Goal: Communication & Community: Ask a question

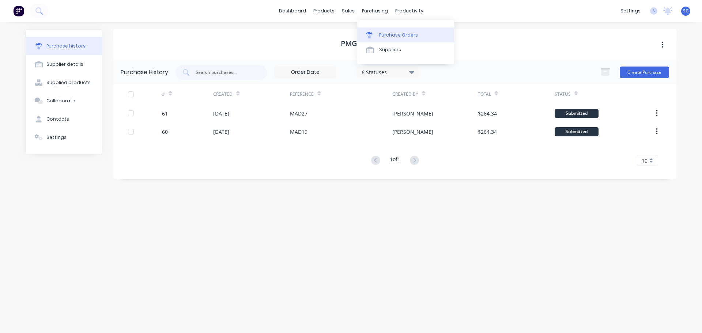
click at [381, 34] on div "Purchase Orders" at bounding box center [398, 35] width 39 height 7
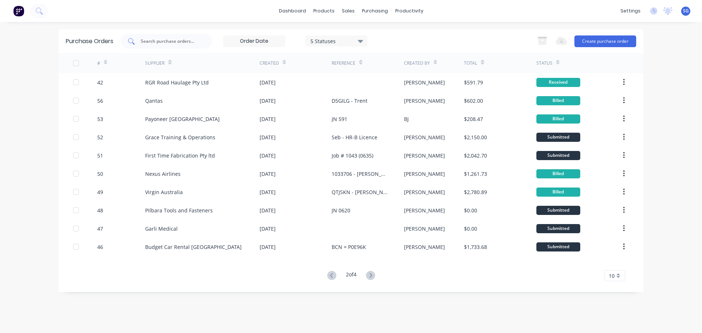
click at [172, 42] on input "text" at bounding box center [170, 41] width 61 height 7
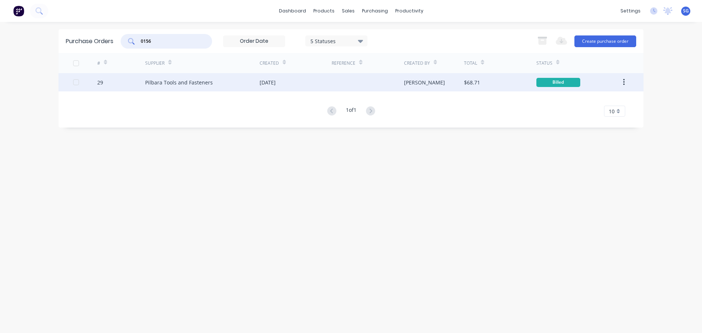
type input "0156"
click at [165, 82] on div "Pilbara Tools and Fasteners" at bounding box center [179, 83] width 68 height 8
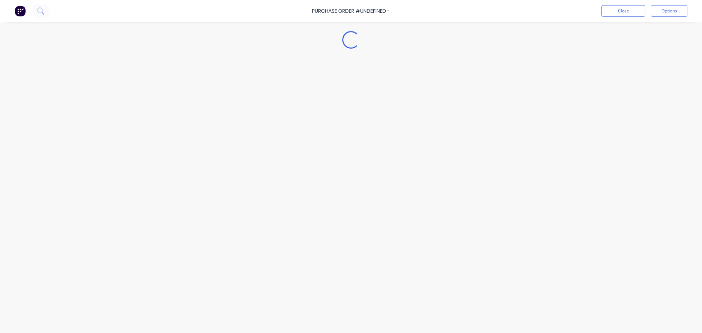
type textarea "x"
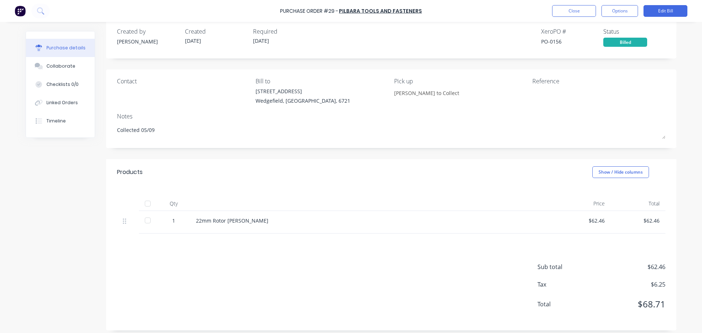
scroll to position [16, 0]
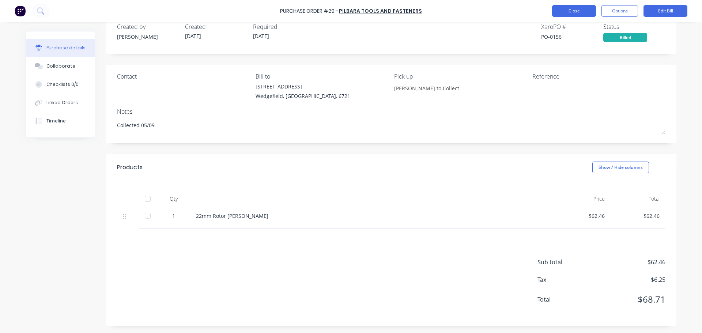
click at [580, 11] on button "Close" at bounding box center [574, 11] width 44 height 12
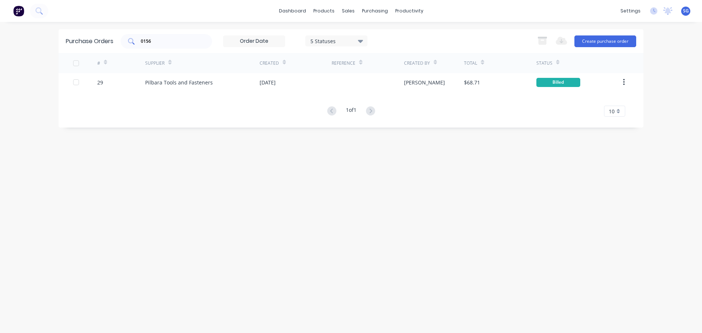
click at [160, 40] on input "0156" at bounding box center [170, 41] width 61 height 7
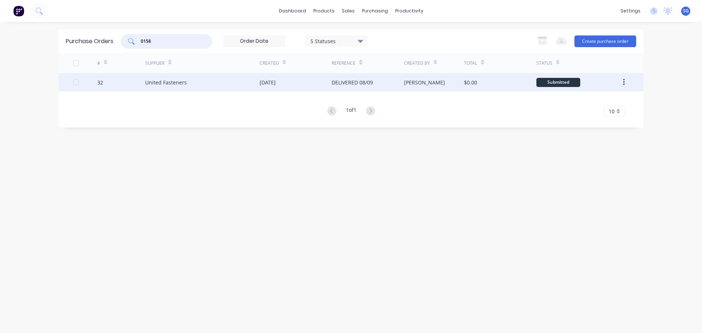
type input "0158"
click at [186, 84] on div "United Fasteners" at bounding box center [202, 82] width 114 height 18
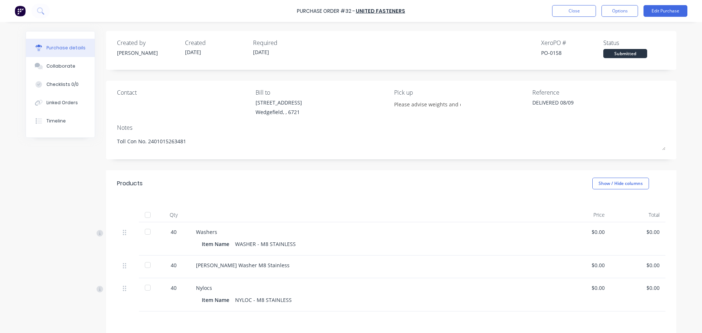
click at [147, 215] on div at bounding box center [147, 215] width 15 height 15
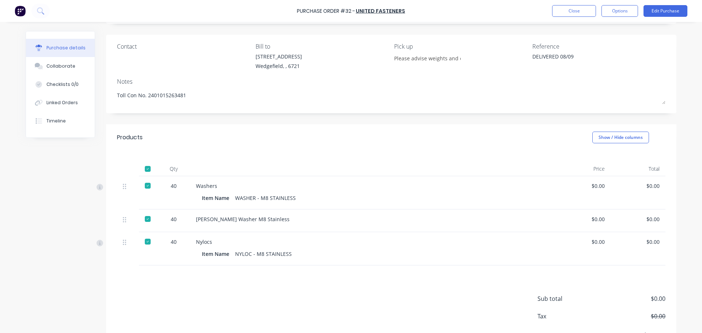
scroll to position [83, 0]
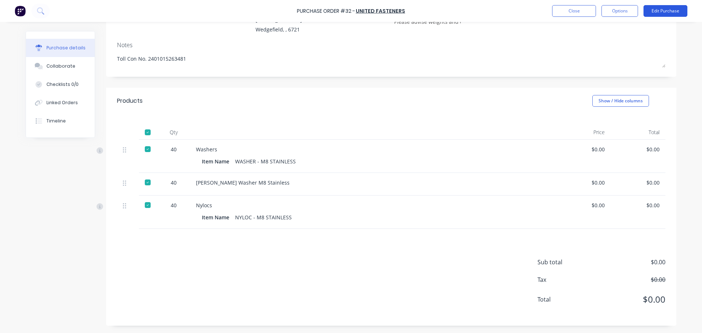
click at [660, 12] on button "Edit Purchase" at bounding box center [665, 11] width 44 height 12
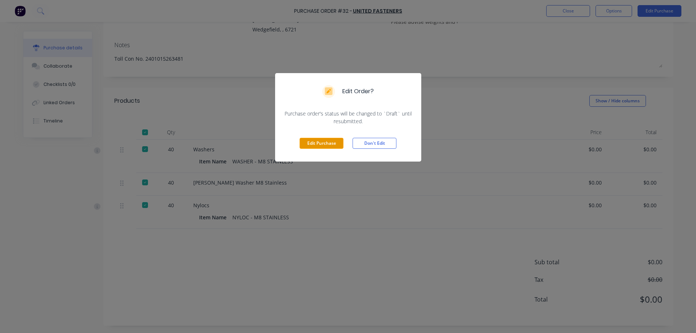
click at [306, 143] on button "Edit Purchase" at bounding box center [322, 143] width 44 height 11
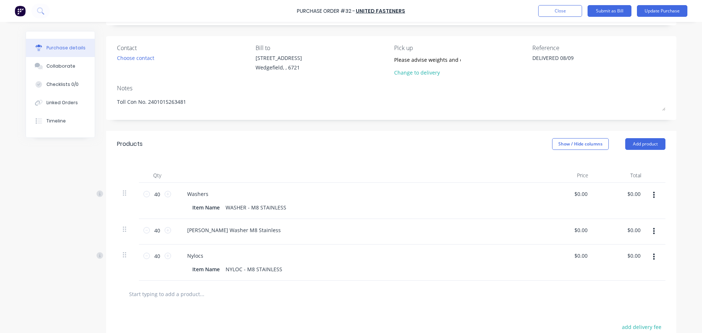
scroll to position [0, 0]
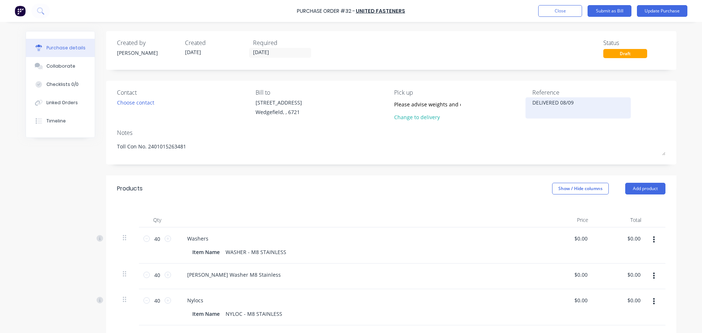
click at [579, 110] on textarea "DELIVERED 08/09" at bounding box center [577, 107] width 91 height 16
type textarea "x"
drag, startPoint x: 579, startPoint y: 107, endPoint x: 493, endPoint y: 110, distance: 86.0
click at [493, 110] on div "Contact Choose contact Bill to 20 Munda Way Wedgefield, , 6721 Pick up Please a…" at bounding box center [391, 106] width 548 height 37
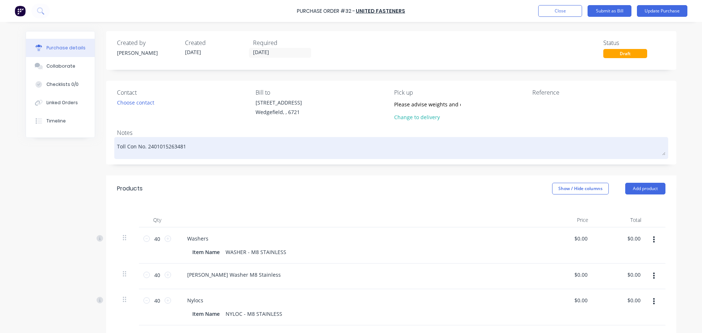
type textarea "x"
click at [192, 141] on textarea "Toll Con No. 2401015263481" at bounding box center [391, 147] width 548 height 16
type textarea "x"
type textarea "Toll Con No. 2401015263481 -"
type textarea "x"
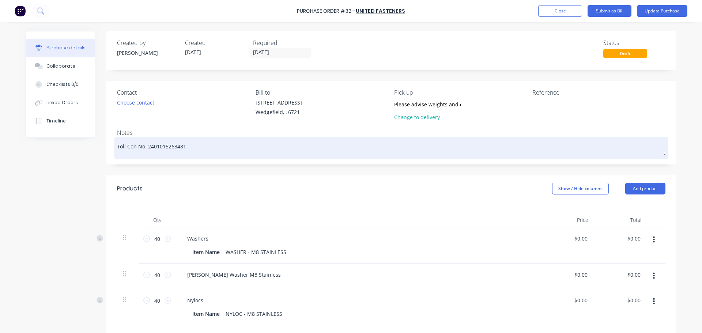
type textarea "Toll Con No. 2401015263481 -"
paste textarea "DELIVERED 08/09"
type textarea "x"
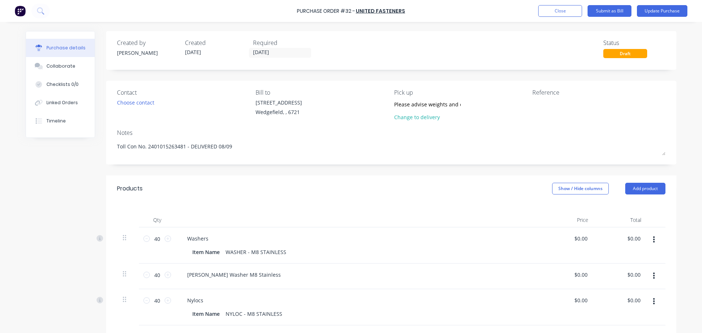
type textarea "Toll Con No. 2401015263481 - DELIVERED 08/09"
type textarea "x"
type textarea "Toll Con No. 2401015263481 - DELIVERED 08/09"
click at [546, 106] on textarea at bounding box center [577, 107] width 91 height 16
paste textarea "746626"
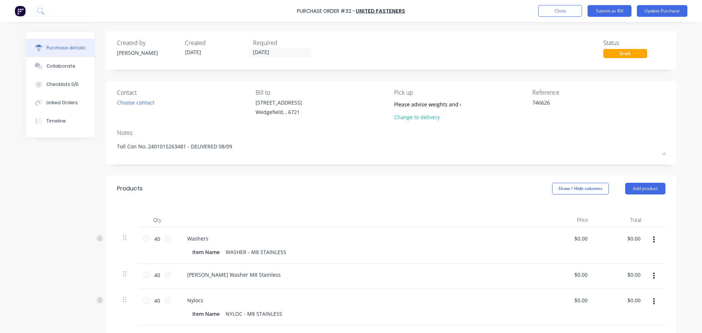
type textarea "746626"
type textarea "x"
type textarea "746626"
click at [292, 49] on input "08/09/25" at bounding box center [279, 52] width 61 height 9
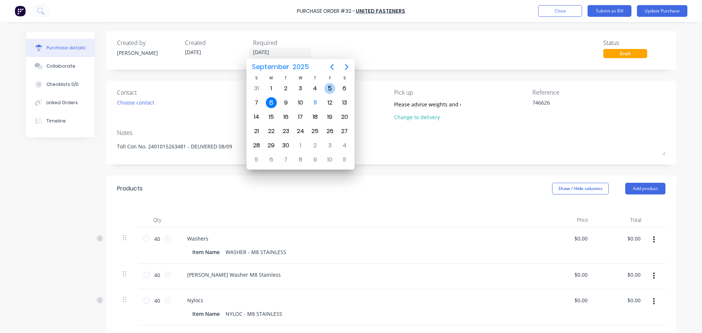
click at [329, 88] on div "5" at bounding box center [329, 88] width 11 height 11
type textarea "x"
type input "05/09/25"
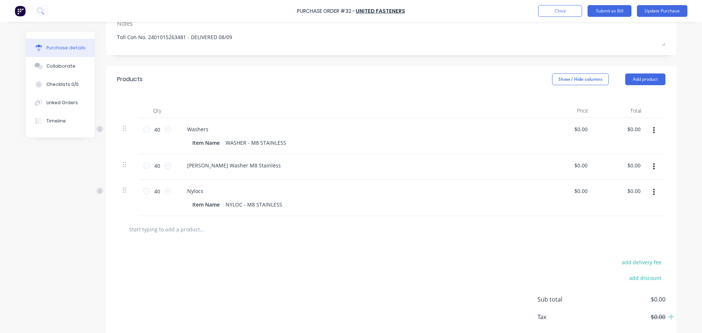
scroll to position [146, 0]
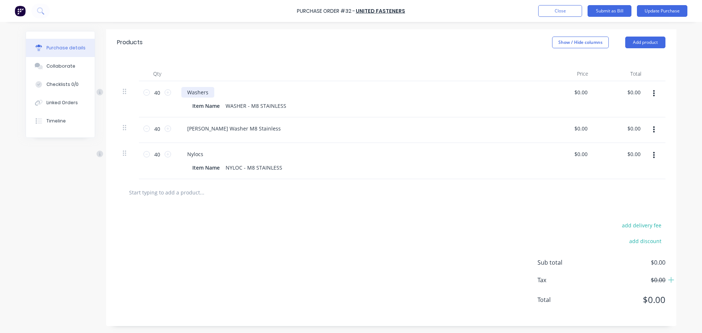
type textarea "x"
click at [185, 93] on div "Washers" at bounding box center [197, 92] width 33 height 11
drag, startPoint x: 157, startPoint y: 93, endPoint x: 139, endPoint y: 91, distance: 18.0
click at [139, 91] on div "40 40" at bounding box center [157, 99] width 37 height 36
type textarea "x"
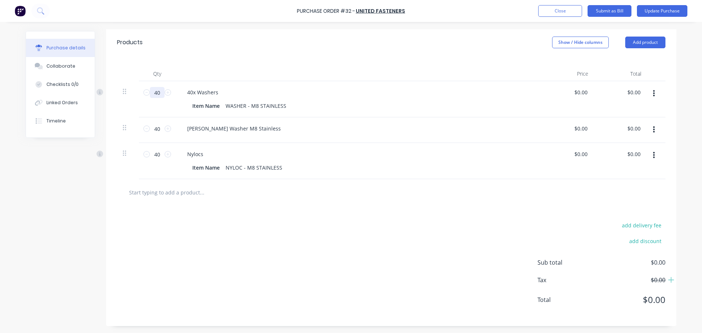
type input "1"
type textarea "x"
type input "1"
type textarea "x"
type input "0.00"
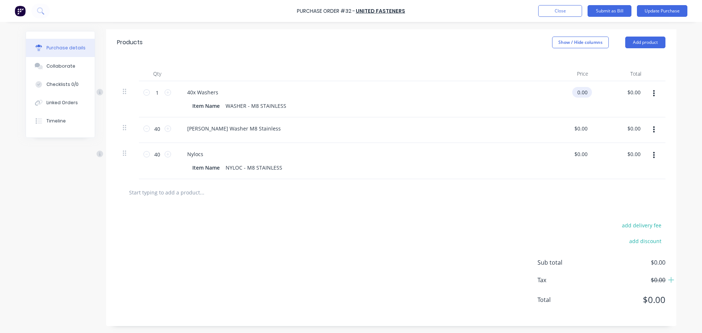
click at [581, 91] on input "0.00" at bounding box center [580, 92] width 17 height 11
type textarea "x"
drag, startPoint x: 584, startPoint y: 92, endPoint x: 573, endPoint y: 90, distance: 11.9
click at [575, 90] on input "0.00" at bounding box center [582, 92] width 14 height 11
type input "2.13"
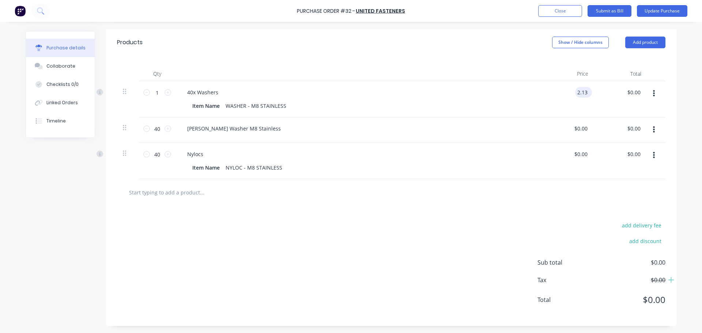
type textarea "x"
type input "$2.13"
type input "2.13"
type textarea "x"
type input "$2.13"
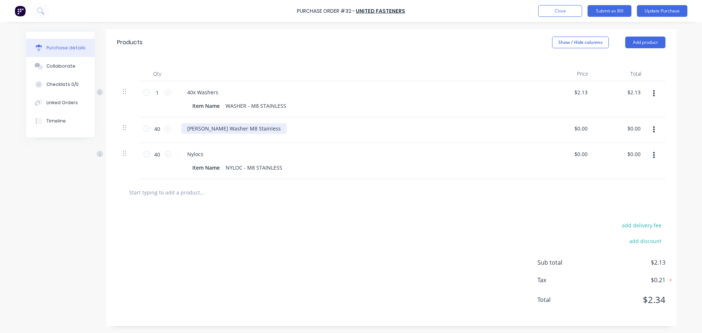
click at [185, 126] on div "Penny Washer M8 Stainless" at bounding box center [233, 128] width 105 height 11
drag, startPoint x: 157, startPoint y: 128, endPoint x: 146, endPoint y: 125, distance: 11.9
click at [146, 125] on div "40 40" at bounding box center [157, 128] width 25 height 11
type textarea "x"
type input "1"
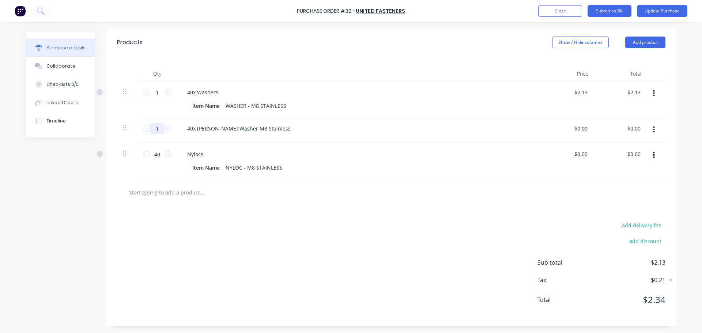
type textarea "x"
type input "1"
type textarea "x"
type input "0.00"
click at [577, 128] on input "0.00" at bounding box center [580, 128] width 17 height 11
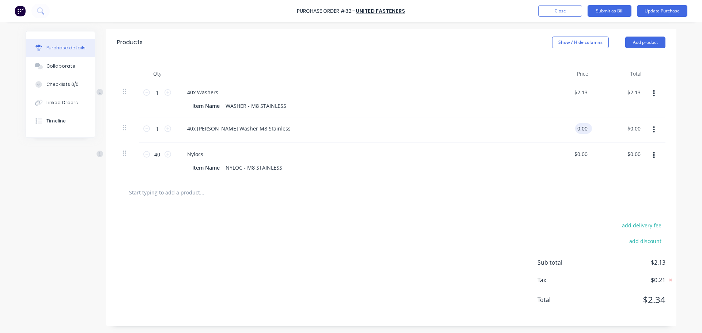
type textarea "x"
drag, startPoint x: 584, startPoint y: 130, endPoint x: 575, endPoint y: 130, distance: 9.1
click at [575, 130] on input "0.00" at bounding box center [582, 128] width 14 height 11
type input "13.04"
type textarea "x"
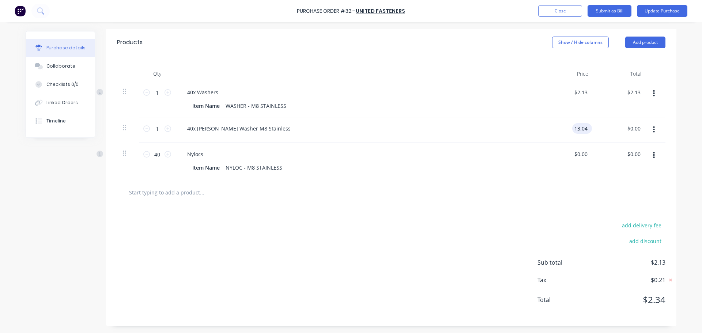
type input "$13.04"
type input "13.04"
type textarea "x"
type input "$13.04"
drag, startPoint x: 156, startPoint y: 156, endPoint x: 150, endPoint y: 155, distance: 7.0
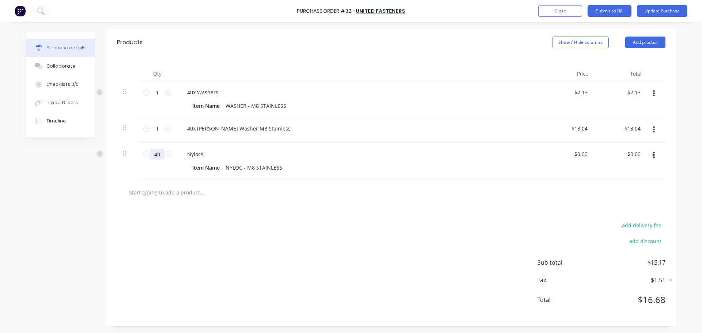
click at [150, 155] on input "40" at bounding box center [157, 154] width 15 height 11
type textarea "x"
type input "1"
type textarea "x"
type input "1"
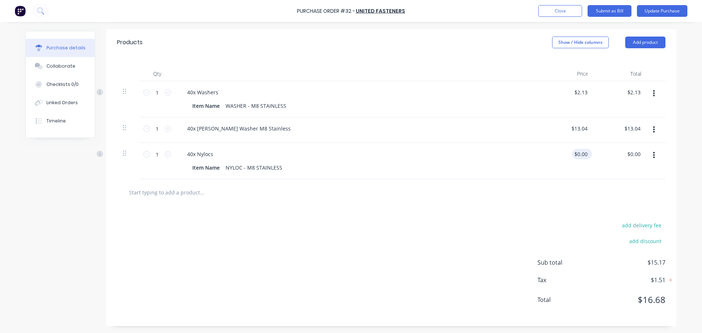
type textarea "x"
drag, startPoint x: 585, startPoint y: 155, endPoint x: 556, endPoint y: 155, distance: 28.9
click at [556, 155] on div "0.00 $0.00" at bounding box center [567, 161] width 53 height 36
type input "7.77"
type textarea "x"
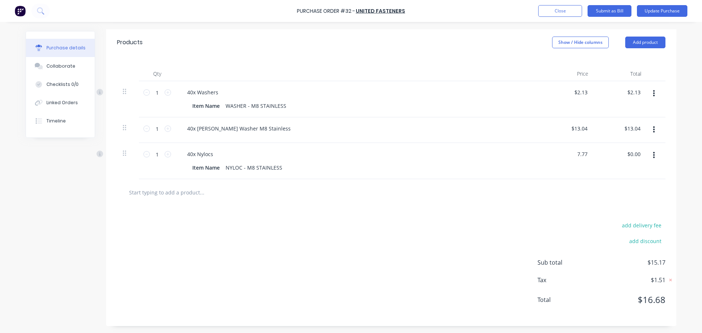
type input "$7.77"
type input "7.77"
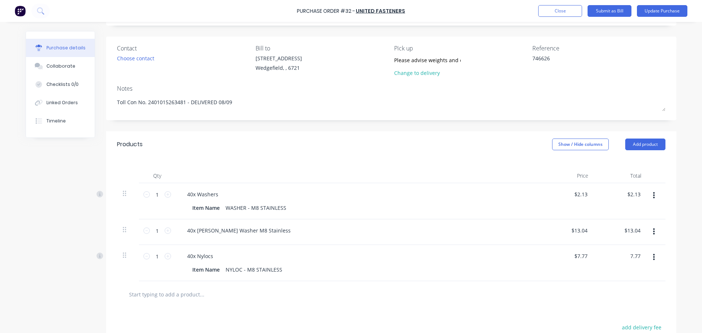
scroll to position [0, 0]
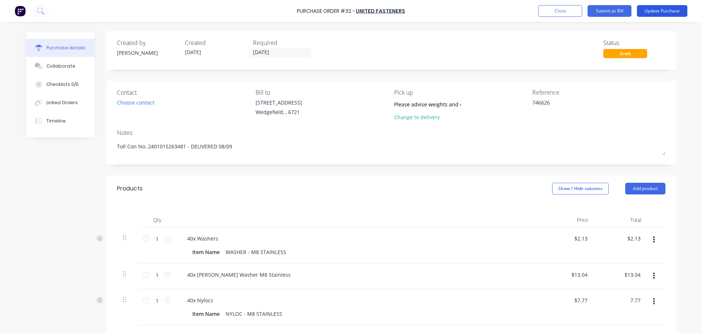
type textarea "x"
type input "$7.77"
click at [657, 12] on button "Update Purchase" at bounding box center [662, 11] width 50 height 12
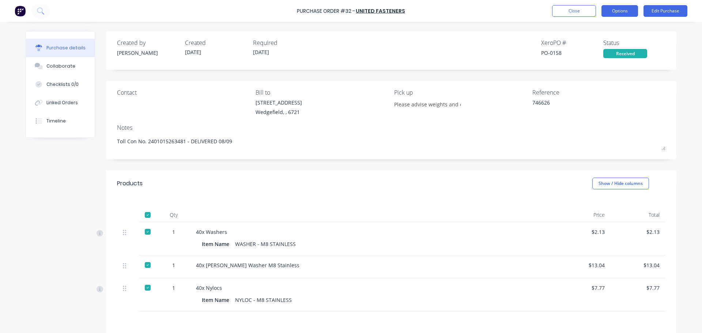
click at [616, 12] on button "Options" at bounding box center [619, 11] width 37 height 12
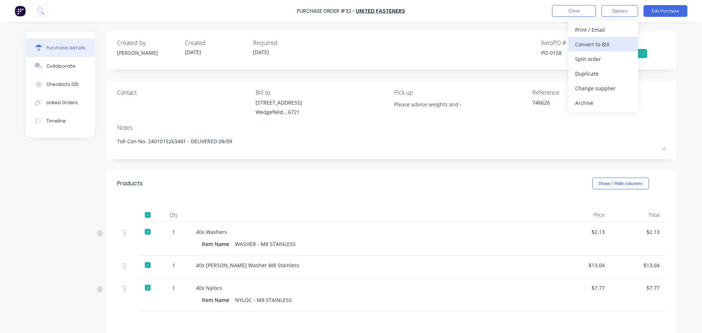
click at [601, 44] on div "Convert to Bill" at bounding box center [603, 44] width 56 height 11
type textarea "x"
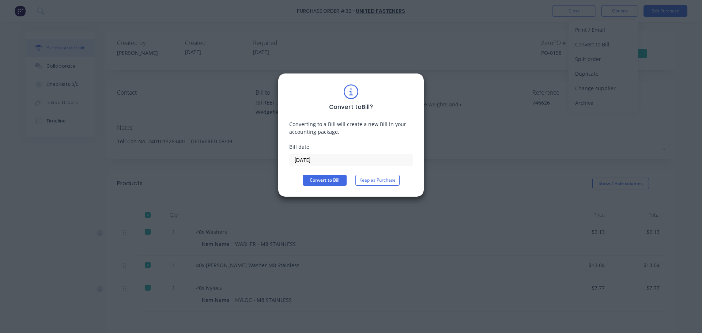
click at [329, 164] on input "11/09/25" at bounding box center [351, 160] width 123 height 11
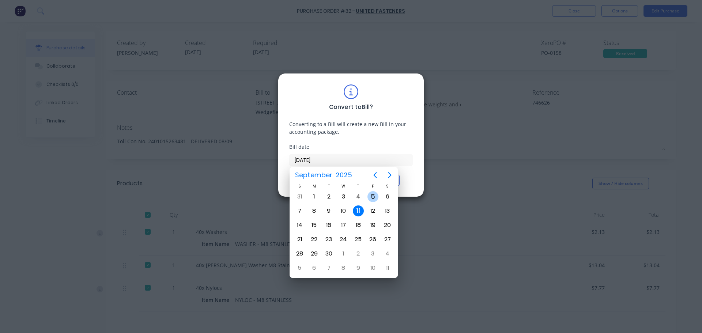
click at [376, 197] on div "5" at bounding box center [372, 196] width 11 height 11
type input "05/09/25"
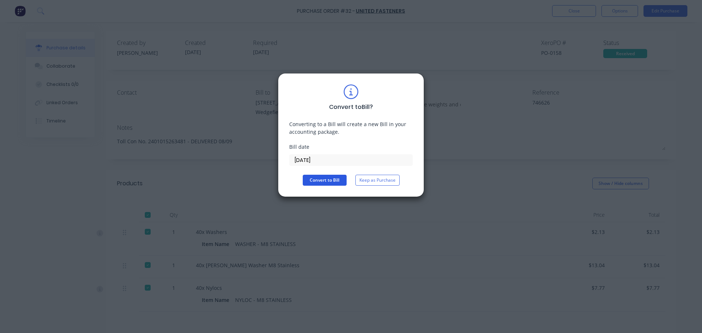
click at [319, 181] on button "Convert to Bill" at bounding box center [325, 180] width 44 height 11
type textarea "x"
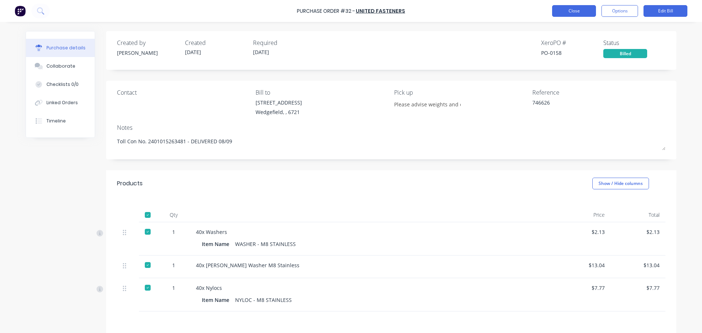
click at [570, 8] on button "Close" at bounding box center [574, 11] width 44 height 12
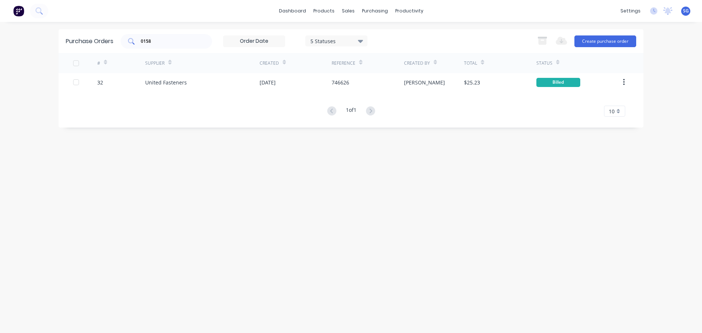
click at [163, 44] on input "0158" at bounding box center [170, 41] width 61 height 7
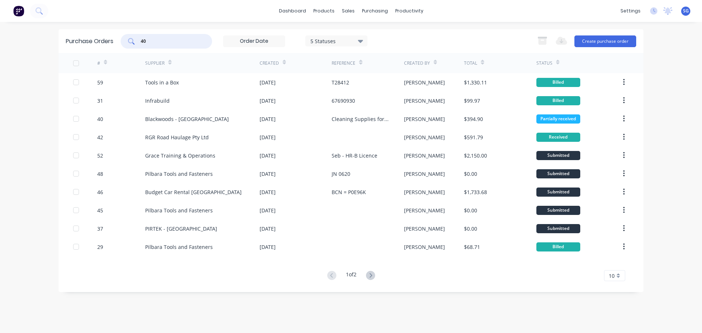
type input "40"
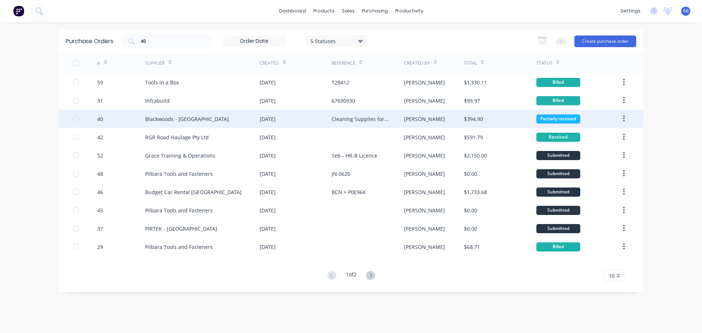
click at [175, 118] on div "Blackwoods - Port Hedland" at bounding box center [187, 119] width 84 height 8
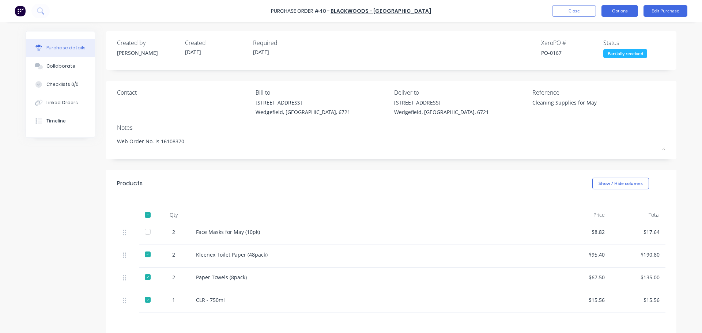
click at [602, 11] on button "Options" at bounding box center [619, 11] width 37 height 12
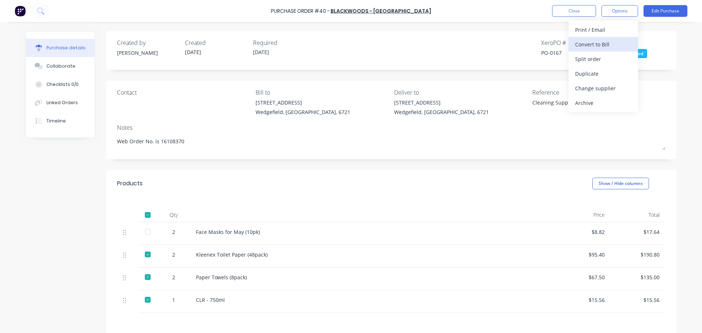
click at [602, 46] on div "Convert to Bill" at bounding box center [603, 44] width 56 height 11
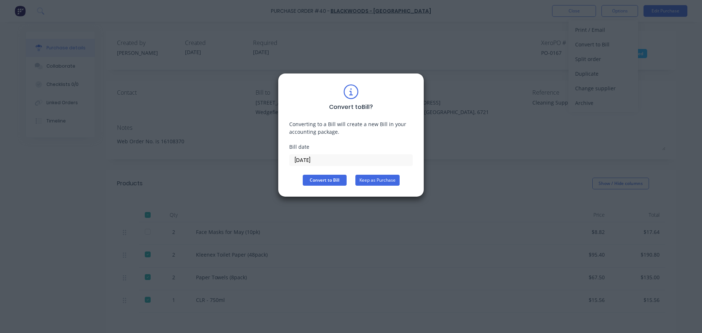
click at [372, 183] on button "Keep as Purchase" at bounding box center [377, 180] width 44 height 11
type textarea "x"
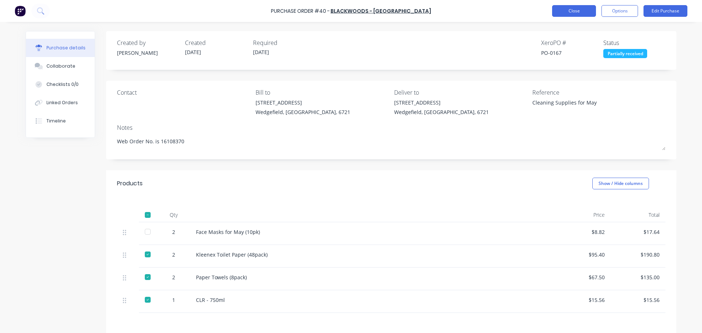
click at [570, 8] on button "Close" at bounding box center [574, 11] width 44 height 12
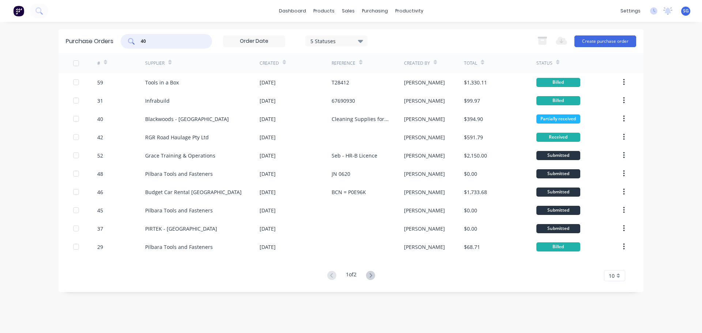
click at [150, 40] on input "40" at bounding box center [170, 41] width 61 height 7
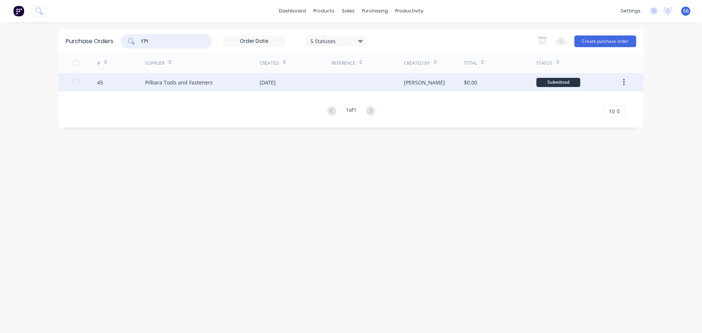
type input "171"
click at [156, 84] on div "Pilbara Tools and Fasteners" at bounding box center [179, 83] width 68 height 8
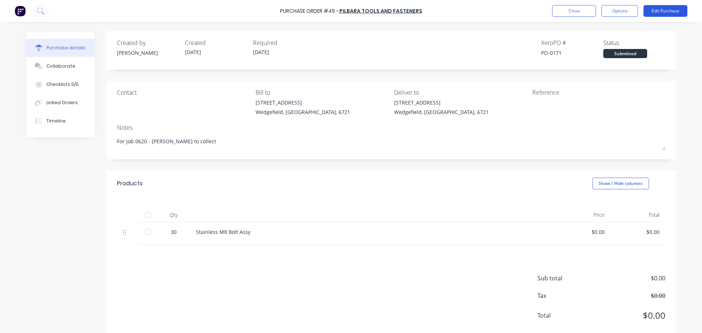
click at [662, 11] on button "Edit Purchase" at bounding box center [665, 11] width 44 height 12
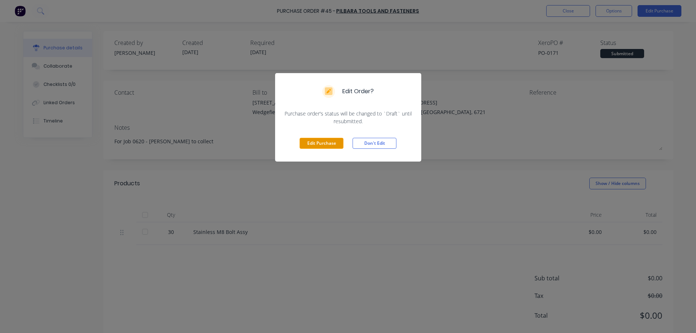
click at [322, 142] on button "Edit Purchase" at bounding box center [322, 143] width 44 height 11
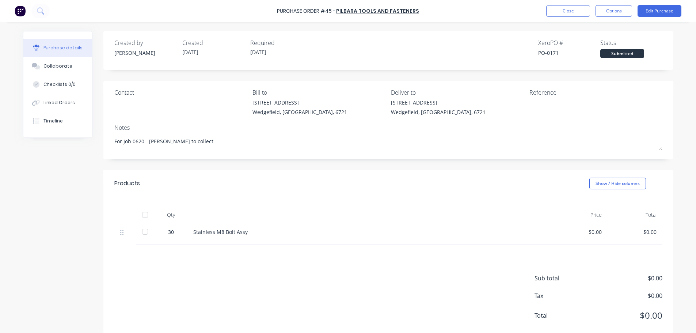
type textarea "x"
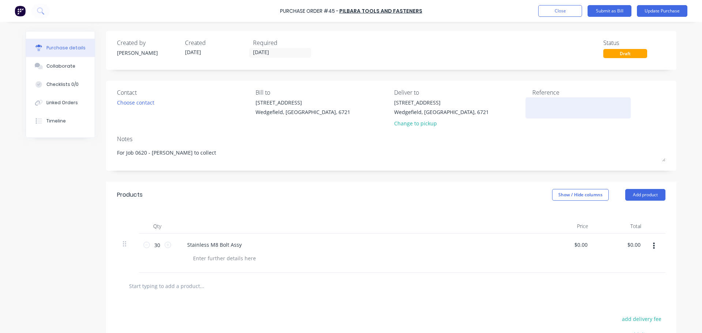
click at [539, 99] on textarea at bounding box center [577, 107] width 91 height 16
paste textarea "10169324"
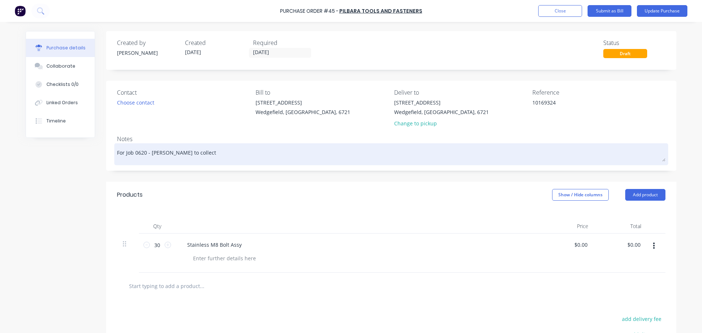
type textarea "10169324"
type textarea "x"
type textarea "10169324"
drag, startPoint x: 199, startPoint y: 154, endPoint x: 163, endPoint y: 150, distance: 36.0
click at [163, 150] on textarea "For Job 0620 - James to collect" at bounding box center [391, 153] width 548 height 16
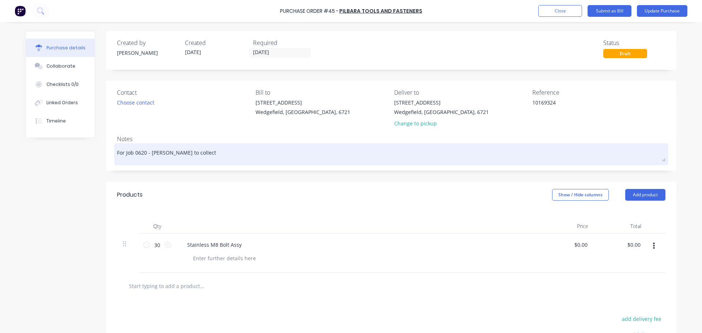
type textarea "x"
type textarea "For Job 0620 - James c"
type textarea "x"
type textarea "For Job 0620 - James co"
type textarea "x"
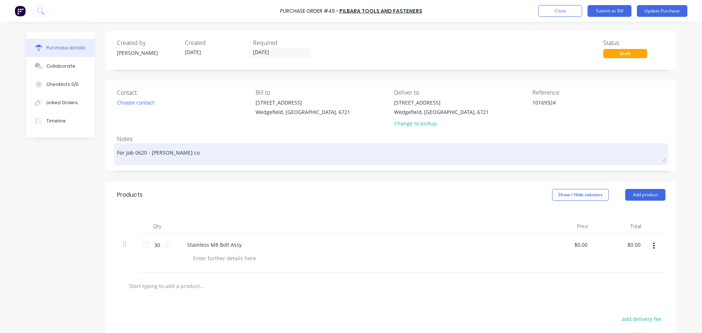
type textarea "For Job 0620 - James col"
type textarea "x"
type textarea "For Job 0620 - James coll"
type textarea "x"
type textarea "For Job 0620 - James colle"
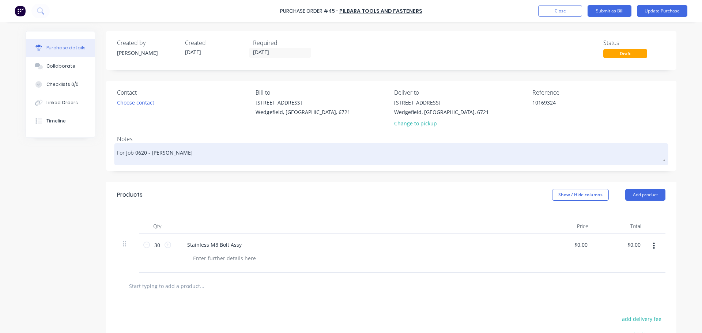
type textarea "x"
type textarea "For Job 0620 - James collec"
type textarea "x"
type textarea "For Job 0620 - James collect"
type textarea "x"
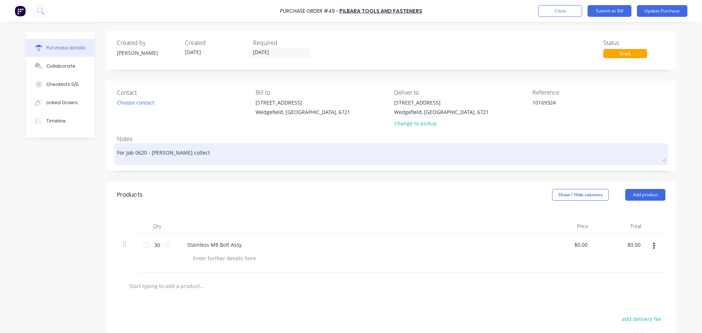
type textarea "For Job 0620 - James collecte"
type textarea "x"
type textarea "For Job 0620 - James collected"
type textarea "x"
type textarea "For Job 0620 - James collected"
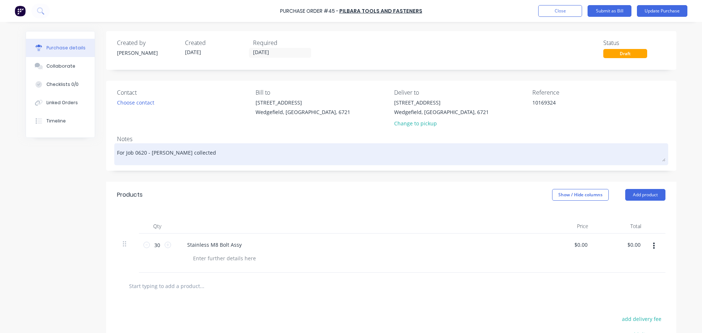
type textarea "x"
type textarea "For Job 0620 - James collected 0"
type textarea "x"
type textarea "For Job 0620 - James collected 09"
type textarea "x"
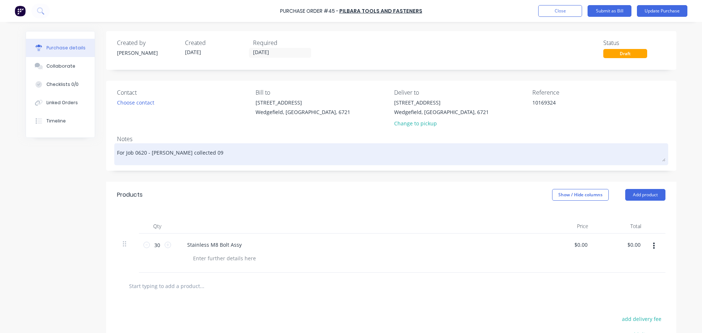
type textarea "For Job 0620 - James collected 09/"
type textarea "x"
type textarea "For Job 0620 - James collected 09/0"
type textarea "x"
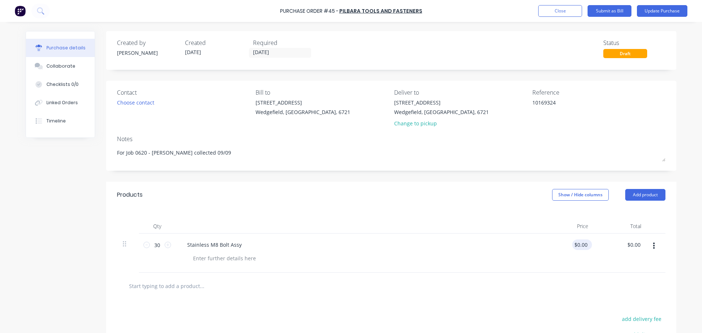
type textarea "For Job 0620 - James collected 09/09"
type textarea "x"
type textarea "For Job 0620 - James collected 09/09"
type input "0.00"
click at [582, 246] on input "0.00" at bounding box center [582, 244] width 14 height 11
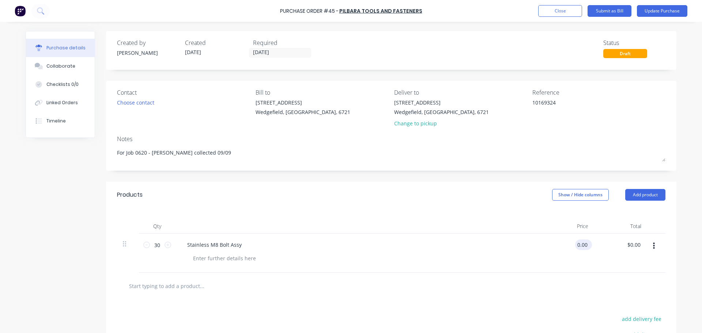
type textarea "x"
drag, startPoint x: 584, startPoint y: 247, endPoint x: 566, endPoint y: 242, distance: 18.5
click at [566, 242] on div "0.00 0.00" at bounding box center [567, 253] width 53 height 39
type input "25.43"
type textarea "x"
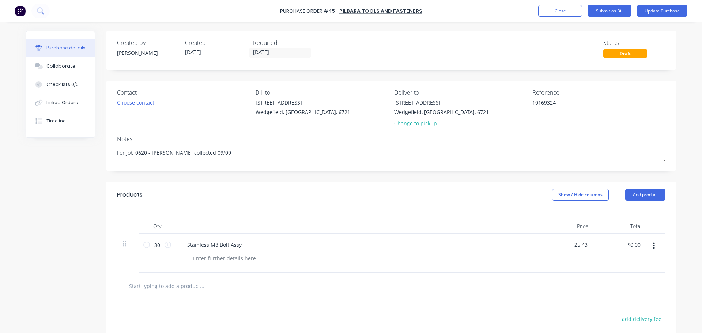
type input "$25.43"
type input "762.90"
type textarea "x"
type input "$762.90"
drag, startPoint x: 156, startPoint y: 246, endPoint x: 141, endPoint y: 244, distance: 15.1
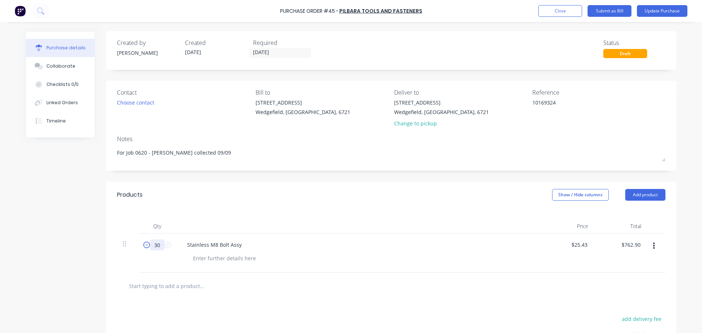
click at [145, 244] on div "30 30" at bounding box center [157, 244] width 25 height 11
type textarea "x"
type input "0"
type input "$0.00"
type textarea "x"
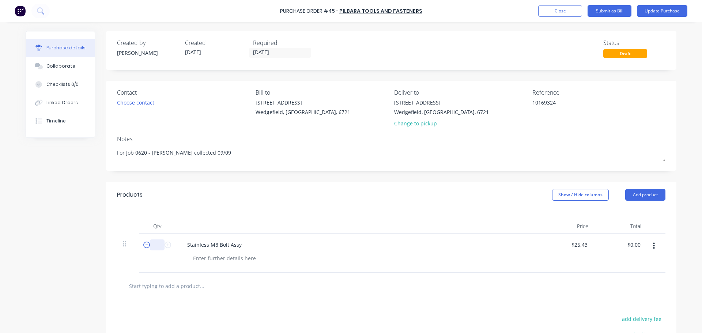
type textarea "x"
type input "1"
type input "$25.43"
type textarea "x"
type input "1"
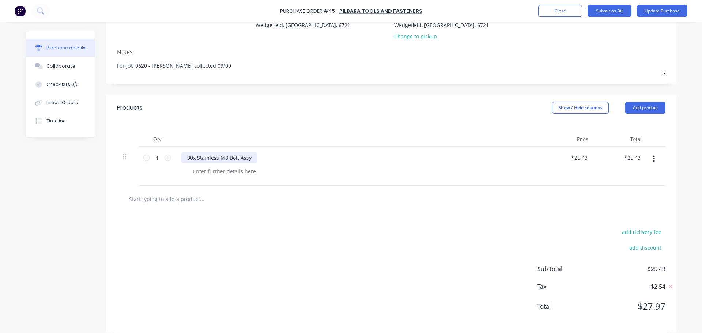
scroll to position [94, 0]
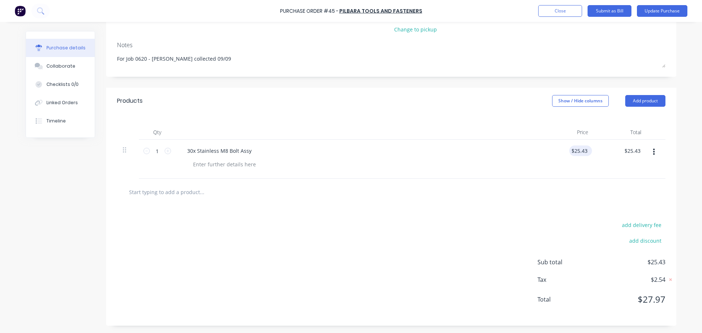
type textarea "x"
type input "25.43"
click at [581, 151] on input "25.43" at bounding box center [579, 151] width 20 height 11
type textarea "x"
click at [583, 148] on input "25.43" at bounding box center [580, 151] width 17 height 11
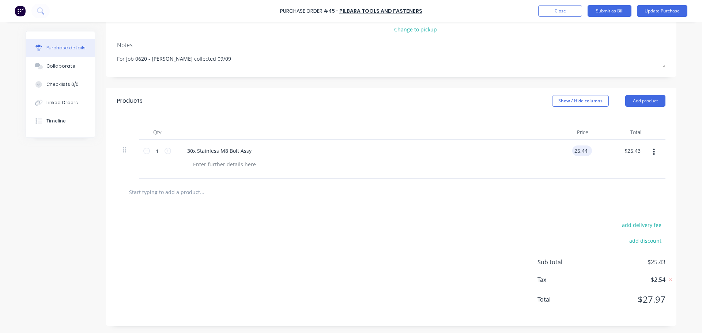
type input "25.44"
type textarea "x"
type input "$25.44"
type input "25.44"
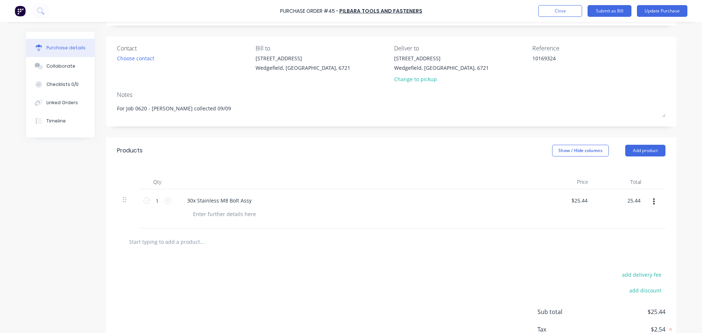
scroll to position [0, 0]
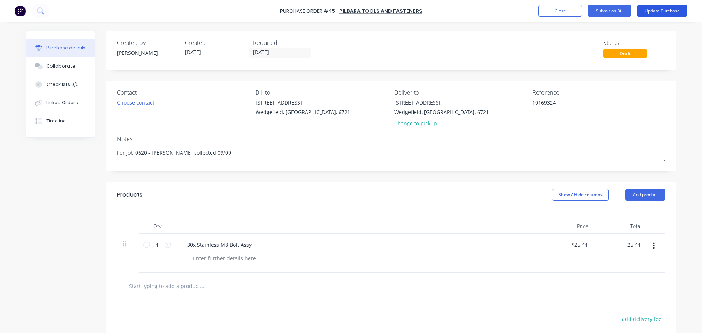
type textarea "x"
type input "$25.44"
click at [659, 9] on button "Update Purchase" at bounding box center [662, 11] width 50 height 12
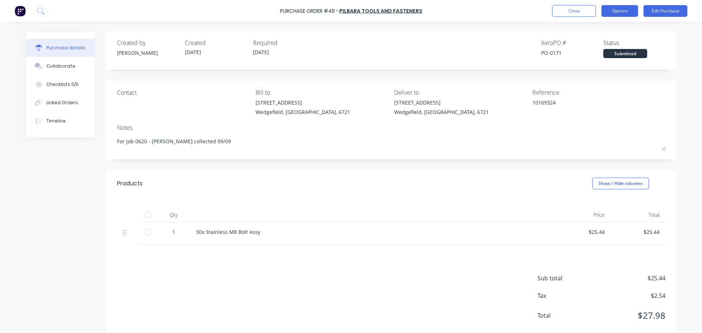
click at [612, 8] on button "Options" at bounding box center [619, 11] width 37 height 12
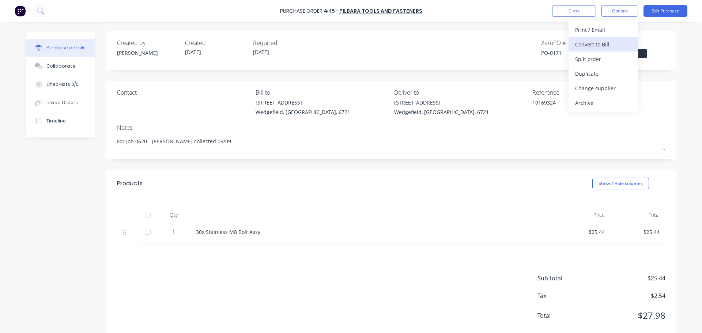
click at [589, 44] on div "Convert to Bill" at bounding box center [603, 44] width 56 height 11
type textarea "x"
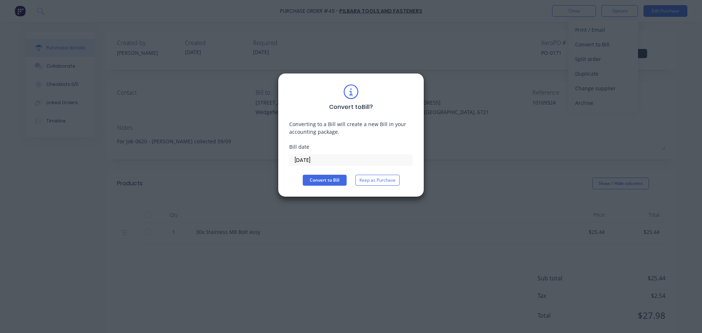
click at [326, 162] on input "11/09/25" at bounding box center [351, 160] width 123 height 11
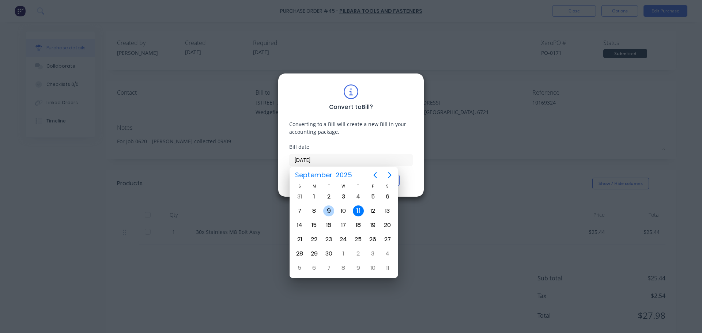
click at [331, 211] on div "9" at bounding box center [328, 210] width 11 height 11
type input "09/09/25"
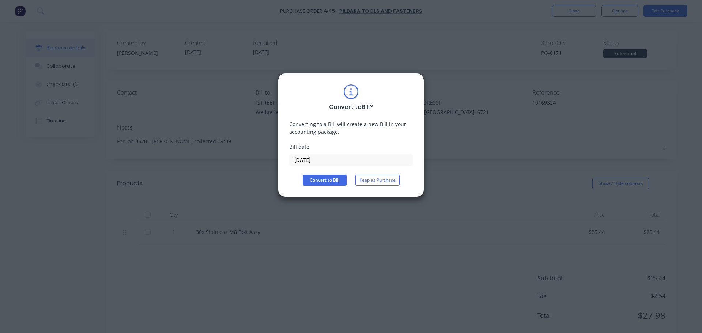
click at [335, 174] on div "Convert to Bill ? Converting to a Bill will create a new Bill in your accountin…" at bounding box center [351, 134] width 124 height 101
click at [337, 181] on button "Convert to Bill" at bounding box center [325, 180] width 44 height 11
type textarea "x"
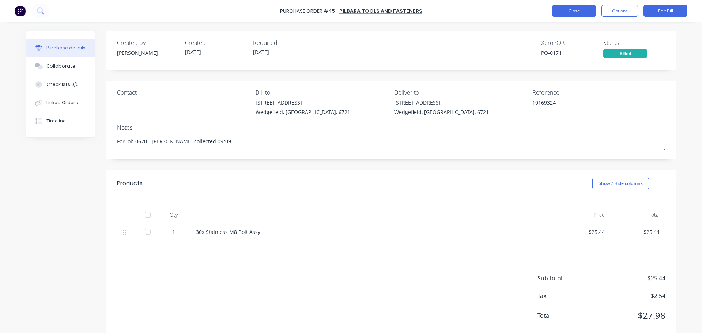
click at [570, 12] on button "Close" at bounding box center [574, 11] width 44 height 12
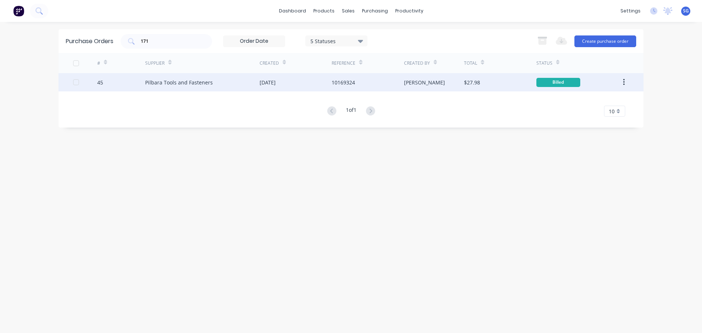
click at [622, 79] on button "button" at bounding box center [623, 82] width 17 height 13
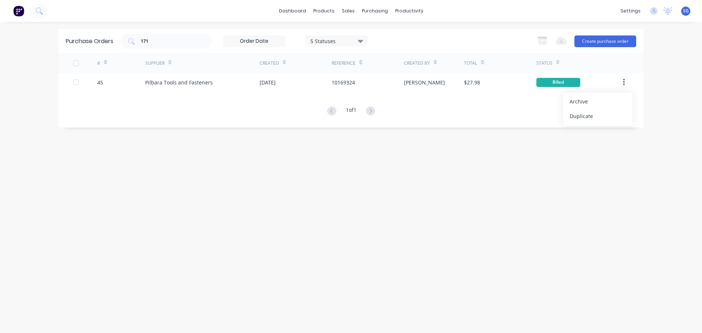
click at [650, 178] on div "dashboard products sales purchasing productivity dashboard products Product Cat…" at bounding box center [351, 166] width 702 height 333
click at [165, 43] on input "171" at bounding box center [170, 41] width 61 height 7
click at [165, 44] on input "171" at bounding box center [170, 41] width 61 height 7
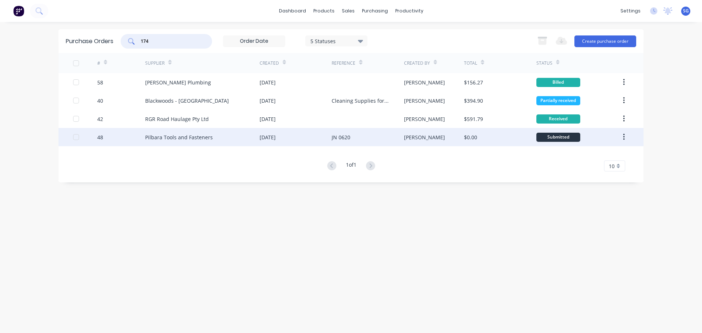
type input "174"
click at [172, 136] on div "Pilbara Tools and Fasteners" at bounding box center [179, 137] width 68 height 8
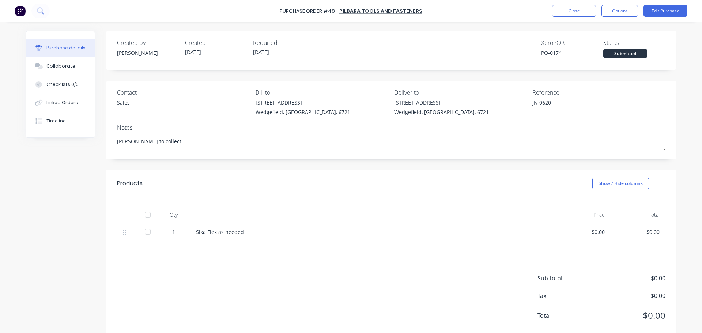
drag, startPoint x: 246, startPoint y: 234, endPoint x: 286, endPoint y: 226, distance: 41.4
click at [246, 234] on div "Sika Flex as needed" at bounding box center [373, 232] width 354 height 8
click at [622, 15] on button "Options" at bounding box center [619, 11] width 37 height 12
click at [658, 14] on button "Edit Purchase" at bounding box center [665, 11] width 44 height 12
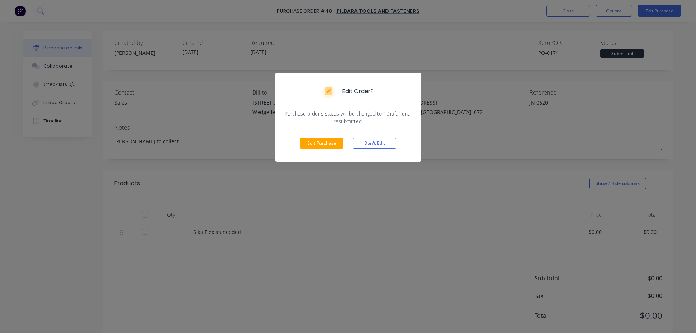
click at [294, 146] on div "Edit Purchase Don't Edit" at bounding box center [348, 143] width 146 height 37
click at [310, 147] on button "Edit Purchase" at bounding box center [322, 143] width 44 height 11
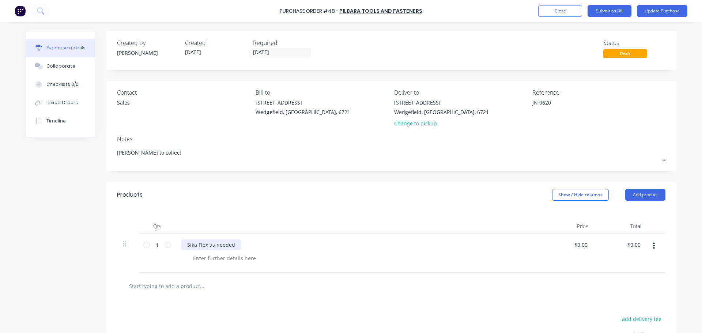
click at [227, 245] on div "Sika Flex as needed" at bounding box center [211, 244] width 60 height 11
type textarea "x"
drag, startPoint x: 232, startPoint y: 247, endPoint x: 144, endPoint y: 242, distance: 87.9
click at [144, 242] on div "1 1 Sika Flex as needed $0.00 $0.00 $0.00 $0.00" at bounding box center [391, 253] width 548 height 39
paste div
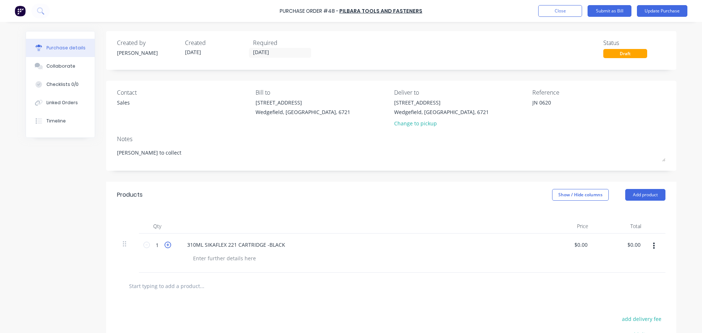
click at [165, 248] on icon at bounding box center [168, 245] width 7 height 7
type textarea "x"
type input "2"
type textarea "x"
type input "0.00"
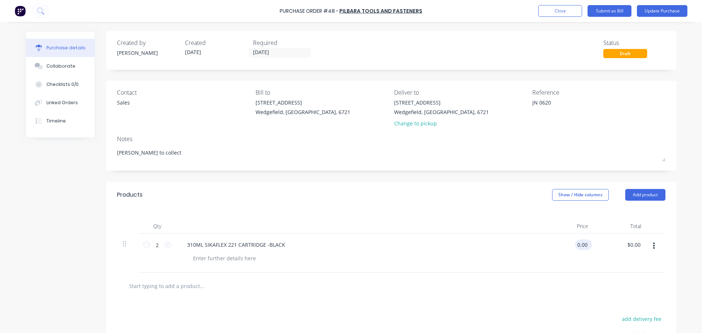
click at [585, 246] on input "0.00" at bounding box center [582, 244] width 14 height 11
type textarea "x"
type input "$0.00"
drag, startPoint x: 588, startPoint y: 245, endPoint x: 577, endPoint y: 246, distance: 11.0
click at [577, 246] on div "$0.00 $0.00" at bounding box center [582, 244] width 20 height 11
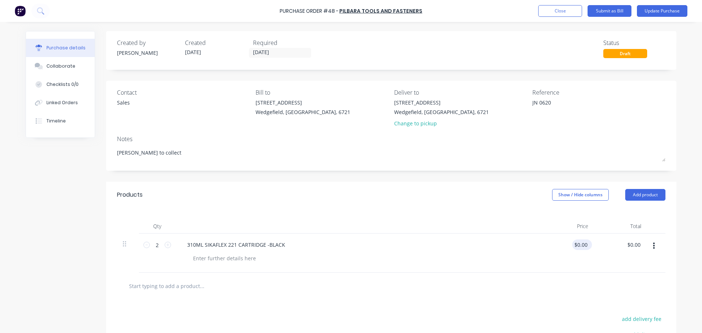
type textarea "x"
drag, startPoint x: 583, startPoint y: 242, endPoint x: 571, endPoint y: 245, distance: 12.4
click at [571, 245] on div "0.00 0.00" at bounding box center [567, 253] width 53 height 39
type input "25.4430"
type textarea "x"
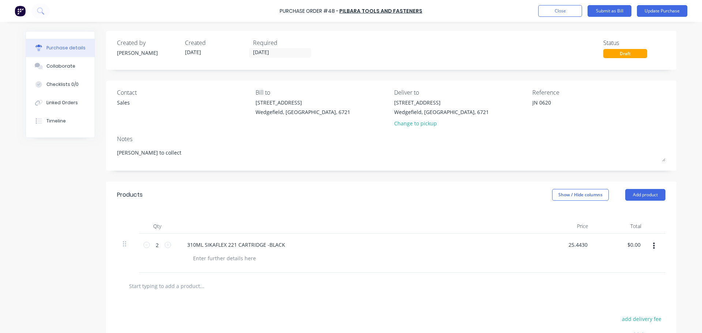
type input "$25.44"
type input "50.88"
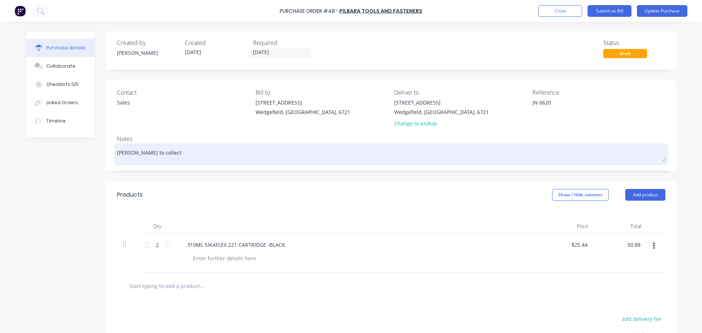
type textarea "x"
type input "$50.88"
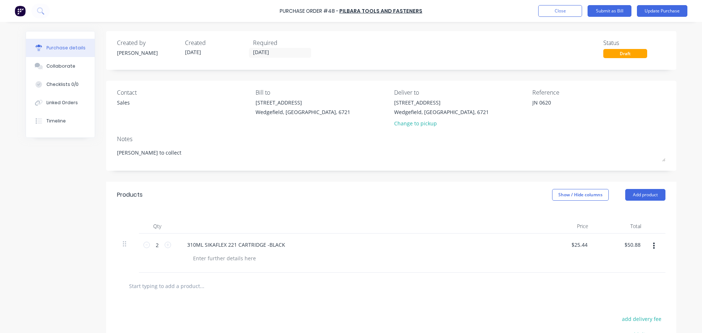
drag, startPoint x: 154, startPoint y: 154, endPoint x: 111, endPoint y: 154, distance: 43.1
click at [111, 154] on div "Contact Sales Bill to 20 Munda Way Wedgefield, Western Australia, 6721 Deliver …" at bounding box center [391, 126] width 570 height 90
type textarea "x"
type textarea "F"
type textarea "x"
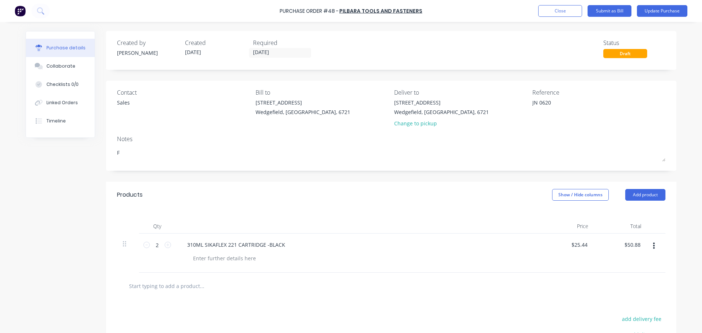
type textarea "Fo"
type textarea "x"
type textarea "For"
type textarea "x"
type textarea "For"
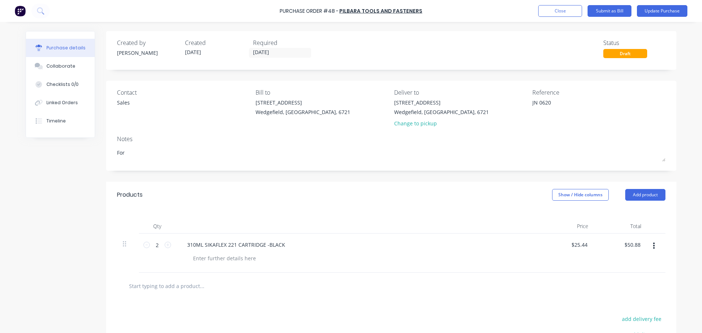
type textarea "x"
type textarea "For J"
type textarea "x"
type textarea "For Jo"
type textarea "x"
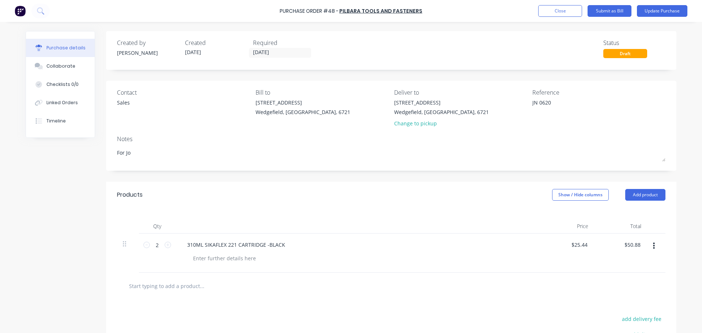
type textarea "For Job"
type textarea "x"
type textarea "For Job"
type textarea "x"
type textarea "For Job 0"
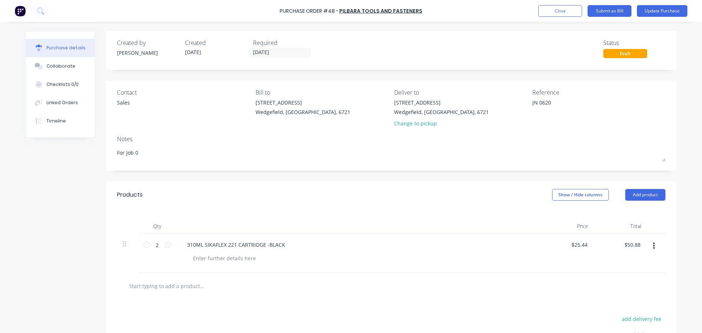
type textarea "x"
type textarea "For Job 06"
type textarea "x"
type textarea "For Job 062"
type textarea "x"
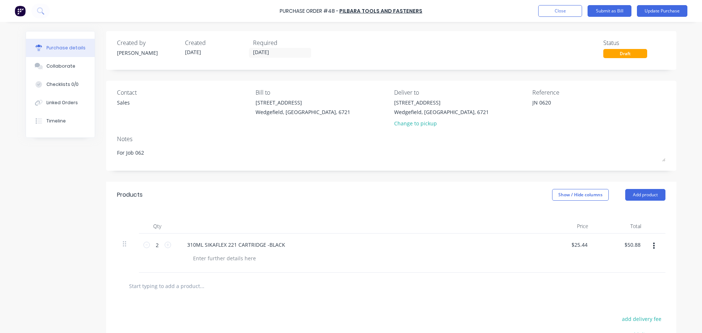
type textarea "For Job 0620"
type textarea "x"
type textarea "For Job 0620"
type textarea "x"
type textarea "For Job 0620 -"
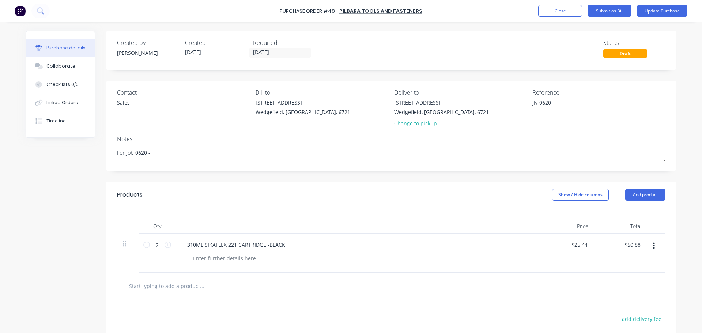
type textarea "x"
type textarea "For Job 0620 -"
type textarea "x"
type textarea "For Job 0620 - J"
type textarea "x"
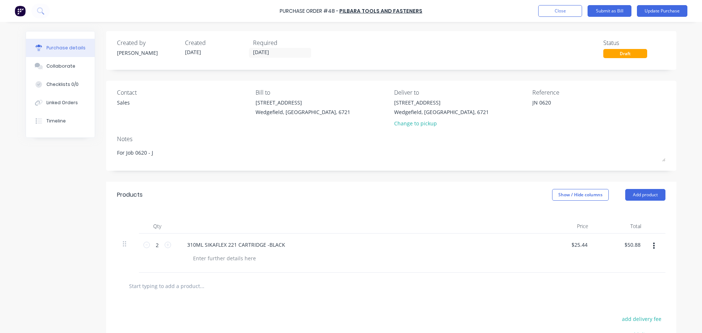
type textarea "For Job 0620 - Ja"
type textarea "x"
type textarea "For Job 0620 - Jame"
type textarea "x"
type textarea "For Job 0620 - James"
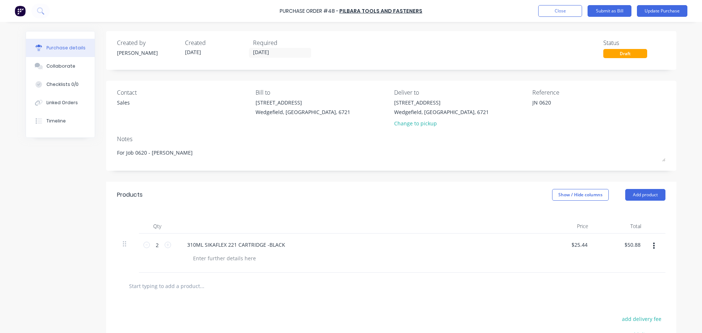
type textarea "x"
type textarea "For Job 0620 - James"
type textarea "x"
type textarea "For Job 0620 - James C"
type textarea "x"
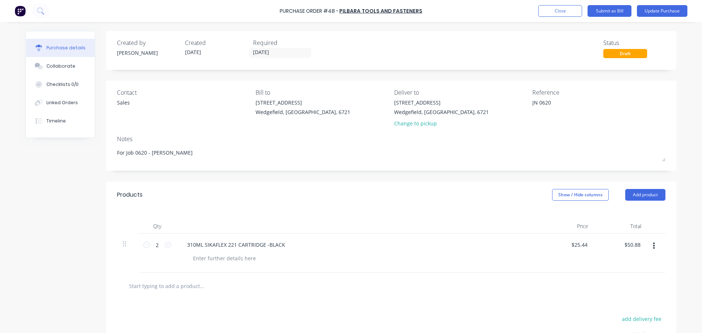
type textarea "For Job 0620 - James Co"
type textarea "x"
type textarea "For Job 0620 - James Col"
type textarea "x"
type textarea "For Job 0620 - James Coll"
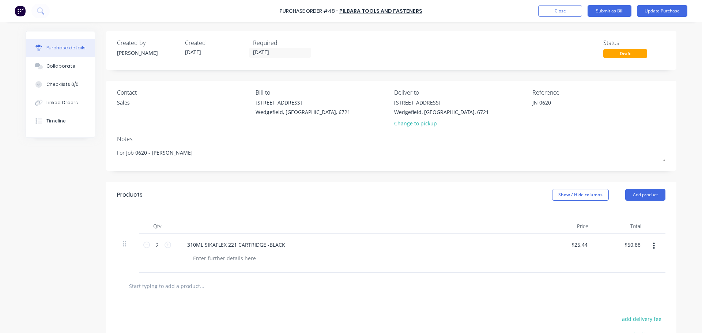
type textarea "x"
type textarea "For Job 0620 - James Colle"
drag, startPoint x: 567, startPoint y: 103, endPoint x: 507, endPoint y: 104, distance: 60.3
click at [507, 104] on div "Contact Sales Bill to 20 Munda Way Wedgefield, Western Australia, 6721 Deliver …" at bounding box center [391, 109] width 548 height 43
click at [551, 114] on textarea at bounding box center [577, 107] width 91 height 16
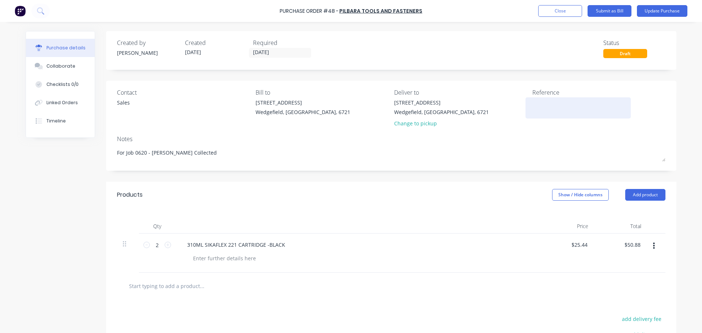
paste textarea "10169342"
click at [658, 10] on button "Update Purchase" at bounding box center [662, 11] width 50 height 12
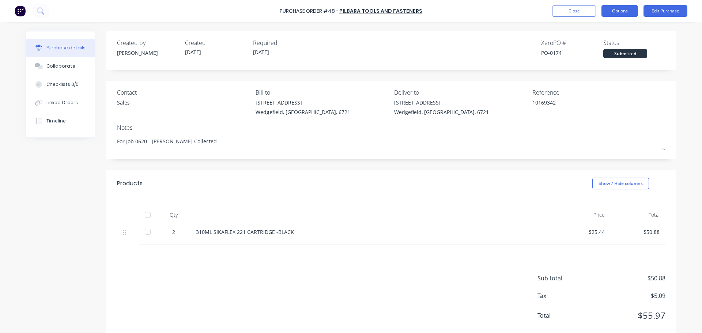
click at [620, 12] on button "Options" at bounding box center [619, 11] width 37 height 12
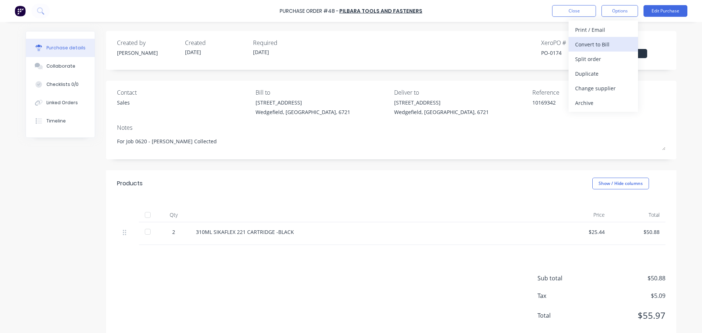
click at [585, 45] on div "Convert to Bill" at bounding box center [603, 44] width 56 height 11
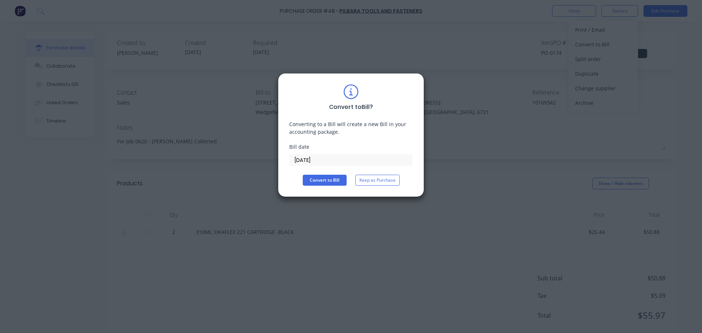
click at [324, 155] on input "11/09/25" at bounding box center [351, 160] width 123 height 11
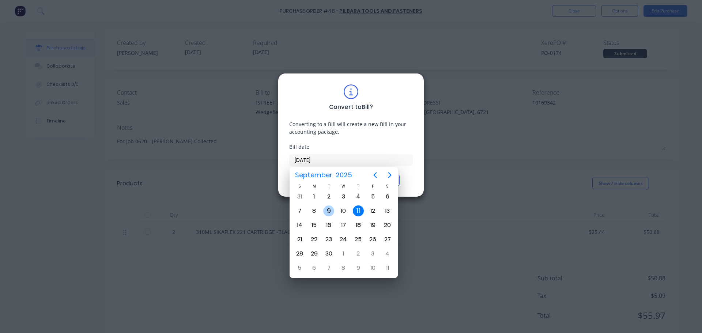
click at [332, 214] on div "9" at bounding box center [328, 210] width 11 height 11
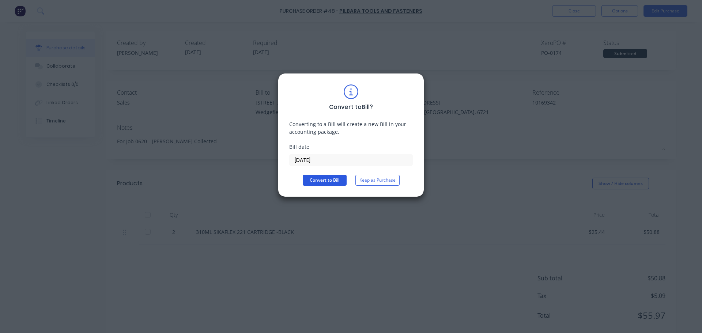
click at [322, 182] on button "Convert to Bill" at bounding box center [325, 180] width 44 height 11
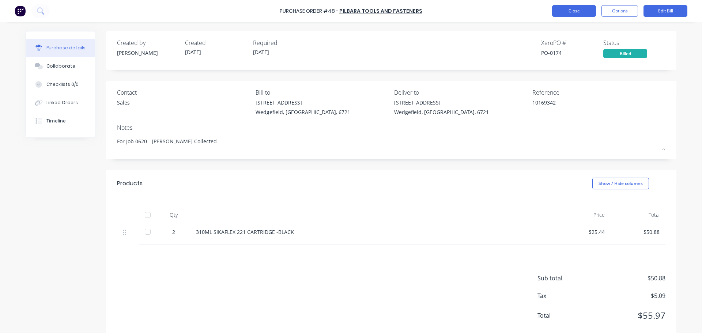
click at [582, 5] on button "Close" at bounding box center [574, 11] width 44 height 12
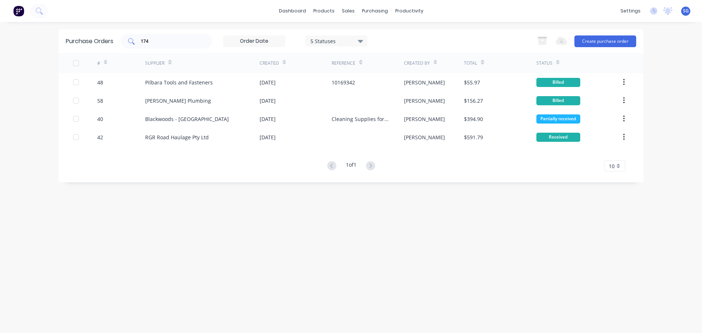
click at [147, 46] on div "174" at bounding box center [166, 41] width 91 height 15
click at [149, 41] on input "174" at bounding box center [170, 41] width 61 height 7
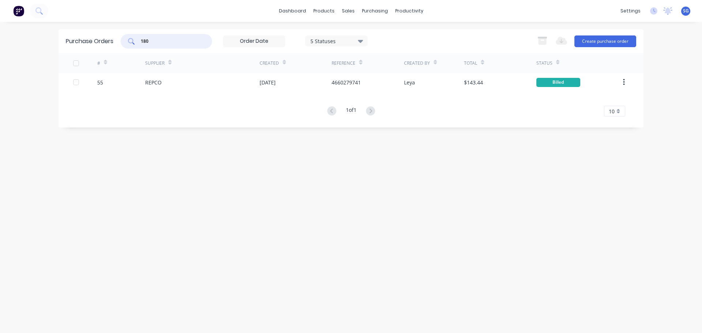
click at [143, 42] on input "180" at bounding box center [170, 41] width 61 height 7
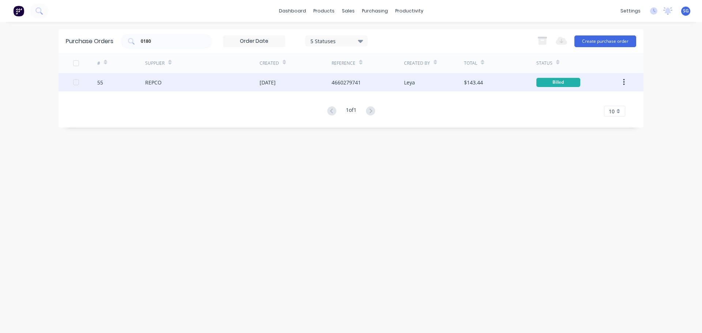
click at [156, 83] on div "REPCO" at bounding box center [153, 83] width 16 height 8
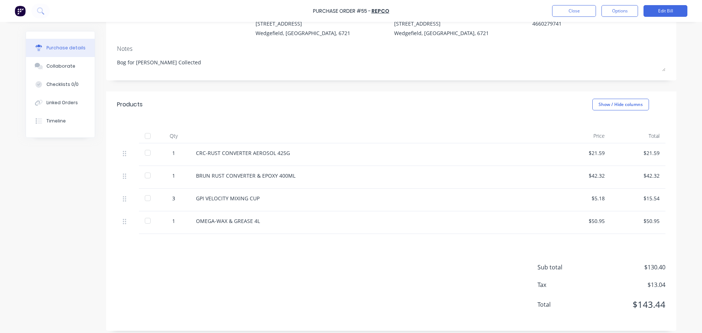
scroll to position [84, 0]
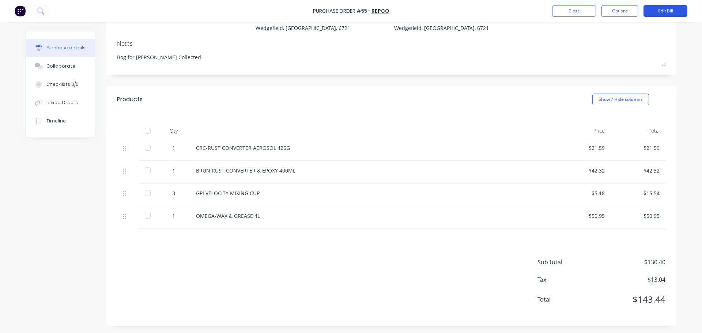
click at [661, 16] on button "Edit Bill" at bounding box center [665, 11] width 44 height 12
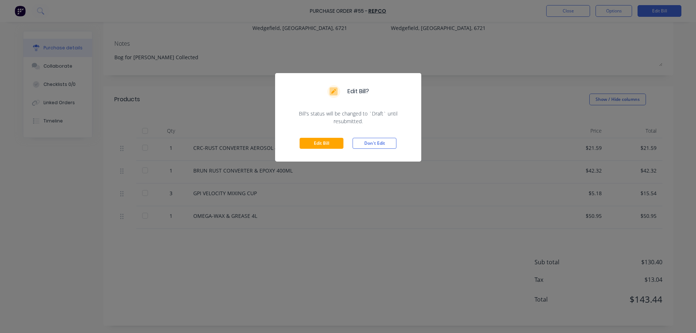
click at [502, 65] on div "Edit Bill? Bill's status will be changed to `Draft` until resubmitted. Edit Bil…" at bounding box center [348, 166] width 696 height 333
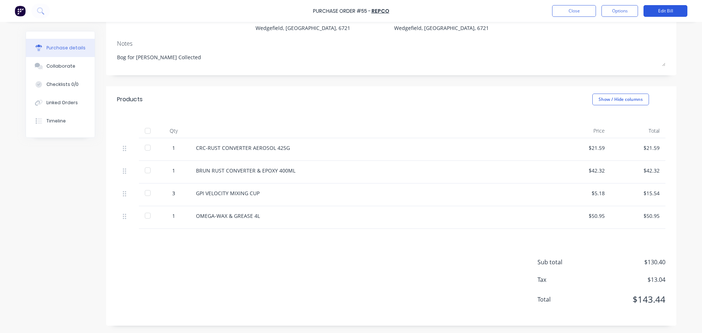
click at [665, 10] on button "Edit Bill" at bounding box center [665, 11] width 44 height 12
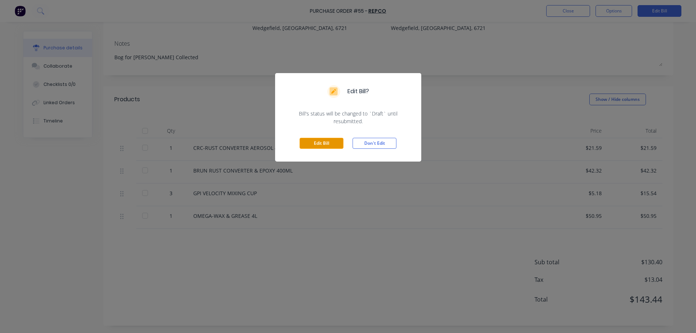
click at [331, 144] on button "Edit Bill" at bounding box center [322, 143] width 44 height 11
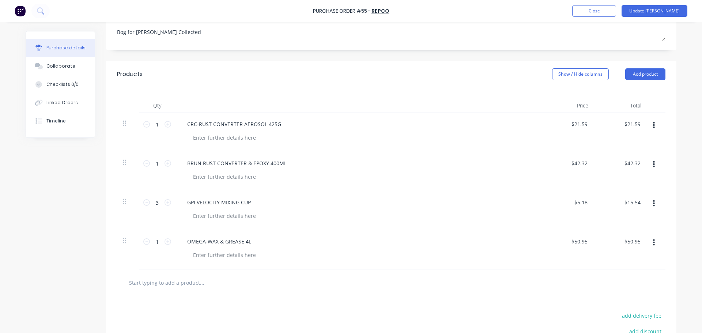
scroll to position [194, 0]
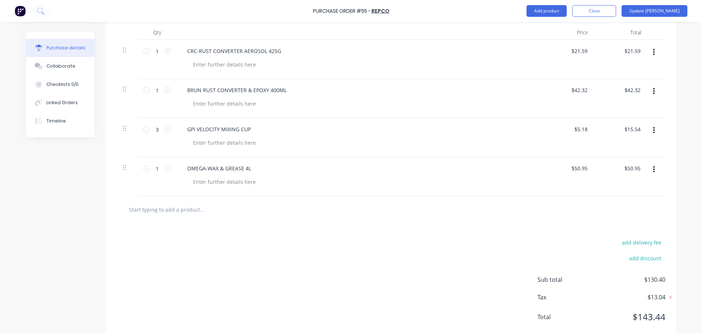
click at [160, 208] on input "text" at bounding box center [202, 209] width 146 height 15
paste input "OMEGA-BODY FILLER 500G"
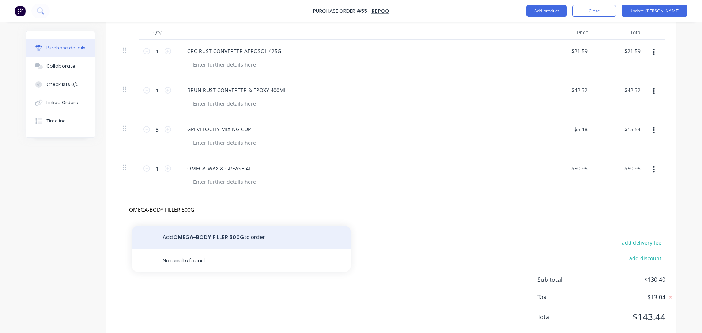
click at [187, 233] on button "Add OMEGA-BODY FILLER 500G to order" at bounding box center [241, 237] width 219 height 23
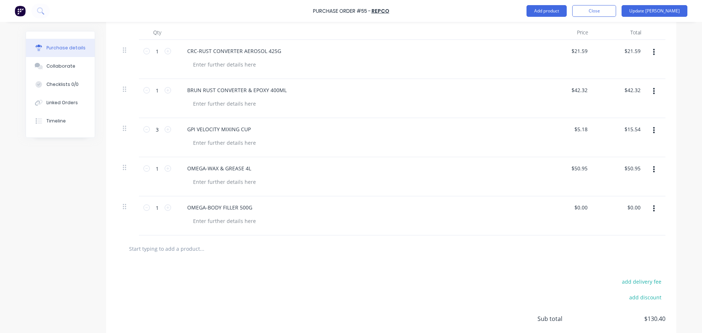
drag, startPoint x: 587, startPoint y: 211, endPoint x: 561, endPoint y: 211, distance: 26.0
click at [561, 211] on div "$0.00 $0.00" at bounding box center [567, 215] width 53 height 39
click at [578, 212] on input "0.00" at bounding box center [582, 207] width 14 height 11
click at [167, 252] on input "text" at bounding box center [202, 248] width 146 height 15
paste input "OMEGA-FIBRE FILL 500G"
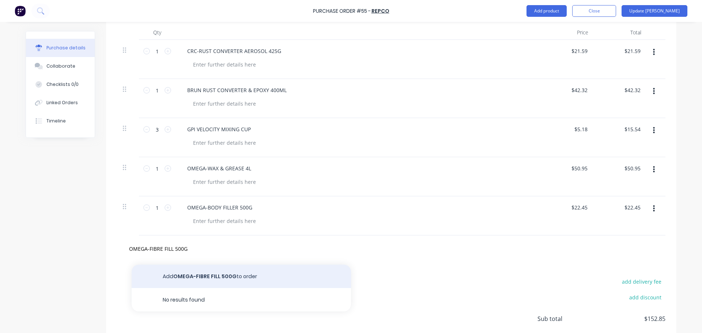
click at [180, 276] on button "Add OMEGA-FIBRE FILL 500G to order" at bounding box center [241, 276] width 219 height 23
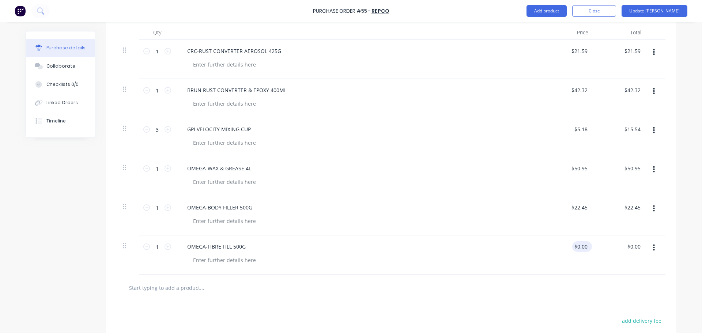
click at [586, 249] on div "$0.00 $0.00" at bounding box center [582, 246] width 20 height 11
drag, startPoint x: 584, startPoint y: 247, endPoint x: 565, endPoint y: 247, distance: 18.6
click at [565, 247] on div "0.00 0.00" at bounding box center [567, 254] width 53 height 39
click at [139, 291] on input "text" at bounding box center [202, 287] width 146 height 15
paste input "STRAINER SUIT 4LTR TINS 5 PACK"
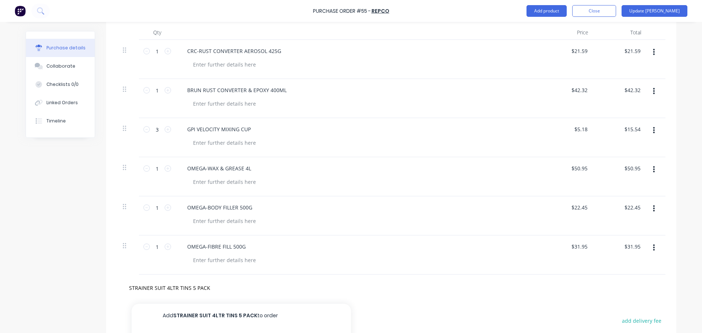
click at [200, 313] on button "Add STRAINER SUIT 4LTR TINS 5 PACK to order" at bounding box center [241, 315] width 219 height 23
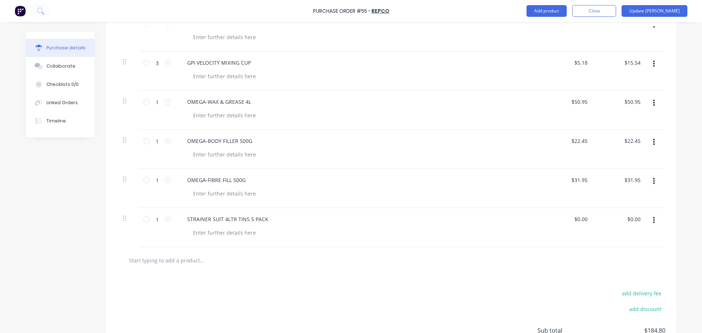
scroll to position [267, 0]
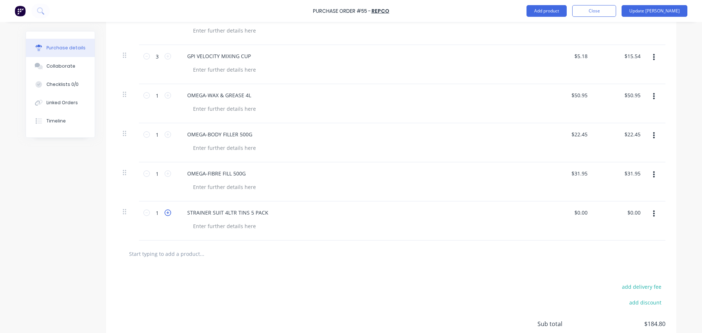
click at [165, 215] on icon at bounding box center [168, 212] width 7 height 7
click at [588, 215] on div "$0.00 $0.00" at bounding box center [582, 212] width 20 height 11
click at [586, 213] on input "0.00" at bounding box center [582, 212] width 14 height 11
click at [569, 214] on div "0.00 0.00" at bounding box center [567, 220] width 53 height 39
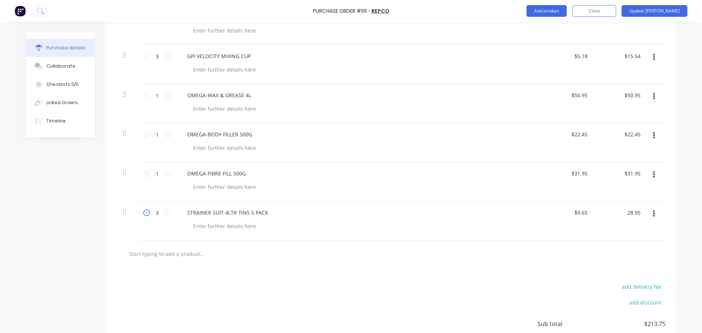
click at [143, 211] on icon at bounding box center [146, 212] width 7 height 7
click at [155, 257] on input "text" at bounding box center [202, 253] width 146 height 15
paste input "GPI VEL PLASTIC APP 91000"
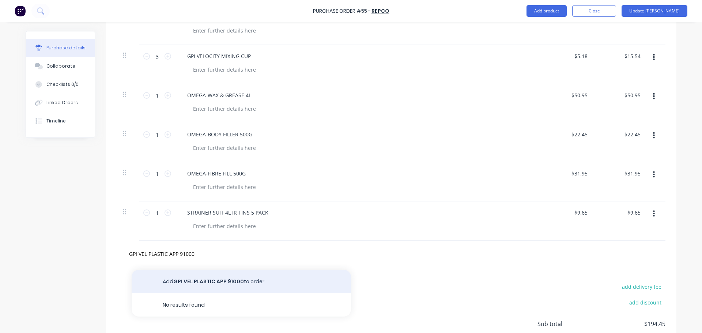
click at [181, 277] on button "Add GPI VEL PLASTIC APP 91000 to order" at bounding box center [241, 281] width 219 height 23
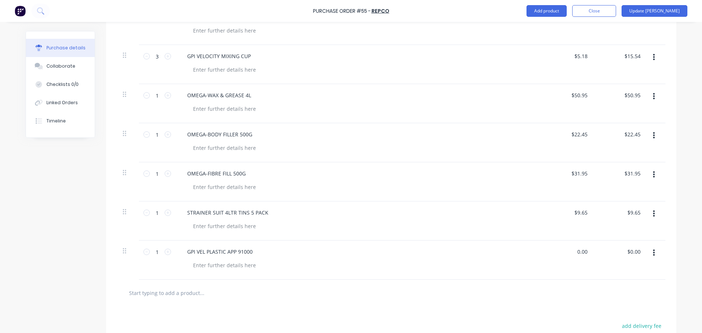
drag, startPoint x: 584, startPoint y: 252, endPoint x: 566, endPoint y: 252, distance: 17.9
click at [566, 252] on div "0.00 0.00" at bounding box center [567, 260] width 53 height 39
click at [165, 255] on icon at bounding box center [168, 252] width 7 height 7
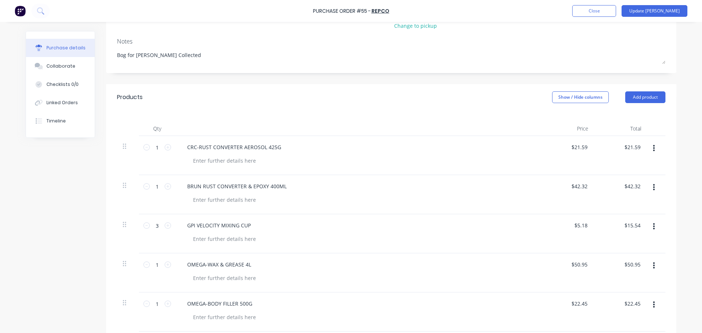
scroll to position [0, 0]
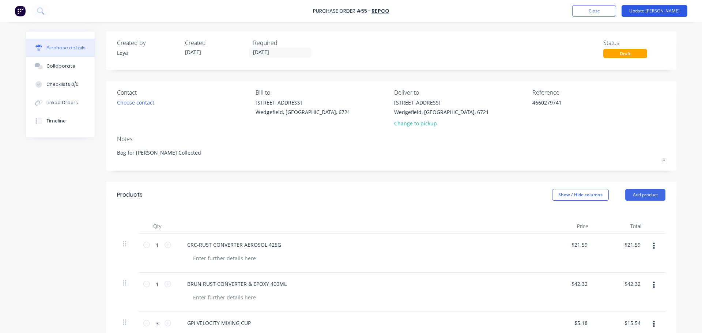
click at [665, 9] on button "Update Bill" at bounding box center [655, 11] width 66 height 12
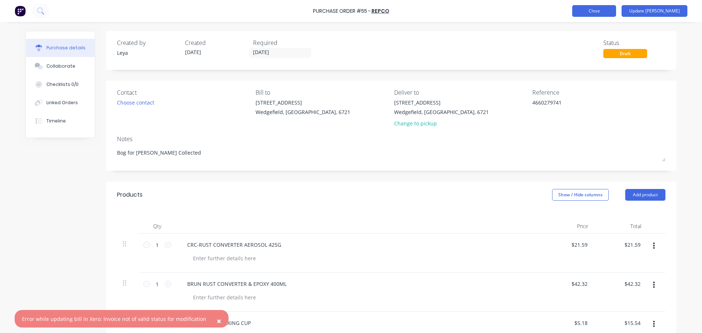
click at [609, 10] on button "Close" at bounding box center [594, 11] width 44 height 12
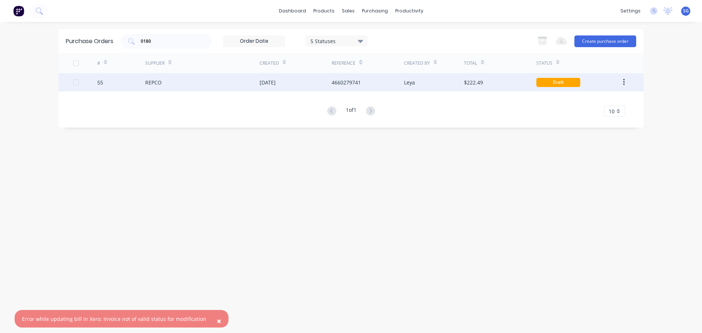
click at [77, 84] on div at bounding box center [76, 82] width 15 height 15
click at [624, 84] on icon "button" at bounding box center [623, 82] width 1 height 7
click at [189, 83] on div "REPCO" at bounding box center [202, 82] width 114 height 18
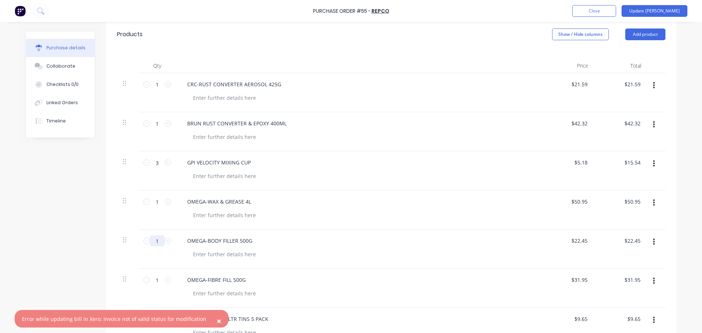
scroll to position [183, 0]
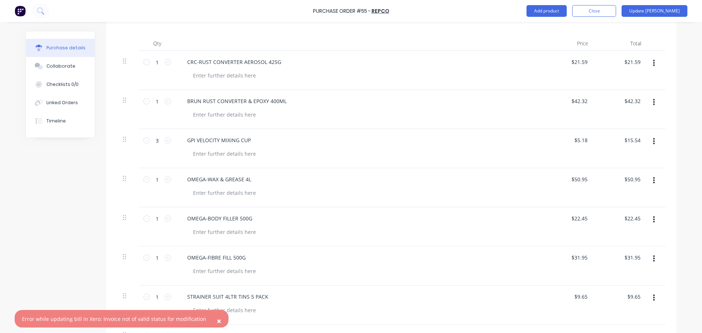
click at [217, 320] on span "×" at bounding box center [219, 321] width 4 height 10
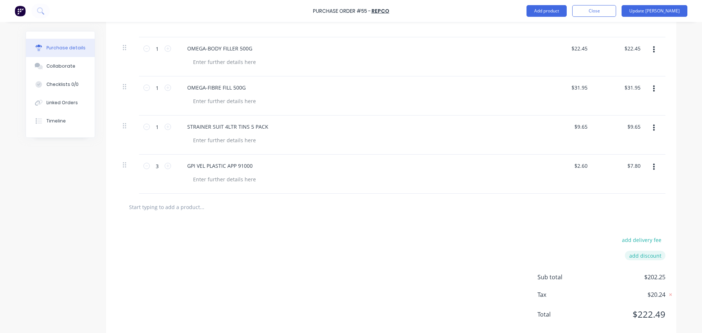
scroll to position [368, 0]
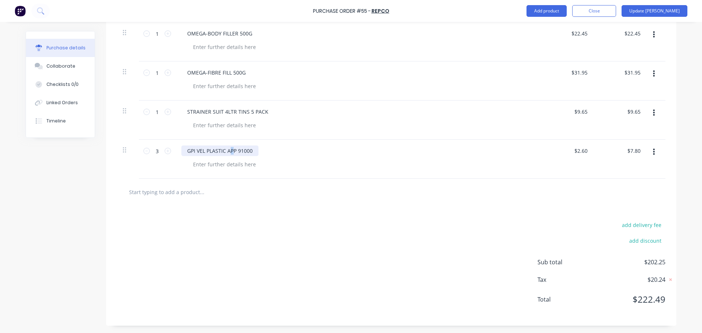
click at [229, 149] on div "GPI VEL PLASTIC APP 91000" at bounding box center [219, 151] width 77 height 11
click at [242, 152] on div "GPI VEL PLASTIC APP 91000" at bounding box center [219, 151] width 77 height 11
click at [653, 154] on icon "button" at bounding box center [654, 152] width 2 height 7
click at [224, 272] on div "add delivery fee add discount Sub total $202.25 Tax $20.24 Total $222.49" at bounding box center [391, 265] width 570 height 120
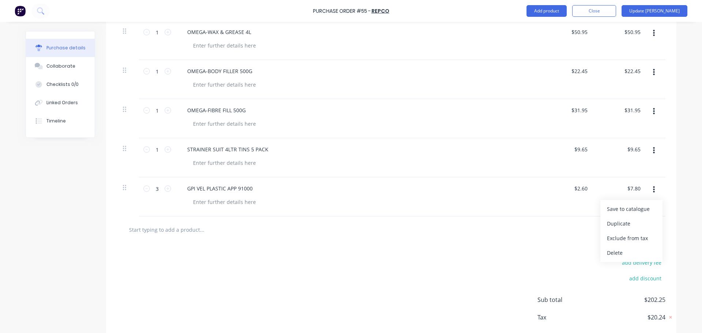
scroll to position [331, 0]
click at [455, 263] on div "add delivery fee add discount Sub total $202.25 Tax $20.24 Total $222.49" at bounding box center [391, 302] width 570 height 120
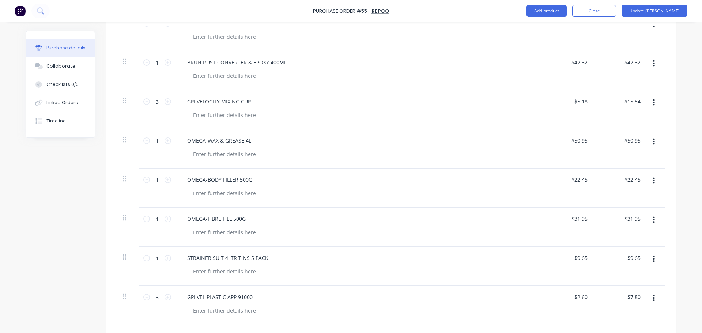
scroll to position [0, 0]
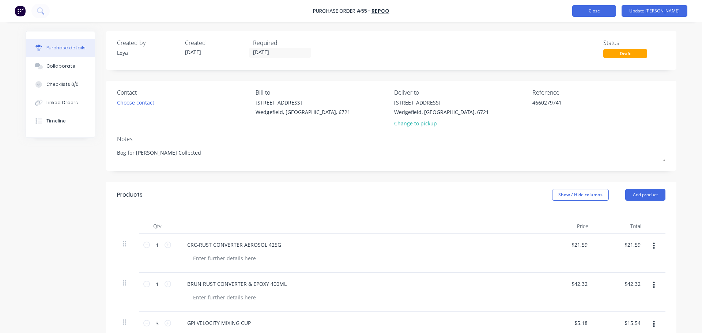
click at [616, 9] on button "Close" at bounding box center [594, 11] width 44 height 12
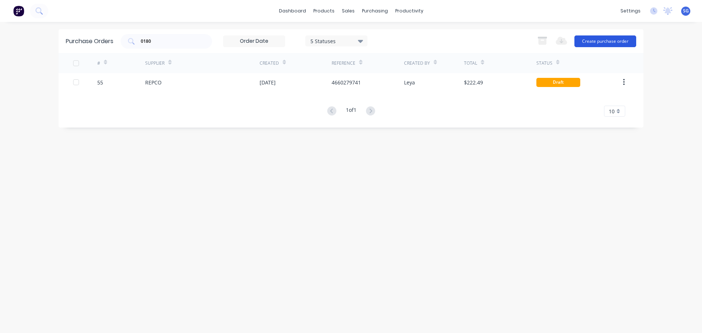
click at [598, 42] on button "Create purchase order" at bounding box center [605, 41] width 62 height 12
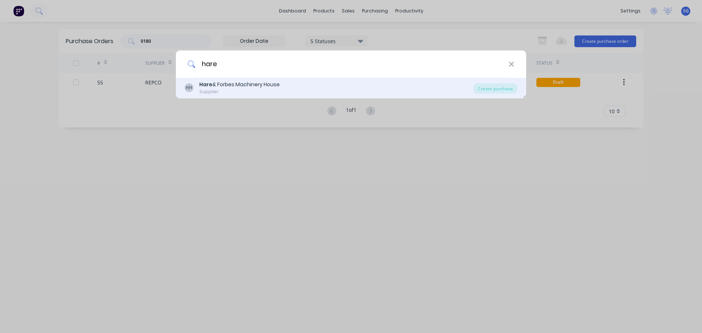
click at [213, 84] on div "Hare & Forbes Machinery House" at bounding box center [239, 85] width 80 height 8
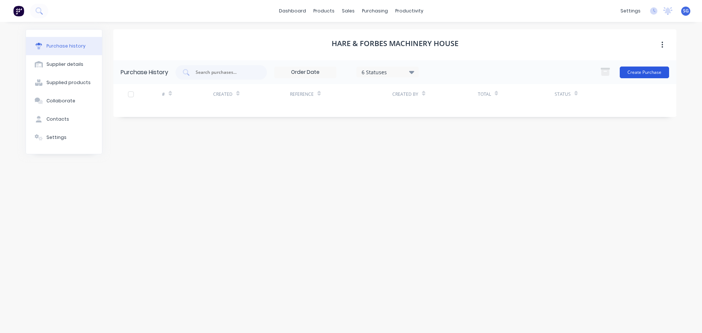
click at [641, 73] on button "Create Purchase" at bounding box center [644, 73] width 49 height 12
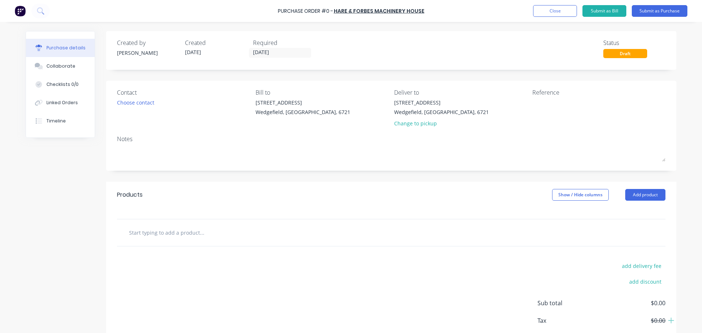
click at [145, 233] on input "text" at bounding box center [202, 232] width 146 height 15
paste input "AIR FILTER INLET"
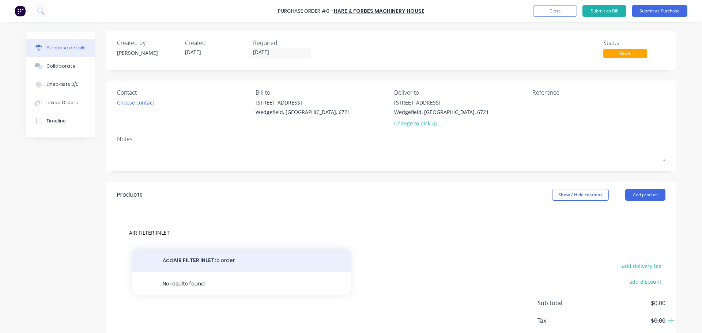
click at [191, 262] on button "Add AIR FILTER INLET to order" at bounding box center [241, 260] width 219 height 23
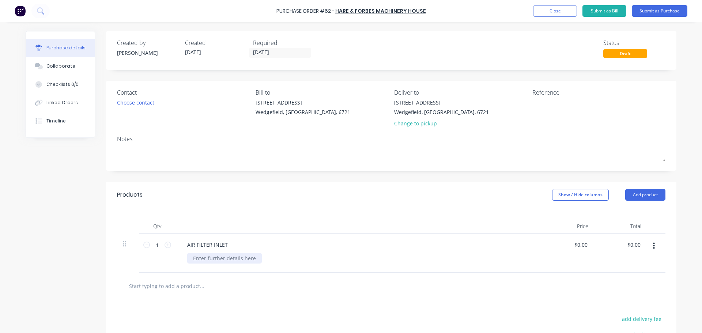
click at [200, 259] on div at bounding box center [224, 258] width 75 height 11
paste div
drag, startPoint x: 585, startPoint y: 243, endPoint x: 577, endPoint y: 240, distance: 8.0
click at [577, 240] on input "0.00" at bounding box center [582, 244] width 14 height 11
click at [651, 9] on button "Submit as Purchase" at bounding box center [660, 11] width 56 height 12
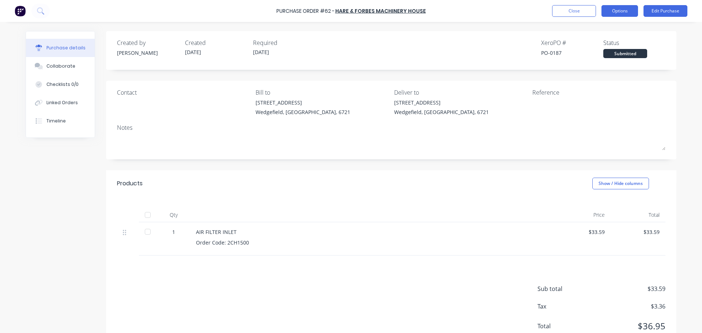
click at [611, 13] on button "Options" at bounding box center [619, 11] width 37 height 12
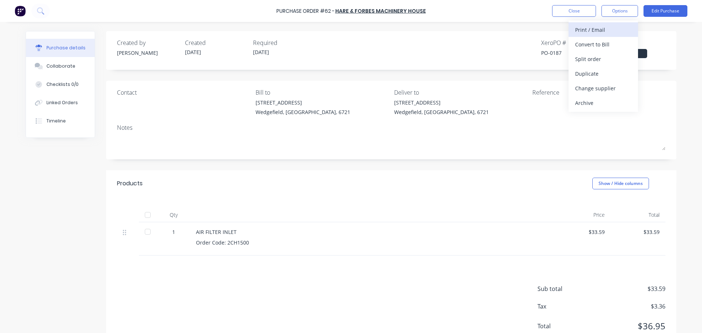
click at [590, 33] on div "Print / Email" at bounding box center [603, 29] width 56 height 11
click at [582, 46] on div "With pricing" at bounding box center [603, 44] width 56 height 11
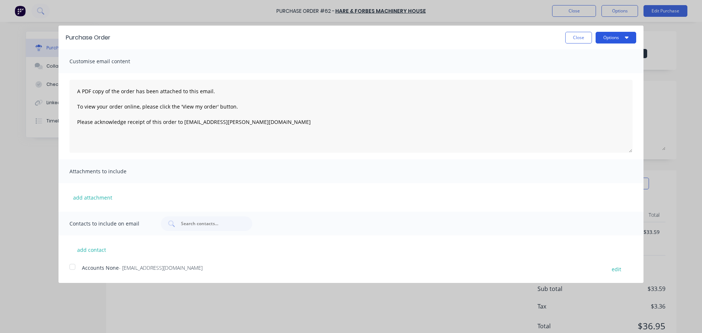
click at [609, 37] on button "Options" at bounding box center [616, 38] width 41 height 12
click at [574, 55] on div "Print" at bounding box center [601, 56] width 56 height 11
click at [573, 34] on button "Close" at bounding box center [578, 38] width 27 height 12
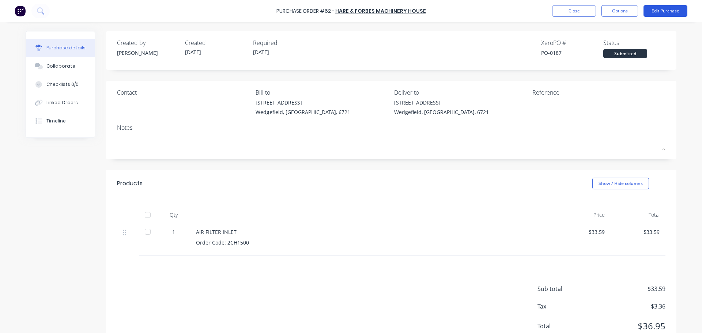
click at [671, 12] on button "Edit Purchase" at bounding box center [665, 11] width 44 height 12
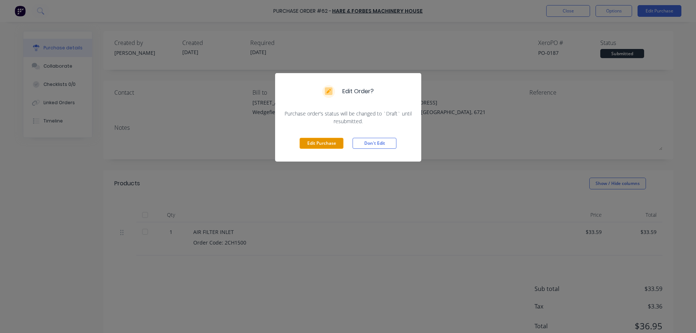
click at [327, 139] on button "Edit Purchase" at bounding box center [322, 143] width 44 height 11
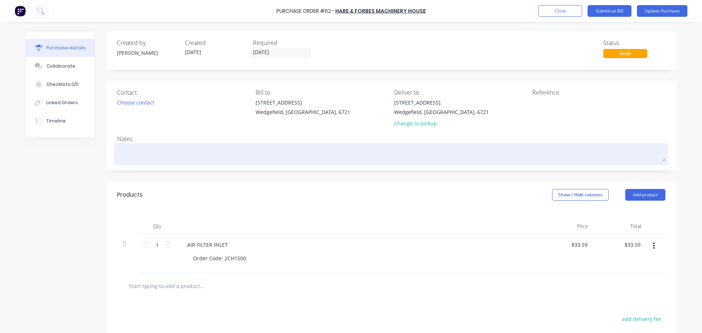
click at [174, 153] on textarea at bounding box center [391, 153] width 548 height 16
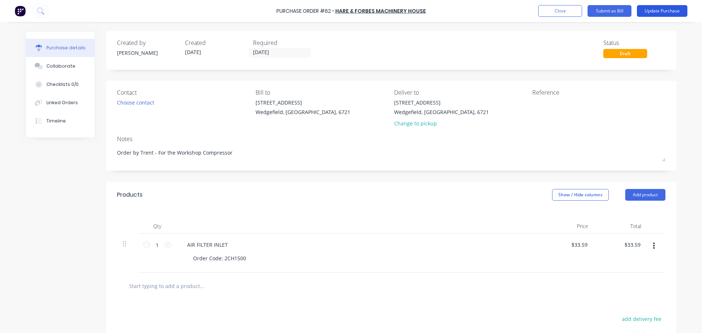
click at [654, 11] on button "Update Purchase" at bounding box center [662, 11] width 50 height 12
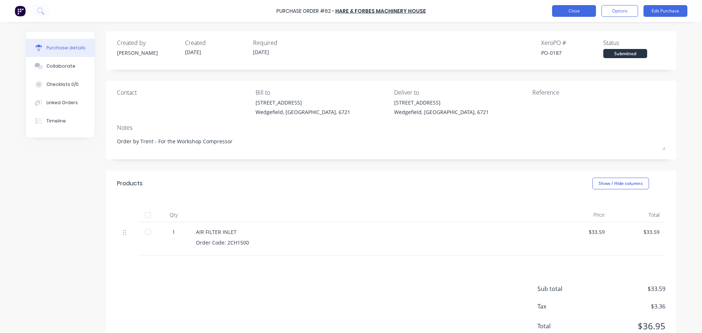
click at [582, 8] on button "Close" at bounding box center [574, 11] width 44 height 12
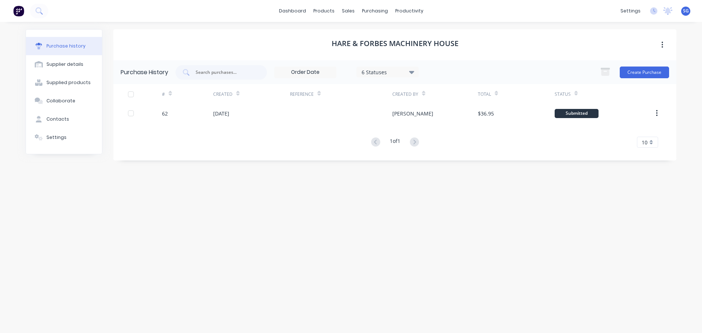
drag, startPoint x: 252, startPoint y: 200, endPoint x: 253, endPoint y: 169, distance: 30.7
click at [252, 200] on div "Hare & Forbes Machinery House Purchase History 6 Statuses 6 Statuses Create Pur…" at bounding box center [394, 173] width 563 height 289
click at [414, 31] on link "Workflow" at bounding box center [437, 34] width 97 height 15
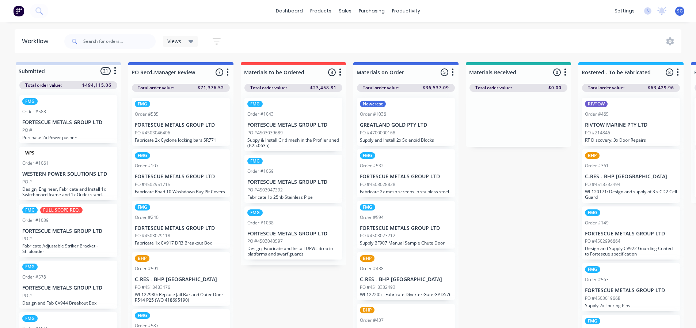
click at [265, 233] on p "FORTESCUE METALS GROUP LTD" at bounding box center [294, 233] width 92 height 6
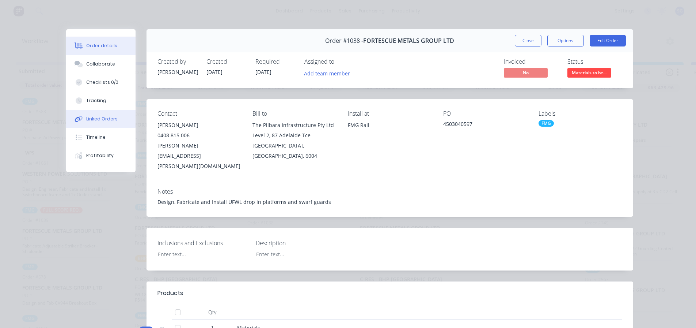
click at [95, 121] on div "Linked Orders" at bounding box center [101, 119] width 31 height 7
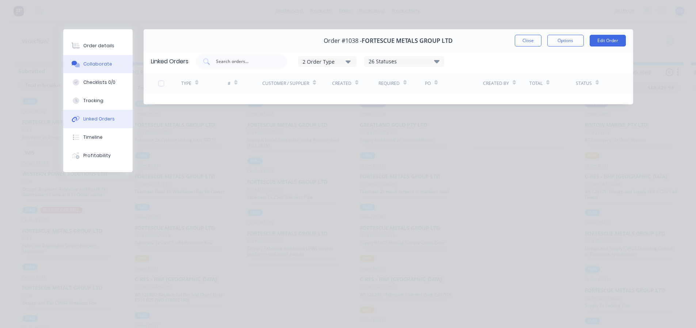
click at [88, 60] on button "Collaborate" at bounding box center [97, 64] width 69 height 18
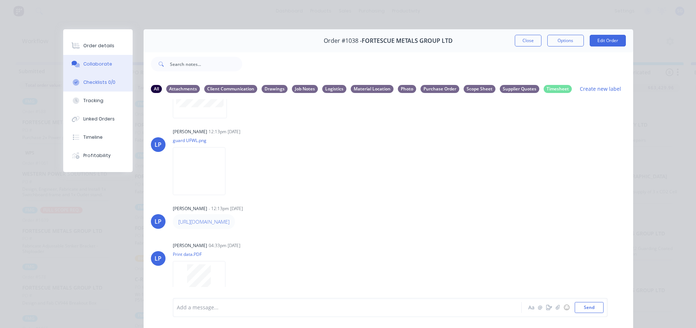
scroll to position [183, 0]
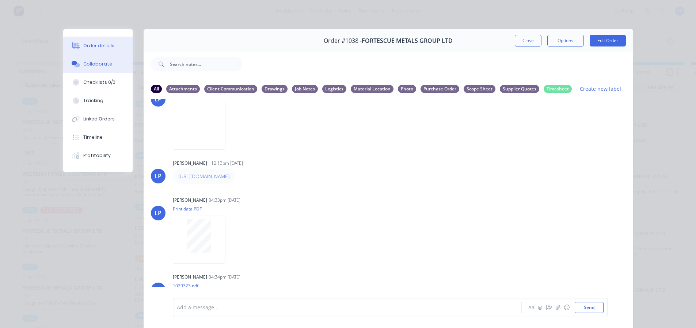
click at [88, 44] on div "Order details" at bounding box center [98, 45] width 31 height 7
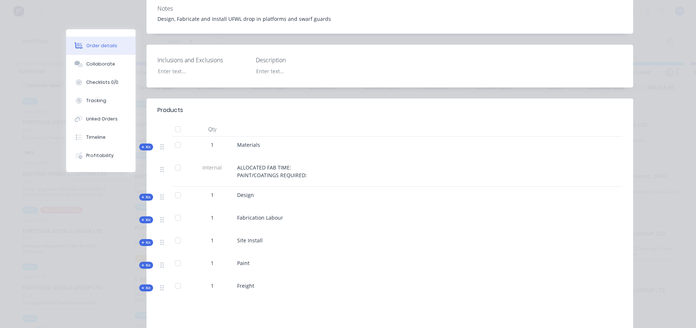
click at [146, 144] on span "Kit" at bounding box center [146, 146] width 10 height 5
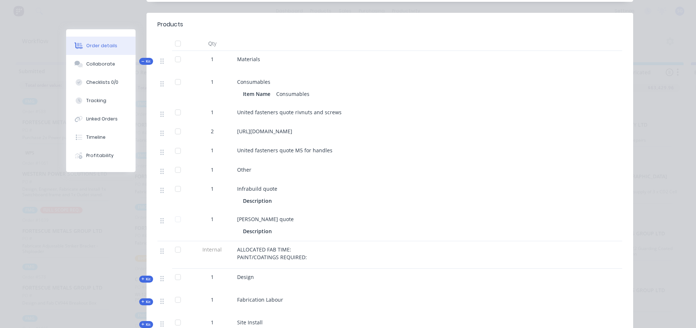
scroll to position [256, 0]
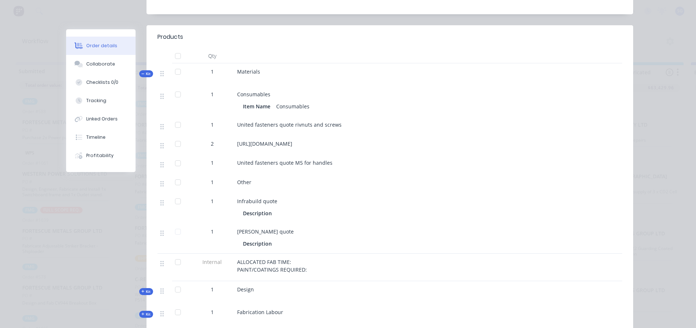
drag, startPoint x: 378, startPoint y: 135, endPoint x: 232, endPoint y: 132, distance: 146.3
click at [234, 135] on div "https://www.indrub.com.au/stainless-steel-recessed-handle" at bounding box center [380, 144] width 292 height 19
copy span "https://www.indrub.com.au/stainless-steel-recessed-handle"
click at [177, 117] on div at bounding box center [178, 124] width 15 height 15
click at [175, 136] on div at bounding box center [178, 143] width 15 height 15
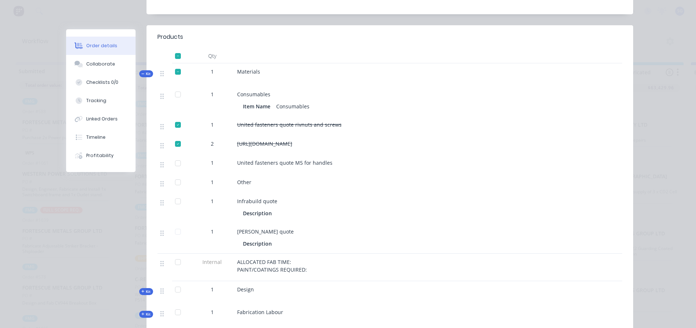
click at [177, 156] on div at bounding box center [178, 163] width 15 height 15
click at [173, 194] on div at bounding box center [178, 201] width 15 height 15
click at [175, 224] on div at bounding box center [178, 231] width 15 height 15
click at [419, 140] on div "https://www.indrub.com.au/stainless-steel-recessed-handle" at bounding box center [380, 144] width 287 height 8
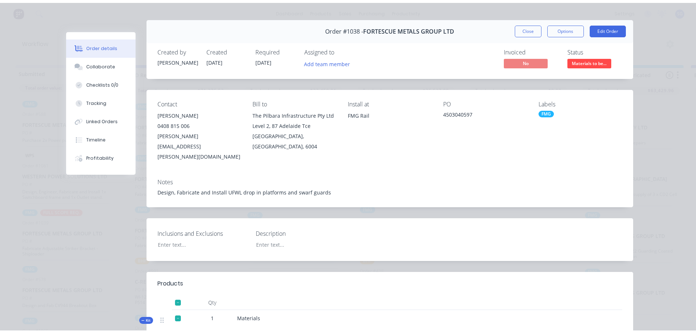
scroll to position [0, 0]
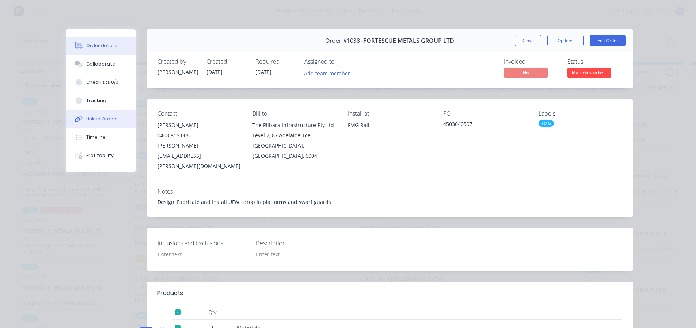
click at [95, 123] on button "Linked Orders" at bounding box center [100, 119] width 69 height 18
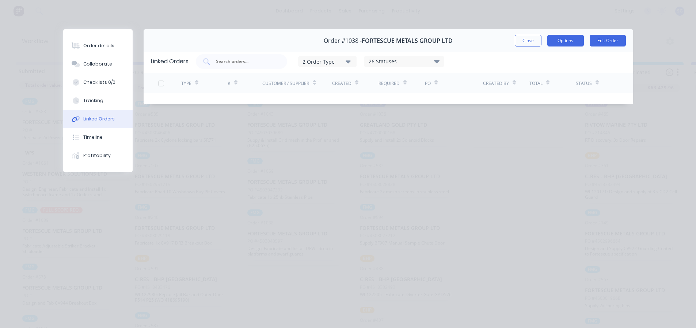
click at [583, 44] on button "Options" at bounding box center [566, 41] width 37 height 12
click at [101, 50] on button "Order details" at bounding box center [97, 46] width 69 height 18
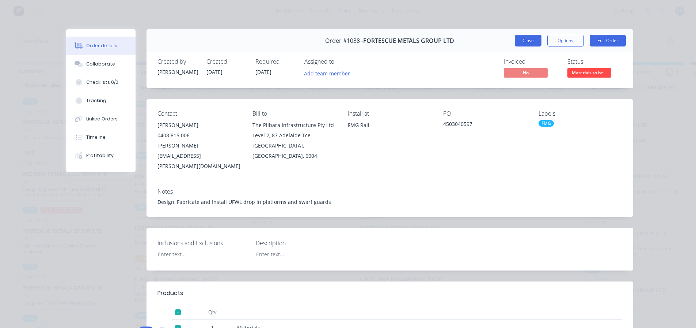
click at [534, 40] on button "Close" at bounding box center [528, 41] width 27 height 12
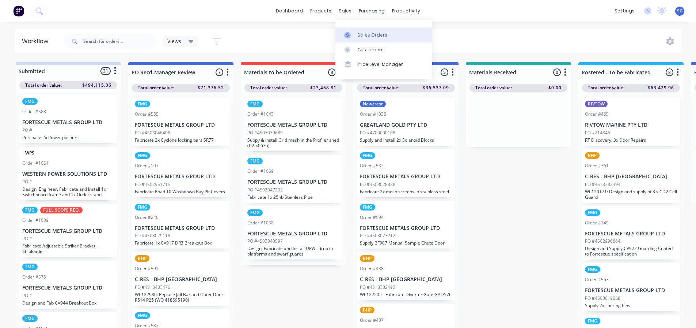
click at [358, 33] on div "Sales Orders" at bounding box center [373, 35] width 30 height 7
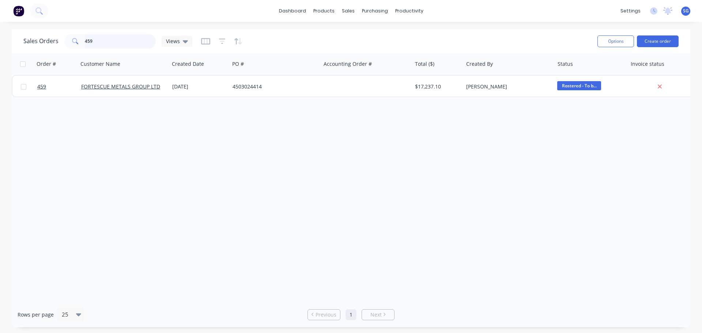
click at [111, 41] on input "459" at bounding box center [120, 41] width 71 height 15
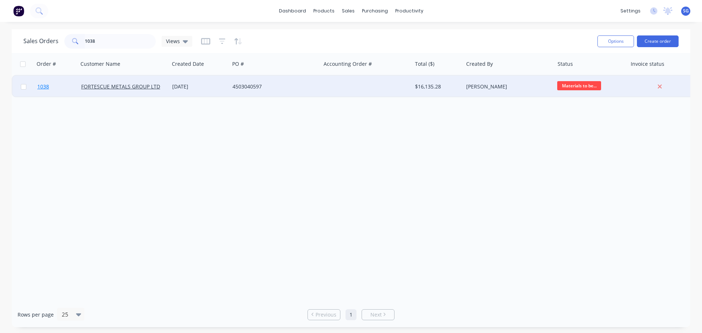
click at [41, 86] on span "1038" at bounding box center [43, 86] width 12 height 7
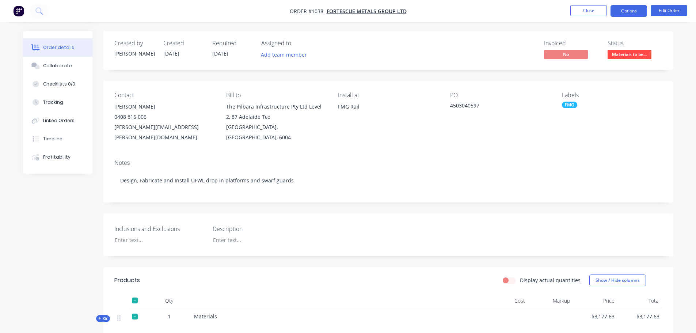
click at [635, 14] on button "Options" at bounding box center [629, 11] width 37 height 12
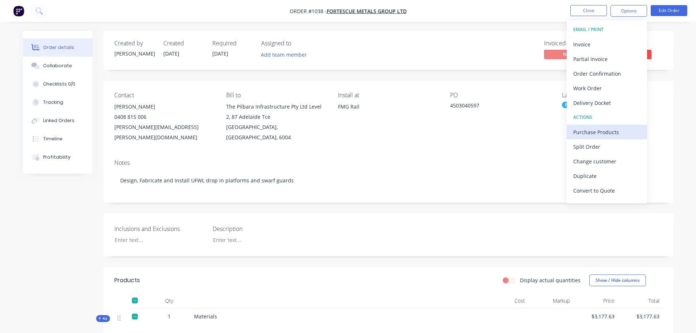
click at [591, 131] on div "Purchase Products" at bounding box center [607, 132] width 67 height 11
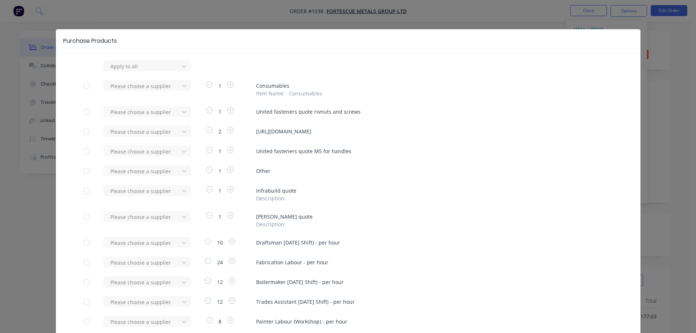
click at [82, 114] on div at bounding box center [86, 112] width 15 height 15
click at [82, 152] on div at bounding box center [86, 151] width 15 height 15
click at [86, 153] on div at bounding box center [86, 151] width 15 height 15
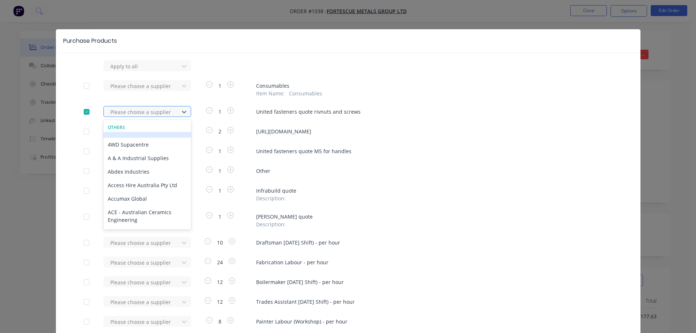
click at [129, 113] on div at bounding box center [143, 111] width 66 height 9
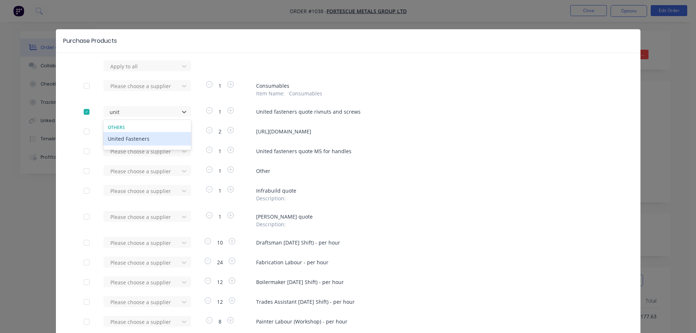
click at [128, 142] on div "United Fasteners" at bounding box center [147, 139] width 88 height 14
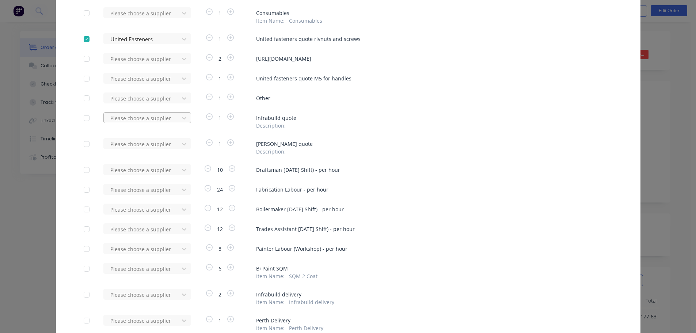
scroll to position [73, 0]
click at [85, 116] on div at bounding box center [86, 117] width 15 height 15
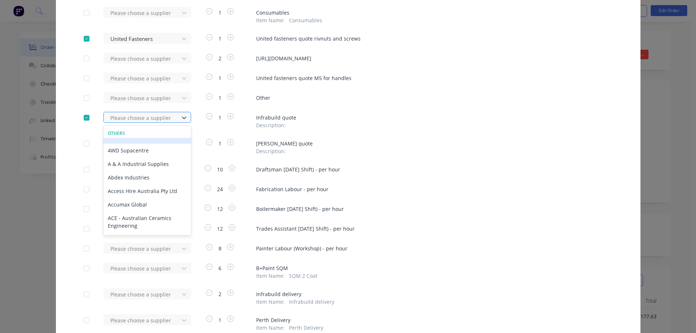
click at [135, 116] on div at bounding box center [143, 117] width 66 height 9
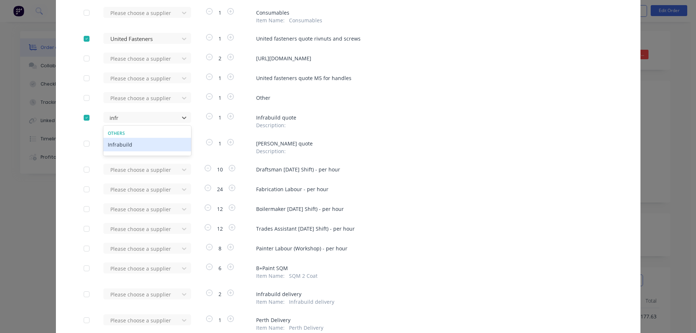
click at [124, 145] on div "Infrabuild" at bounding box center [147, 145] width 88 height 14
click at [87, 145] on div at bounding box center [86, 143] width 15 height 15
click at [123, 146] on div at bounding box center [143, 143] width 66 height 9
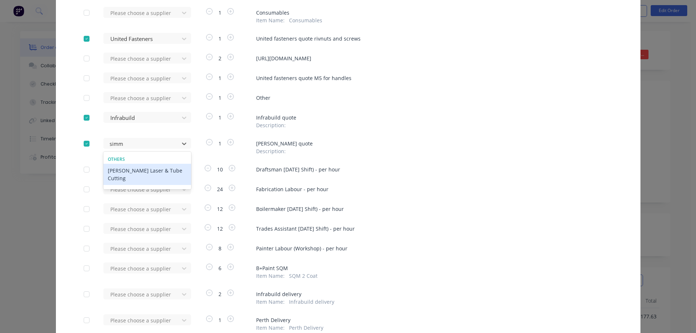
click at [121, 172] on div "Simmonds Laser & Tube Cutting" at bounding box center [147, 174] width 88 height 21
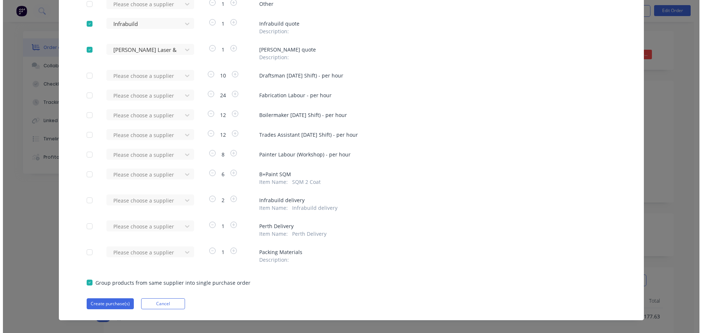
scroll to position [175, 0]
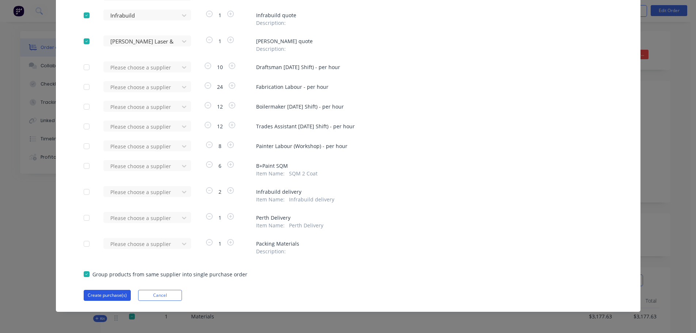
click at [105, 292] on button "Create purchase(s)" at bounding box center [107, 295] width 47 height 11
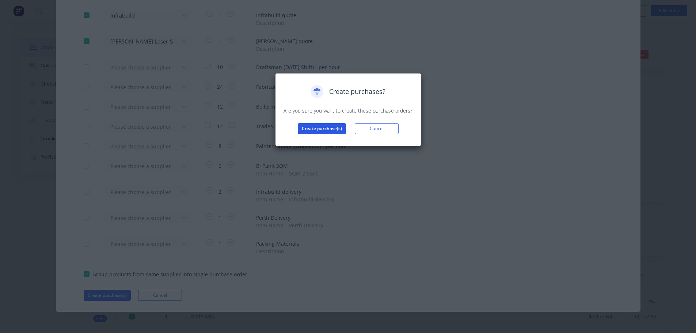
click at [313, 127] on button "Create purchase(s)" at bounding box center [322, 128] width 48 height 11
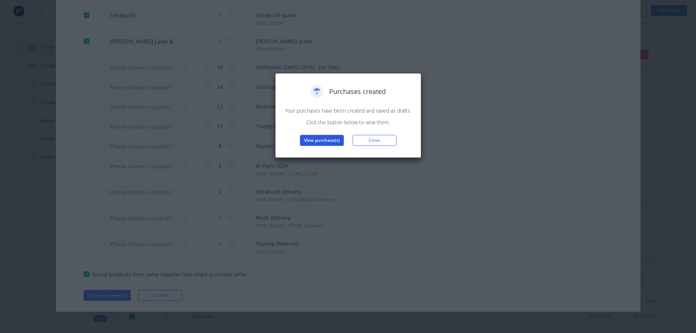
click at [322, 140] on button "View purchase(s)" at bounding box center [322, 140] width 44 height 11
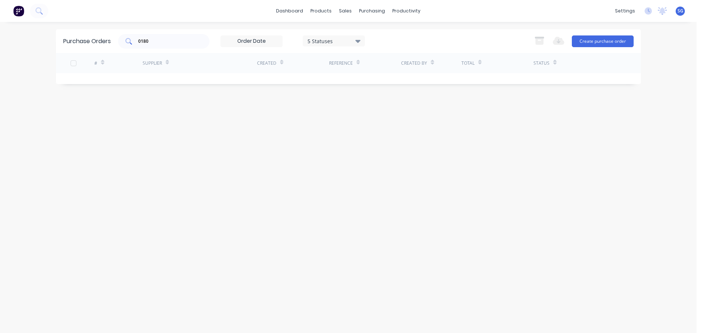
click at [186, 40] on input "0180" at bounding box center [167, 41] width 61 height 7
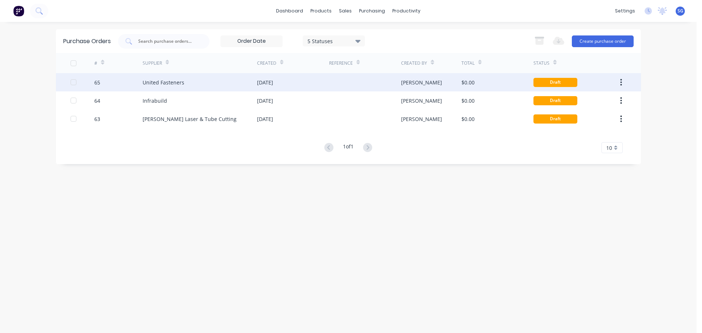
click at [167, 82] on div "United Fasteners" at bounding box center [164, 83] width 42 height 8
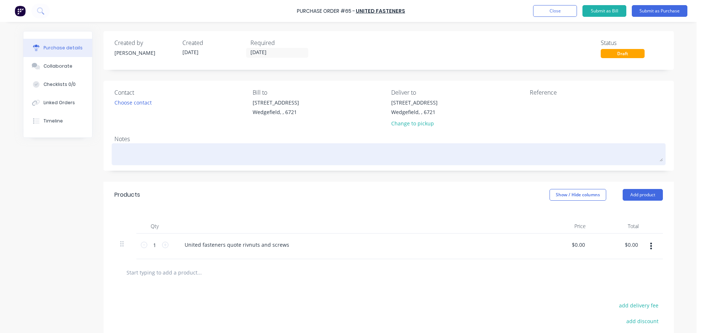
click at [120, 145] on div at bounding box center [388, 154] width 548 height 18
click at [120, 150] on textarea at bounding box center [388, 153] width 548 height 16
paste textarea "1014063"
click at [177, 154] on textarea "Quote No. 1014063 &" at bounding box center [388, 153] width 548 height 16
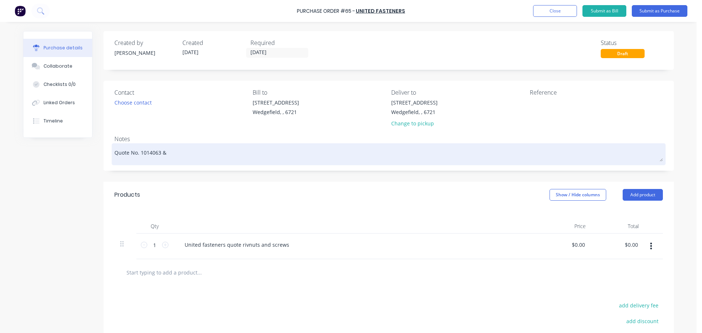
paste textarea "1029323"
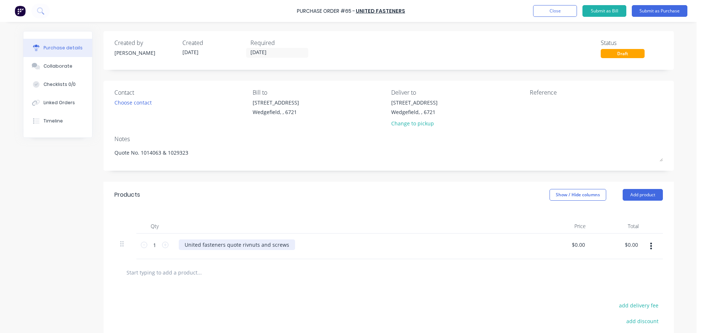
click at [182, 246] on div "United fasteners quote rivnuts and screws" at bounding box center [237, 244] width 116 height 11
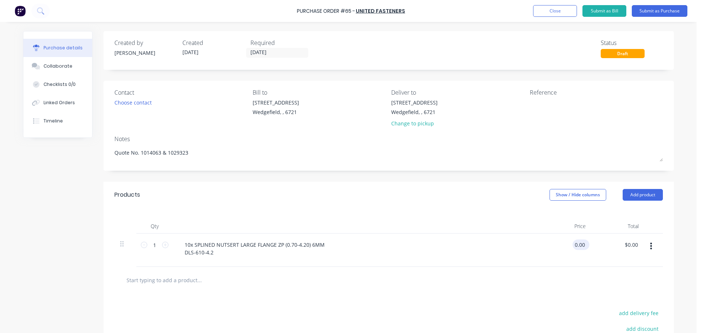
drag, startPoint x: 582, startPoint y: 246, endPoint x: 574, endPoint y: 245, distance: 7.8
click at [574, 245] on input "0.00" at bounding box center [580, 244] width 14 height 11
click at [157, 279] on input "text" at bounding box center [199, 280] width 146 height 15
paste input "G316 WASHER M6X12/12.5X1.2"
click at [205, 306] on button "Add 10x G316 WASHER M6X12/12.5X1.2 to order" at bounding box center [238, 307] width 219 height 23
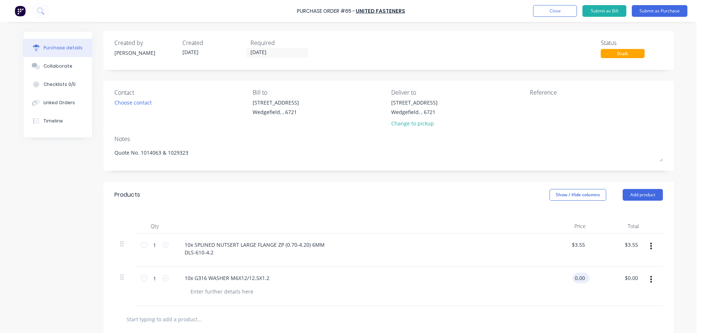
drag, startPoint x: 583, startPoint y: 278, endPoint x: 571, endPoint y: 278, distance: 11.7
click at [573, 278] on input "0.00" at bounding box center [580, 278] width 14 height 11
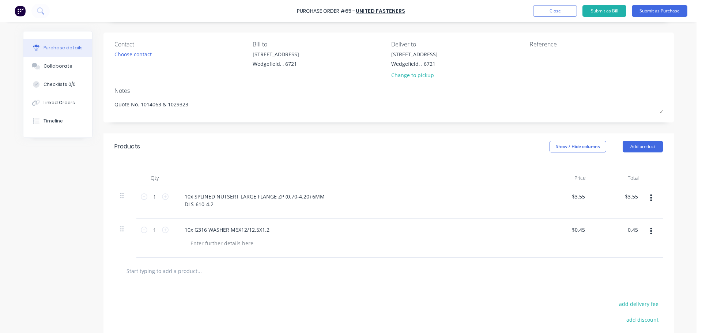
scroll to position [110, 0]
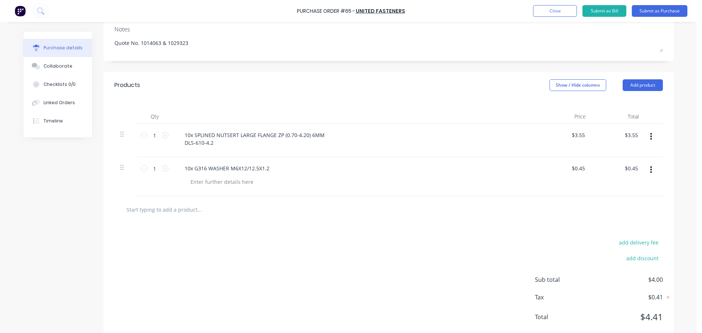
click at [128, 212] on input "text" at bounding box center [199, 209] width 146 height 15
paste input "G316 SPRING WASHER M6"
click at [126, 210] on input "G316 SPRING WASHER M6" at bounding box center [199, 209] width 146 height 15
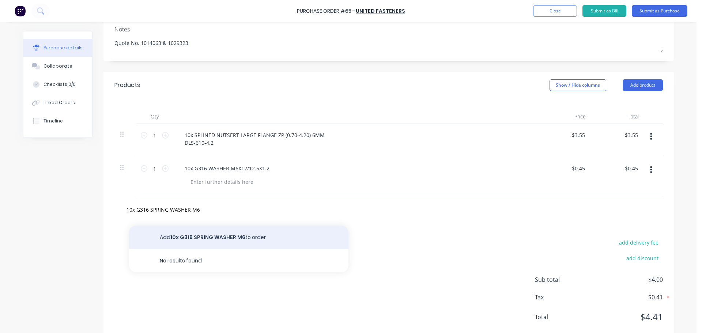
click at [192, 238] on button "Add 10x G316 SPRING WASHER M6 to order" at bounding box center [238, 237] width 219 height 23
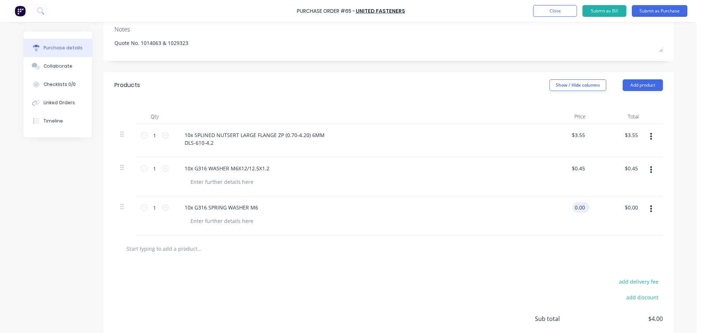
drag, startPoint x: 575, startPoint y: 207, endPoint x: 583, endPoint y: 208, distance: 7.7
click at [583, 208] on input "0.00" at bounding box center [580, 207] width 14 height 11
click at [177, 252] on input "text" at bounding box center [199, 248] width 146 height 15
paste input "M6 X 30 PC12.9 Zinc Button Socket Cap Screw"
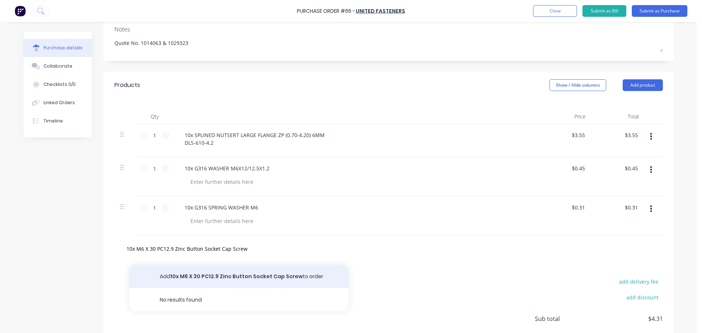
click at [206, 276] on button "Add 10x M6 X 30 PC12.9 Zinc Button Socket Cap Screw to order" at bounding box center [238, 276] width 219 height 23
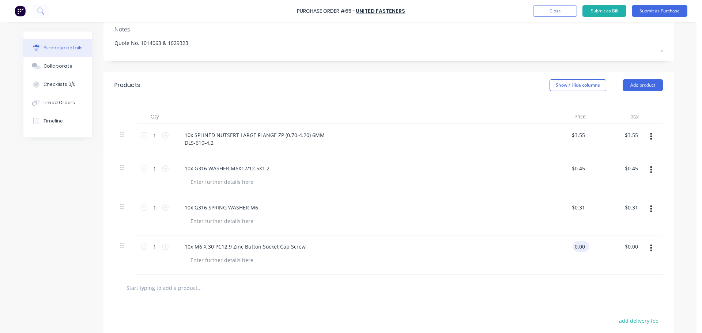
drag, startPoint x: 582, startPoint y: 247, endPoint x: 572, endPoint y: 246, distance: 9.5
click at [573, 246] on input "0.00" at bounding box center [580, 246] width 14 height 11
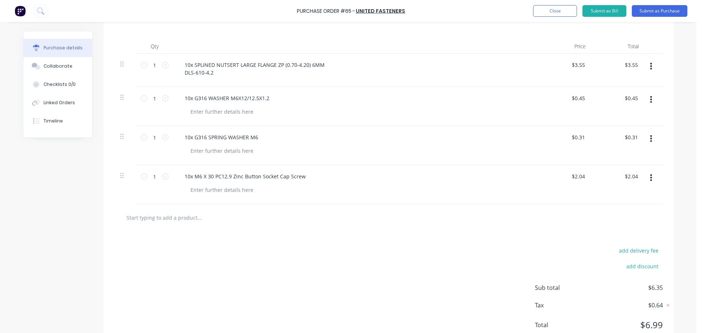
scroll to position [183, 0]
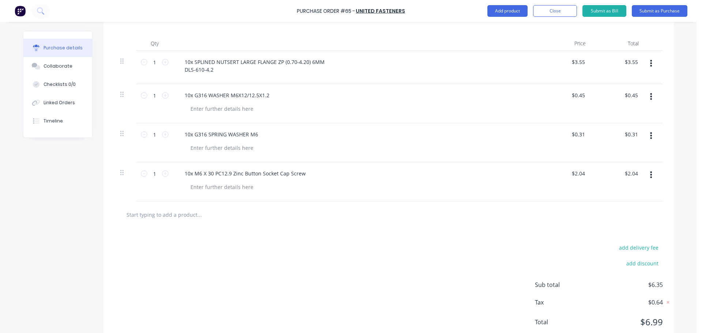
click at [153, 213] on input "text" at bounding box center [199, 214] width 146 height 15
drag, startPoint x: 153, startPoint y: 213, endPoint x: 137, endPoint y: 216, distance: 16.7
click at [137, 216] on input "text" at bounding box center [199, 214] width 146 height 15
paste input "G304 BUTTON SKT SCREW M5X16"
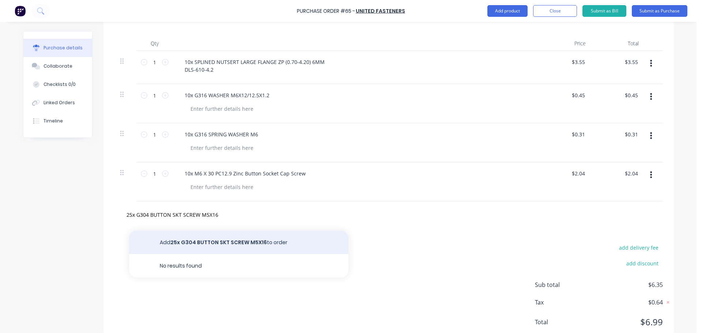
click at [180, 242] on button "Add 25x G304 BUTTON SKT SCREW M5X16 to order" at bounding box center [238, 242] width 219 height 23
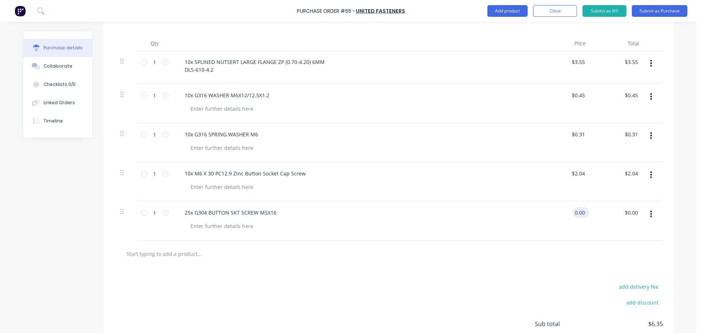
drag, startPoint x: 582, startPoint y: 214, endPoint x: 572, endPoint y: 212, distance: 10.3
click at [573, 212] on input "0.00" at bounding box center [580, 212] width 14 height 11
click at [150, 252] on input "text" at bounding box center [199, 253] width 146 height 15
paste input "G304 NYLOC NUT STD M5"
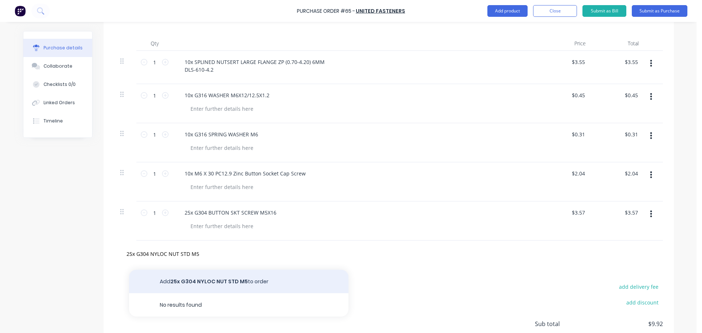
click at [188, 279] on button "Add 25x G304 NYLOC NUT STD M5 to order" at bounding box center [238, 281] width 219 height 23
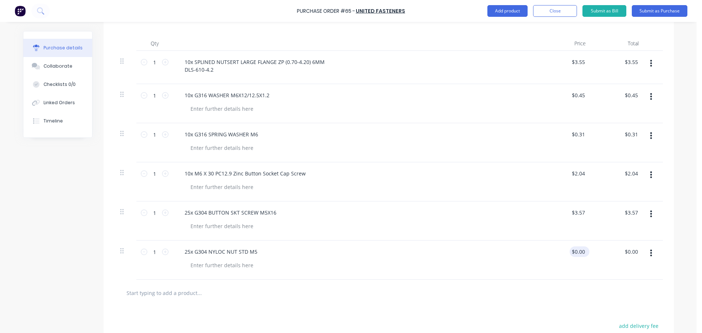
click at [583, 253] on div "$0.00 $0.00" at bounding box center [578, 251] width 17 height 11
drag, startPoint x: 582, startPoint y: 252, endPoint x: 571, endPoint y: 253, distance: 10.7
click at [573, 253] on input "0.00" at bounding box center [580, 251] width 14 height 11
click at [153, 295] on input "text" at bounding box center [199, 293] width 146 height 15
paste input "G304 WASHER M5X10X0.8"
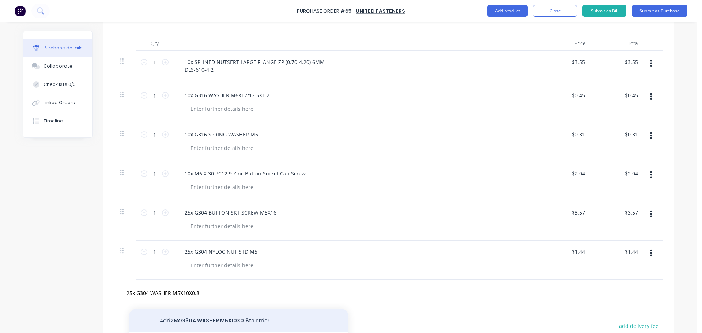
click at [212, 316] on button "Add 25x G304 WASHER M5X10X0.8 to order" at bounding box center [238, 320] width 219 height 23
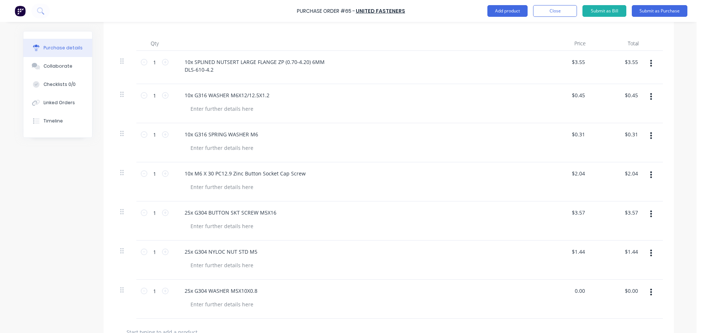
drag, startPoint x: 583, startPoint y: 290, endPoint x: 568, endPoint y: 287, distance: 15.0
click at [568, 287] on div "0.00 0.00" at bounding box center [565, 299] width 53 height 39
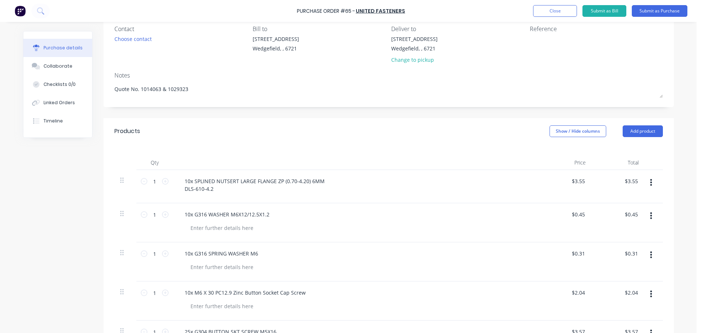
scroll to position [0, 0]
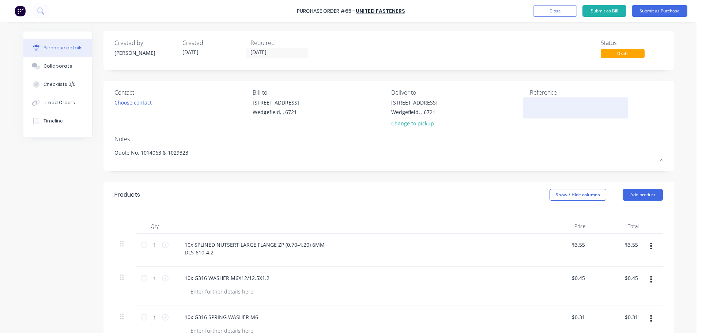
click at [531, 106] on textarea at bounding box center [575, 107] width 91 height 16
click at [652, 10] on button "Submit as Purchase" at bounding box center [660, 11] width 56 height 12
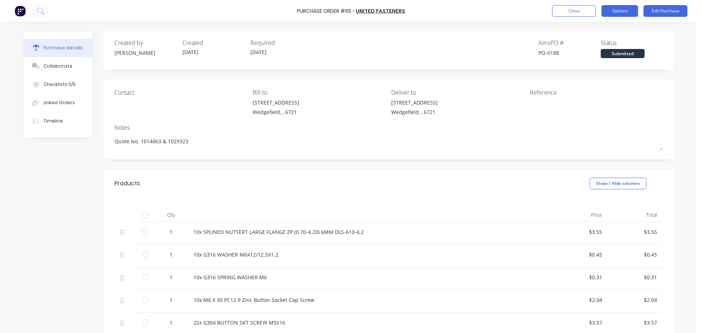
click at [620, 14] on button "Options" at bounding box center [619, 11] width 37 height 12
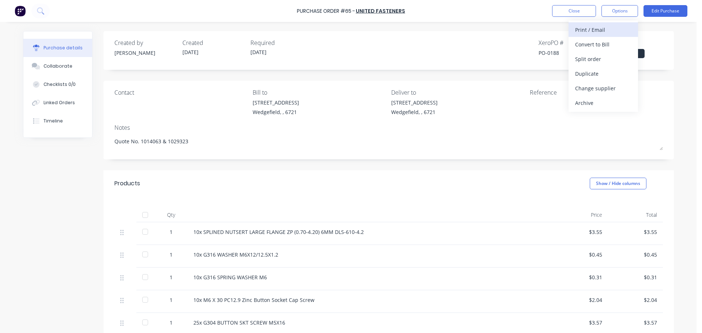
click at [614, 27] on div "Print / Email" at bounding box center [603, 29] width 56 height 11
click at [589, 47] on div "With pricing" at bounding box center [603, 44] width 56 height 11
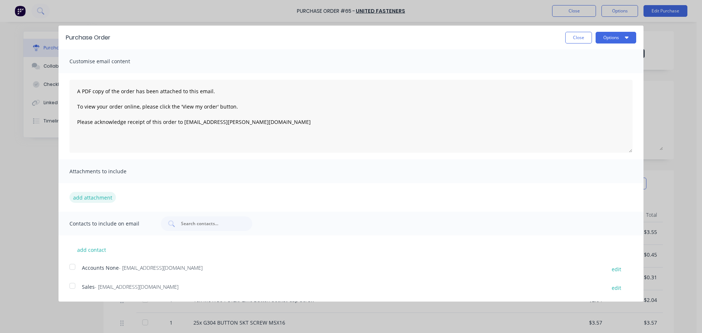
click at [85, 197] on button "add attachment" at bounding box center [92, 197] width 46 height 11
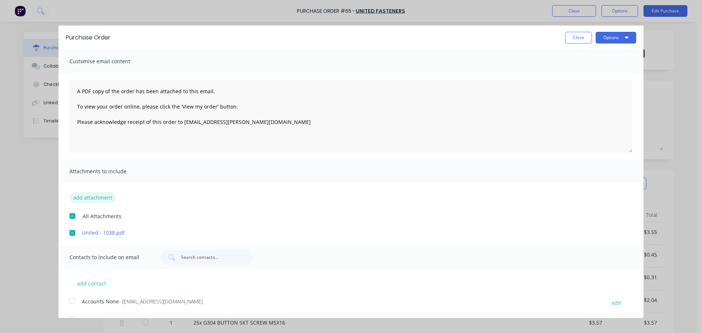
click at [89, 198] on button "add attachment" at bounding box center [92, 197] width 46 height 11
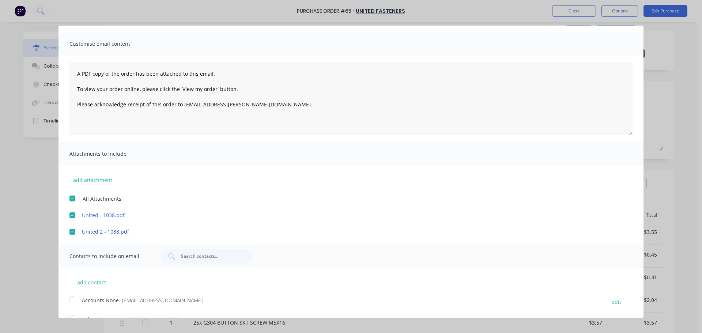
scroll to position [34, 0]
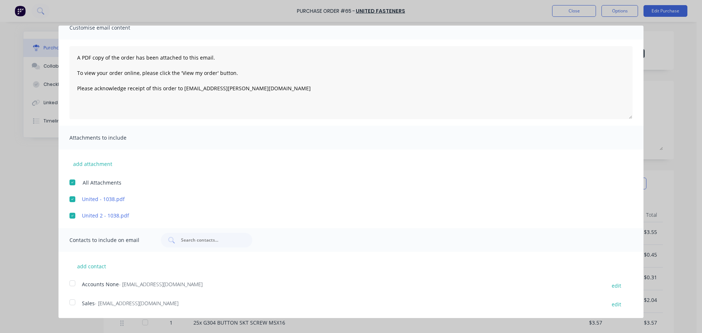
click at [74, 303] on div at bounding box center [72, 302] width 15 height 15
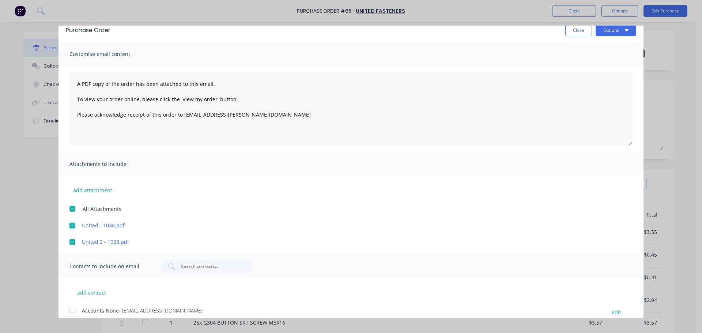
scroll to position [0, 0]
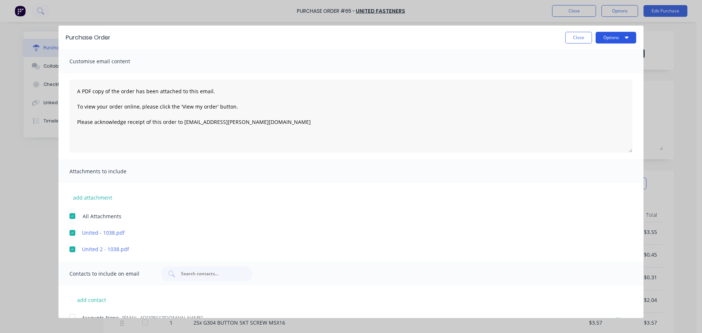
click at [603, 41] on button "Options" at bounding box center [616, 38] width 41 height 12
click at [576, 72] on div "Email" at bounding box center [601, 70] width 56 height 11
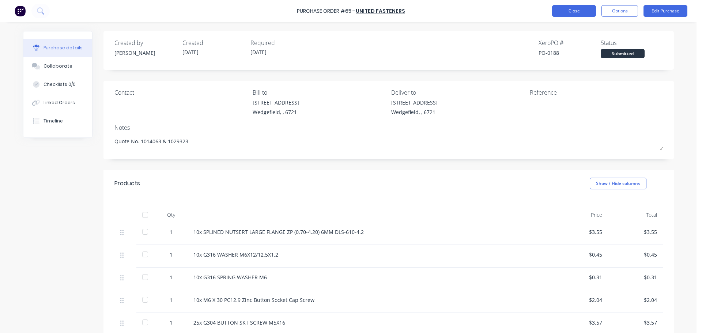
click at [575, 10] on button "Close" at bounding box center [574, 11] width 44 height 12
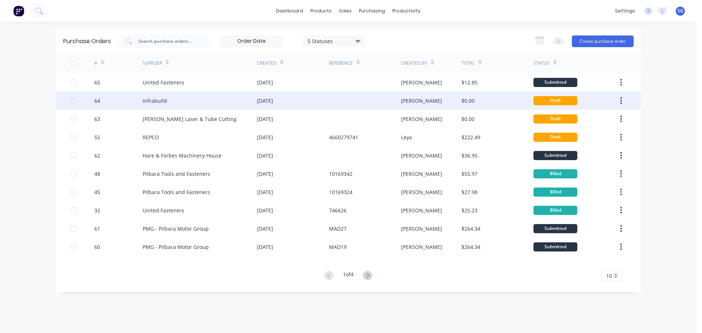
click at [155, 99] on div "Infrabuild" at bounding box center [155, 101] width 24 height 8
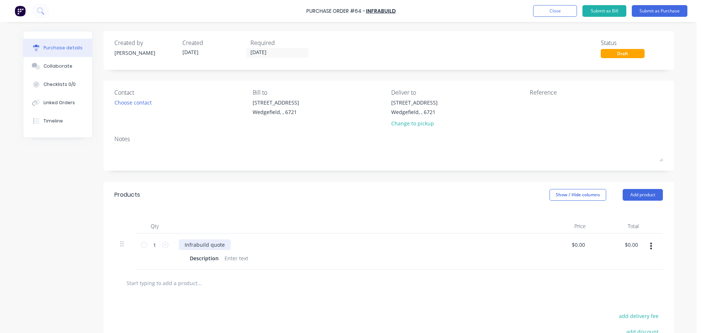
click at [216, 247] on div "Infrabuild quote" at bounding box center [205, 244] width 52 height 11
drag, startPoint x: 221, startPoint y: 246, endPoint x: 186, endPoint y: 241, distance: 34.7
click at [186, 242] on div "Infrabuild quote" at bounding box center [205, 244] width 52 height 11
paste div
drag, startPoint x: 581, startPoint y: 245, endPoint x: 568, endPoint y: 243, distance: 12.9
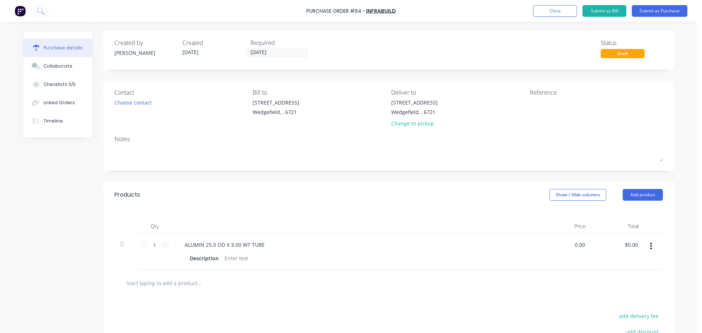
click at [568, 243] on div "0.00 0.00" at bounding box center [565, 252] width 53 height 36
click at [165, 283] on input "text" at bounding box center [199, 283] width 146 height 15
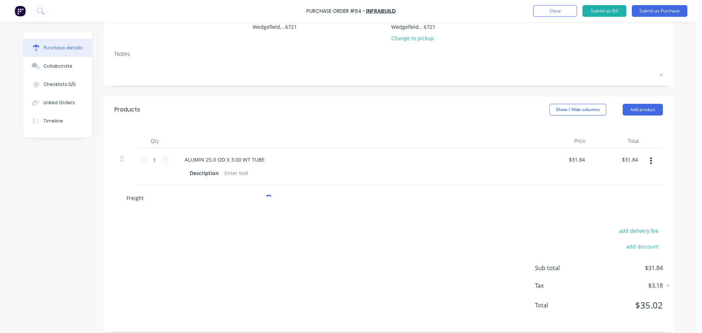
scroll to position [91, 0]
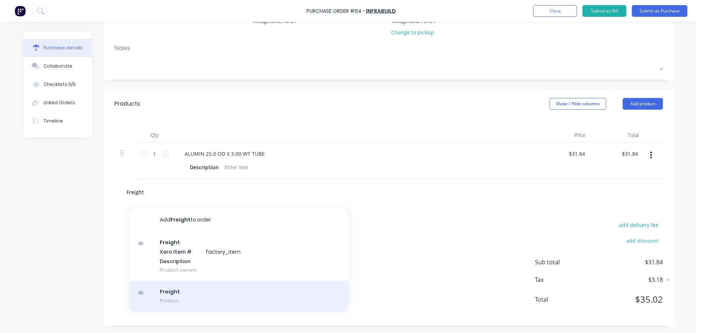
click at [169, 290] on div "Freight Product" at bounding box center [238, 296] width 219 height 31
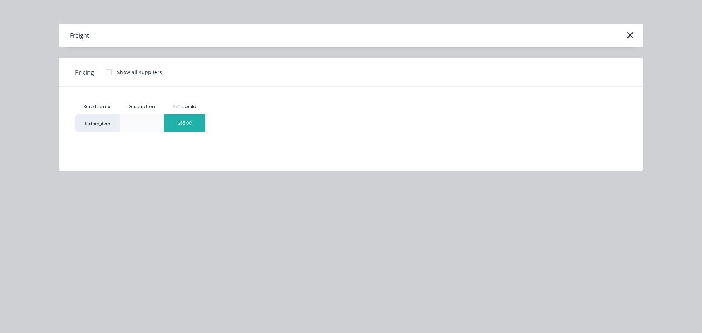
click at [184, 127] on div "$65.00" at bounding box center [184, 123] width 41 height 18
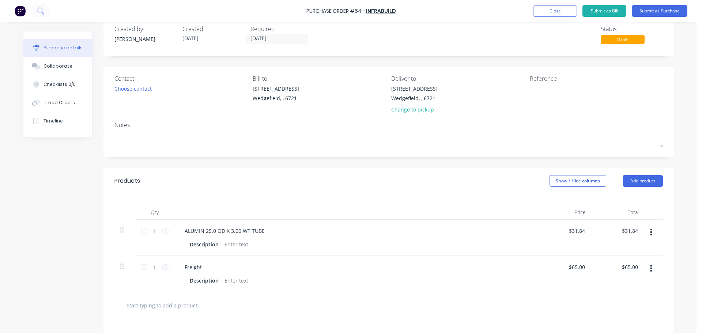
scroll to position [0, 0]
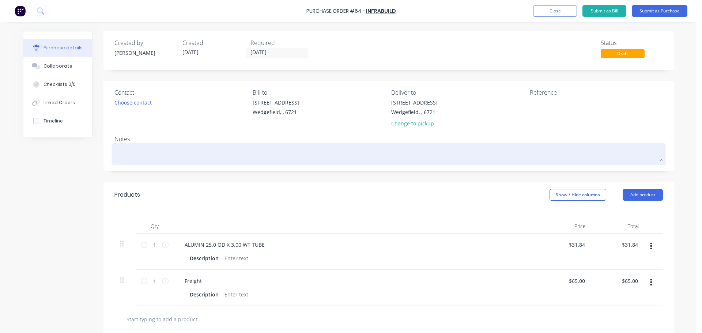
click at [122, 155] on textarea at bounding box center [388, 153] width 548 height 16
paste textarea "26803377"
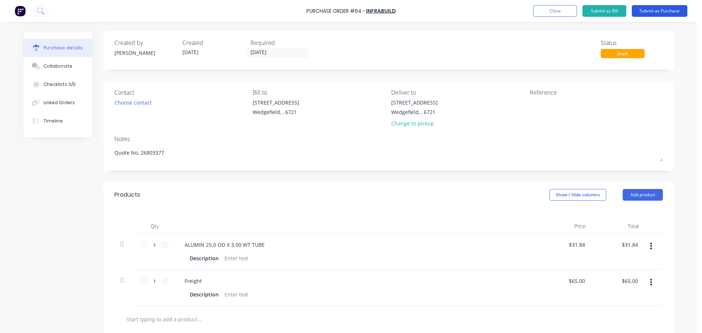
click at [641, 11] on button "Submit as Purchase" at bounding box center [660, 11] width 56 height 12
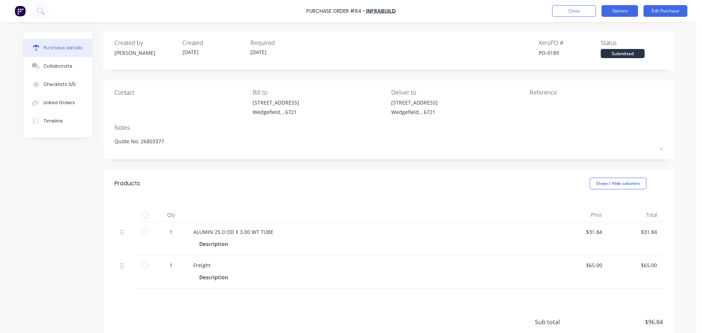
click at [626, 12] on button "Options" at bounding box center [619, 11] width 37 height 12
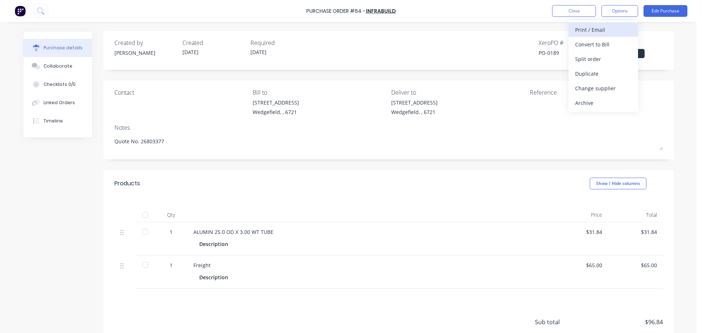
click at [595, 30] on div "Print / Email" at bounding box center [603, 29] width 56 height 11
click at [593, 48] on div "With pricing" at bounding box center [603, 44] width 56 height 11
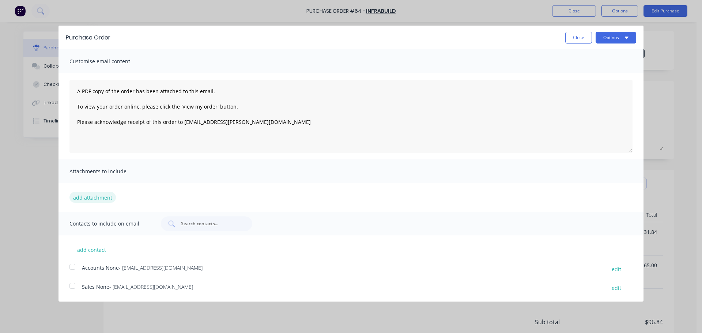
click at [87, 200] on button "add attachment" at bounding box center [92, 197] width 46 height 11
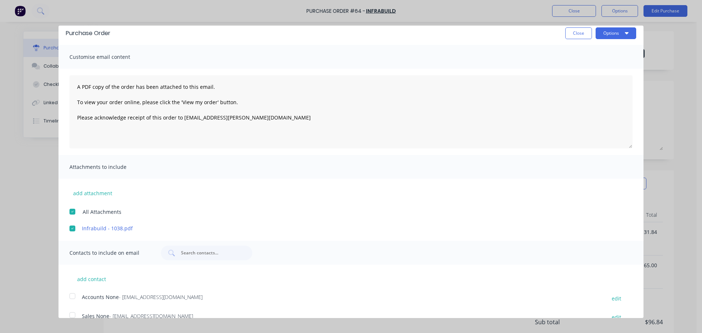
scroll to position [17, 0]
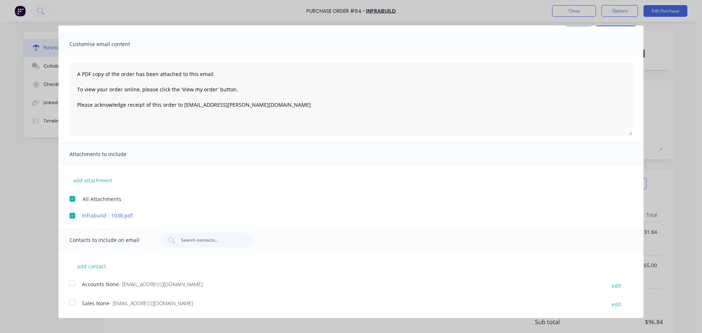
click at [73, 303] on div at bounding box center [72, 302] width 15 height 15
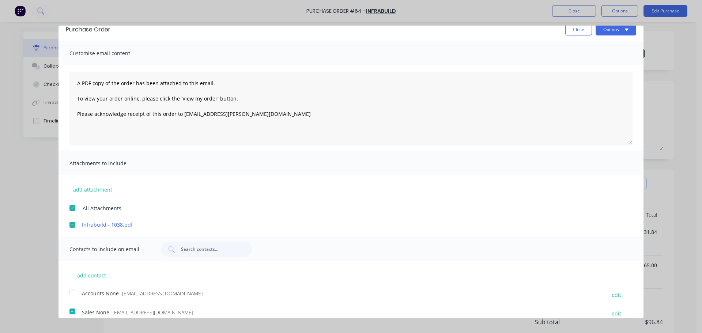
scroll to position [0, 0]
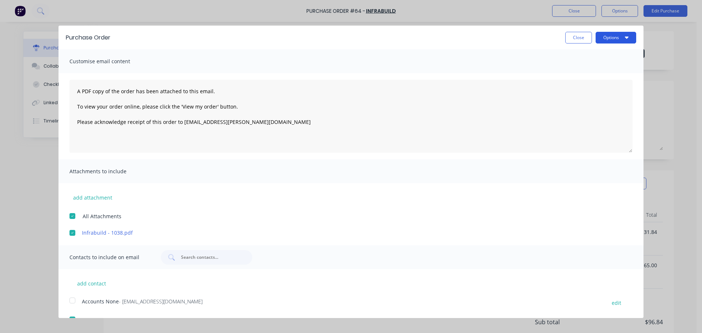
click at [605, 38] on button "Options" at bounding box center [616, 38] width 41 height 12
click at [586, 73] on div "Email" at bounding box center [601, 70] width 56 height 11
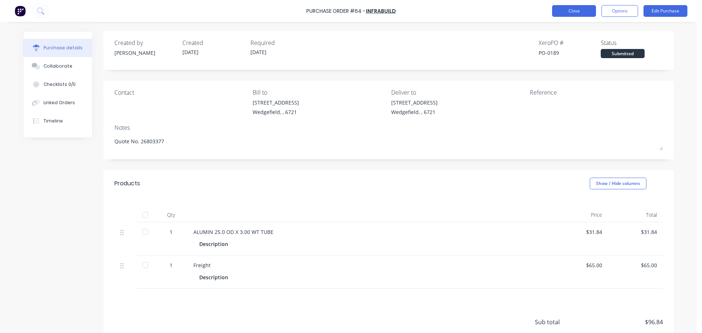
click at [575, 7] on button "Close" at bounding box center [574, 11] width 44 height 12
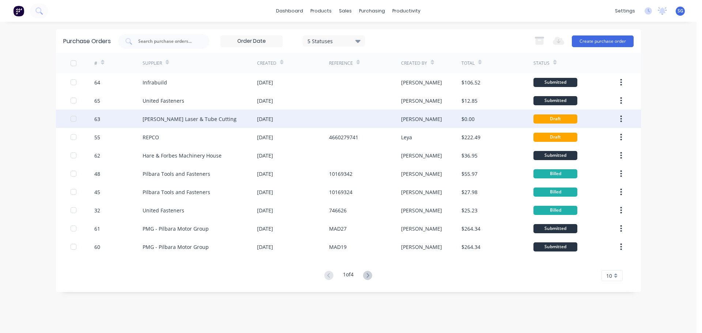
click at [176, 116] on div "Simmonds Laser & Tube Cutting" at bounding box center [190, 119] width 94 height 8
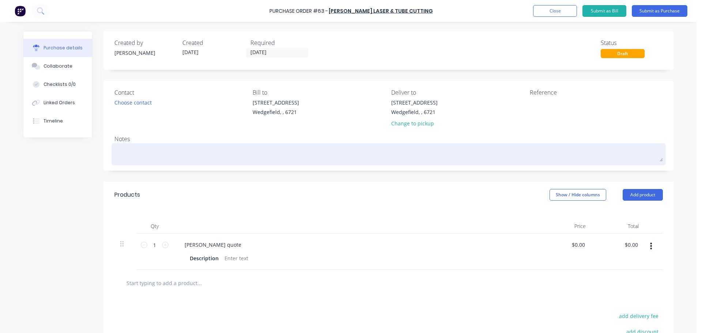
click at [168, 150] on textarea at bounding box center [388, 153] width 548 height 16
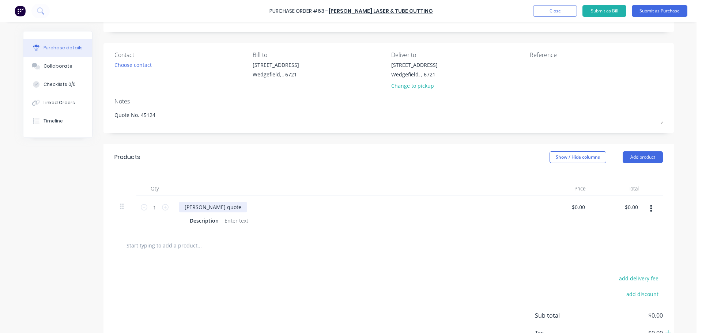
scroll to position [73, 0]
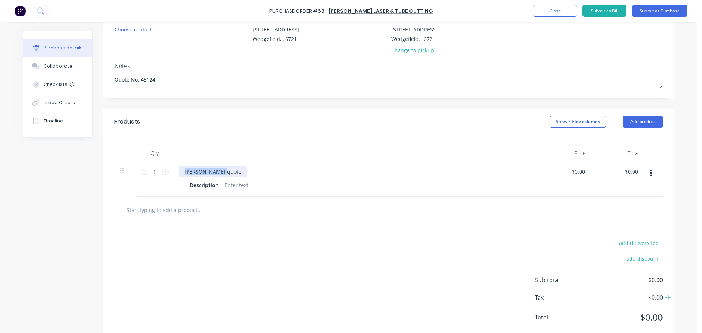
drag, startPoint x: 222, startPoint y: 174, endPoint x: 177, endPoint y: 169, distance: 45.6
click at [179, 169] on div "Simmonds quote" at bounding box center [213, 171] width 68 height 11
click at [579, 169] on input "0.00" at bounding box center [578, 171] width 17 height 11
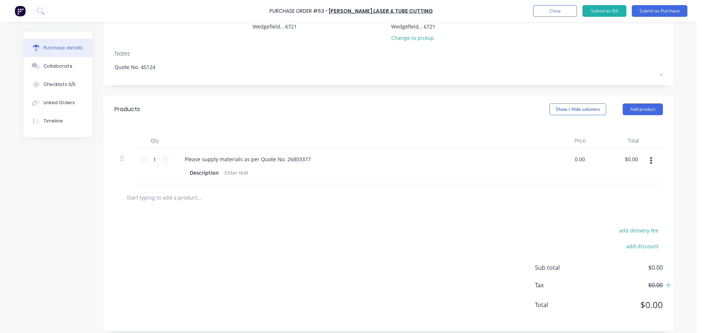
scroll to position [91, 0]
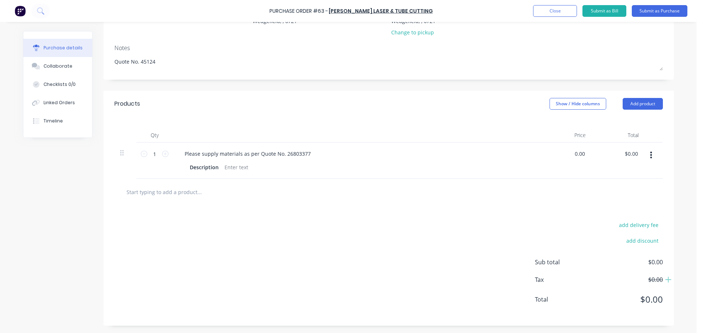
drag, startPoint x: 583, startPoint y: 153, endPoint x: 563, endPoint y: 150, distance: 19.5
click at [564, 151] on div "0.00 0.00" at bounding box center [565, 161] width 53 height 36
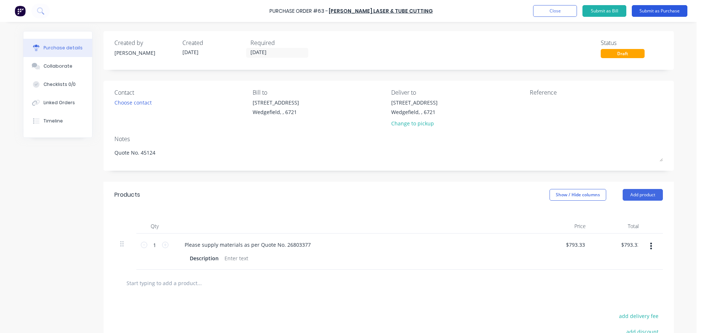
click at [639, 15] on button "Submit as Purchase" at bounding box center [660, 11] width 56 height 12
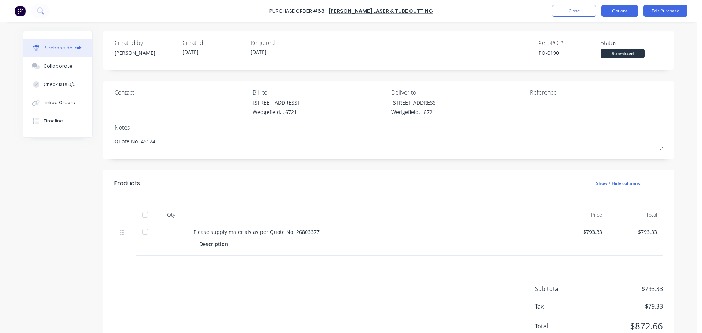
click at [612, 11] on button "Options" at bounding box center [619, 11] width 37 height 12
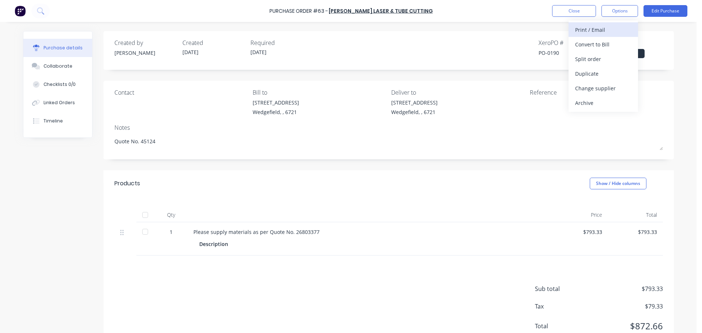
click at [587, 33] on div "Print / Email" at bounding box center [603, 29] width 56 height 11
click at [600, 47] on div "With pricing" at bounding box center [603, 44] width 56 height 11
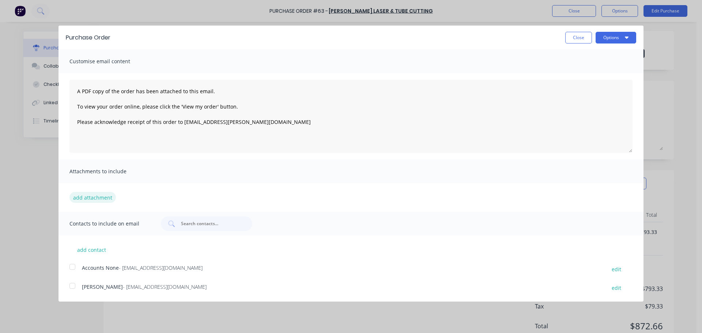
click at [92, 196] on button "add attachment" at bounding box center [92, 197] width 46 height 11
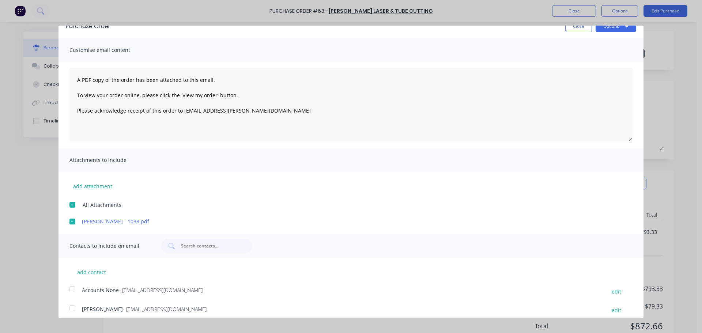
scroll to position [17, 0]
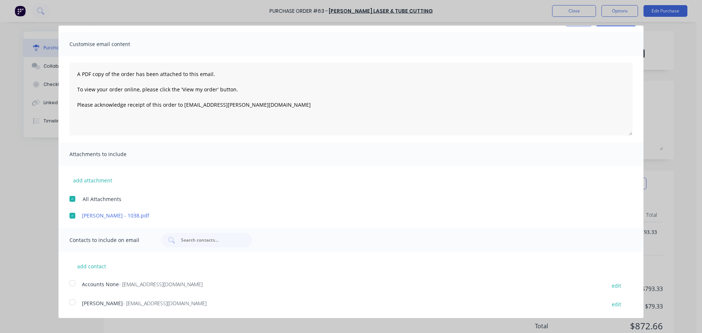
click at [70, 303] on div at bounding box center [72, 302] width 15 height 15
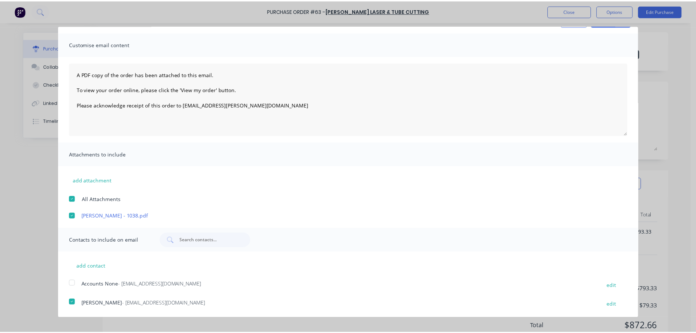
scroll to position [0, 0]
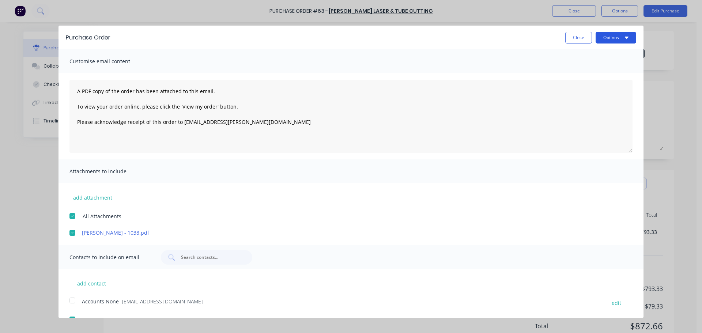
click at [601, 40] on button "Options" at bounding box center [616, 38] width 41 height 12
click at [578, 68] on div "Email" at bounding box center [601, 70] width 56 height 11
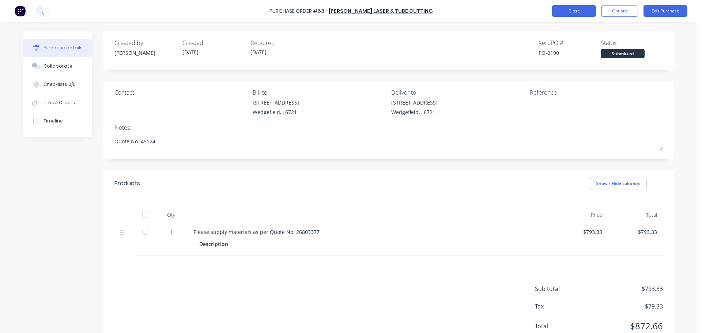
click at [570, 12] on button "Close" at bounding box center [574, 11] width 44 height 12
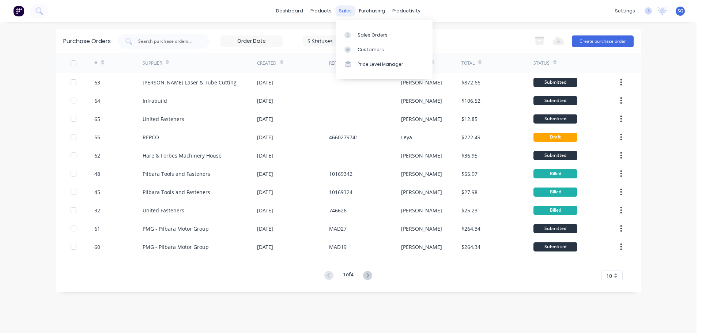
click at [349, 8] on div "sales" at bounding box center [345, 10] width 20 height 11
click at [355, 38] on div at bounding box center [349, 35] width 11 height 7
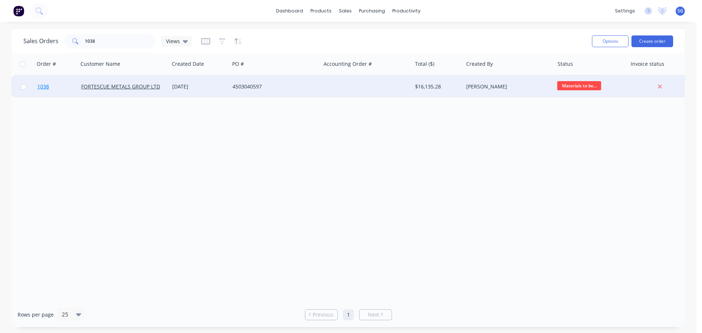
click at [46, 87] on span "1038" at bounding box center [43, 86] width 12 height 7
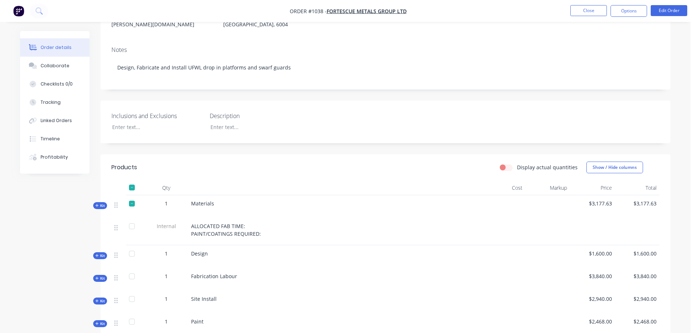
scroll to position [146, 0]
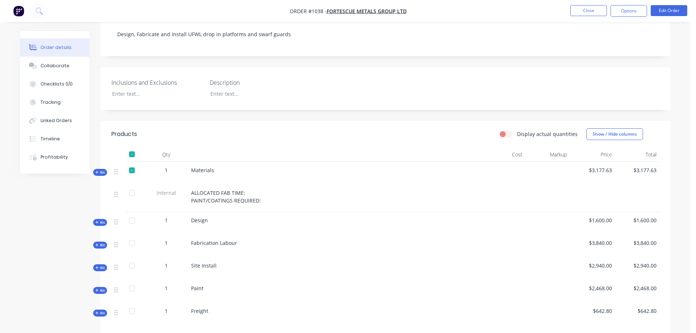
click at [100, 170] on span "Kit" at bounding box center [100, 172] width 10 height 5
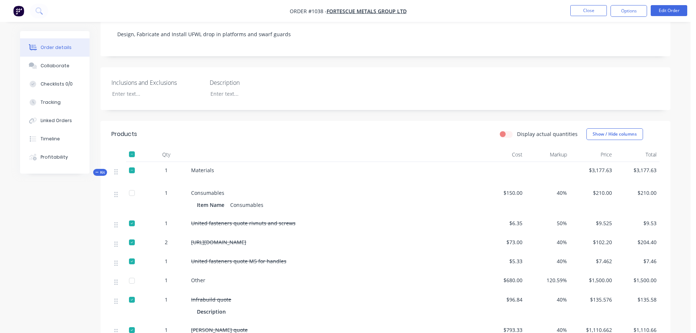
scroll to position [0, 0]
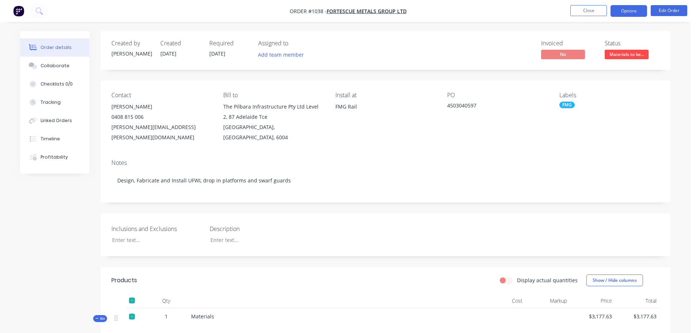
click at [628, 15] on button "Options" at bounding box center [629, 11] width 37 height 12
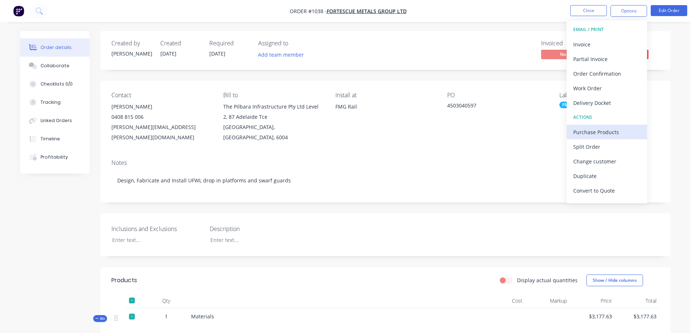
click at [595, 128] on div "Purchase Products" at bounding box center [607, 132] width 67 height 11
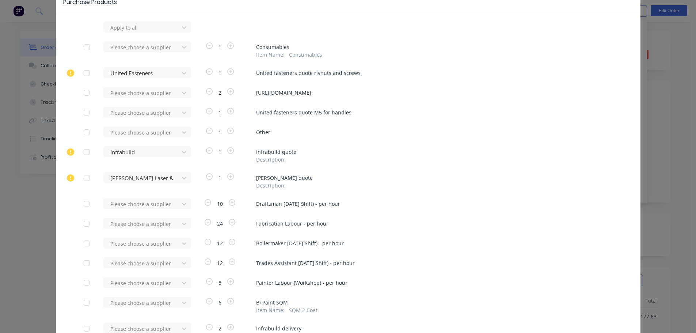
scroll to position [37, 0]
click at [85, 96] on div at bounding box center [86, 95] width 15 height 15
click at [139, 94] on div at bounding box center [143, 95] width 66 height 9
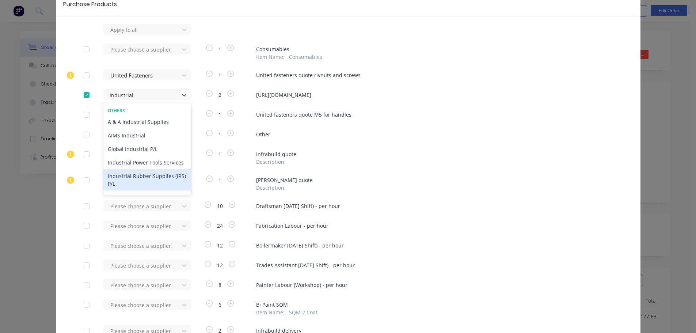
click at [139, 176] on div "Industrial Rubber Supplies (IRS) P/L" at bounding box center [147, 179] width 88 height 21
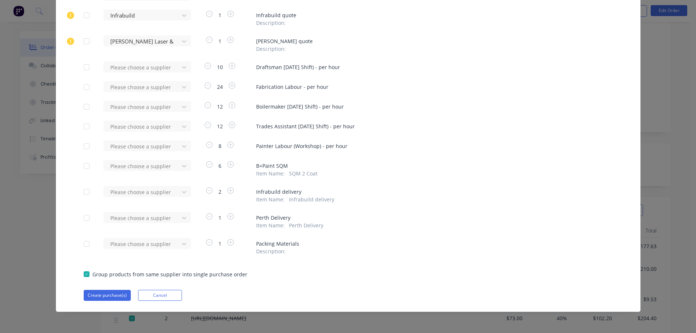
scroll to position [73, 0]
click at [105, 296] on button "Create purchase(s)" at bounding box center [107, 295] width 47 height 11
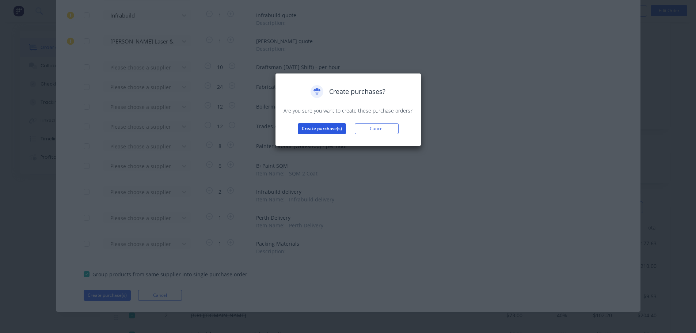
click at [319, 132] on button "Create purchase(s)" at bounding box center [322, 128] width 48 height 11
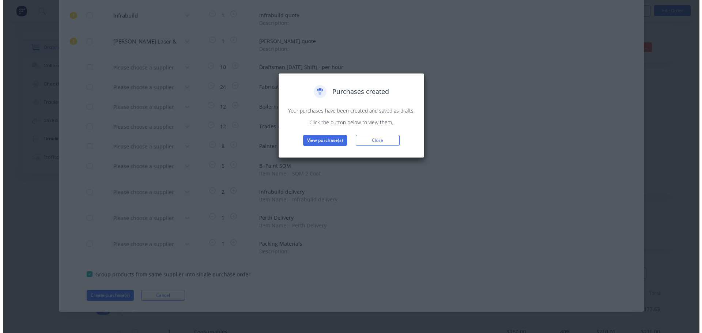
scroll to position [0, 0]
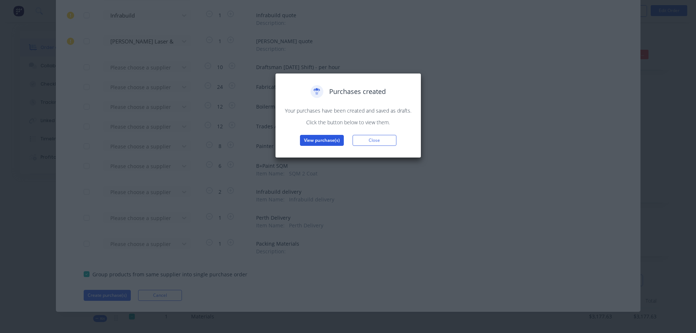
click at [319, 140] on button "View purchase(s)" at bounding box center [322, 140] width 44 height 11
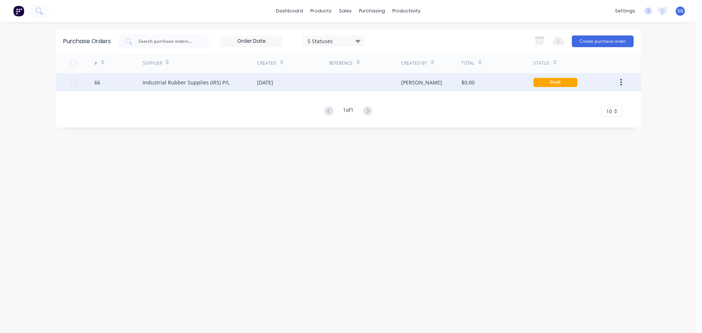
click at [169, 84] on div "Industrial Rubber Supplies (IRS) P/L" at bounding box center [186, 83] width 87 height 8
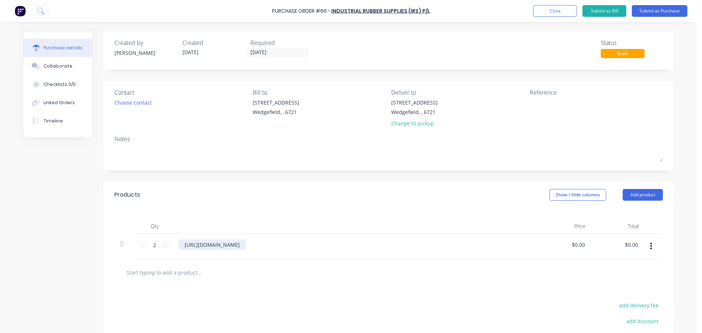
click at [246, 248] on div "https://www.indrub.com.au/stainless-steel-recessed-handle" at bounding box center [212, 244] width 67 height 11
click at [246, 246] on div "https://www.indrub.com.au/stainless-steel-recessed-handle" at bounding box center [212, 244] width 67 height 11
drag, startPoint x: 326, startPoint y: 246, endPoint x: 172, endPoint y: 236, distance: 154.2
click at [173, 236] on div "https://www.indrub.com.au/stainless-steel-recessed-handle" at bounding box center [356, 247] width 366 height 26
paste div
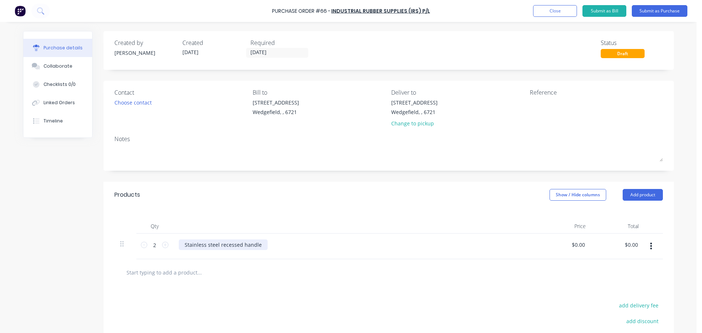
click at [261, 245] on div "Stainless steel recessed handle" at bounding box center [223, 244] width 89 height 11
click at [581, 246] on input "0.00" at bounding box center [578, 244] width 17 height 11
drag, startPoint x: 582, startPoint y: 246, endPoint x: 560, endPoint y: 241, distance: 22.9
click at [561, 242] on div "0.00 0.00" at bounding box center [565, 247] width 53 height 26
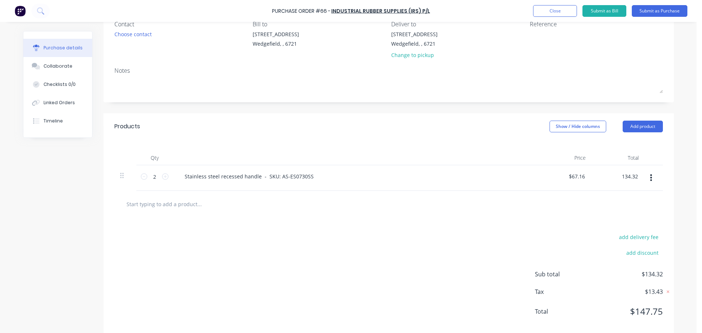
scroll to position [80, 0]
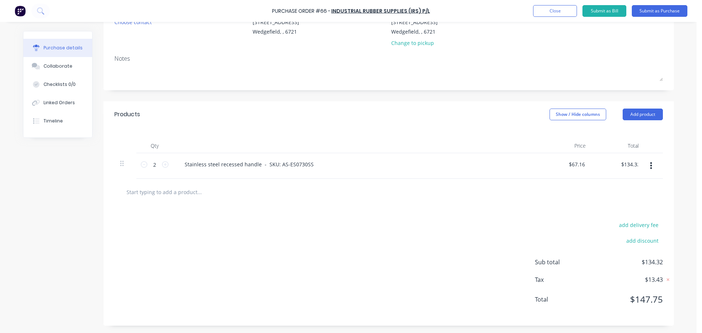
click at [167, 192] on input "text" at bounding box center [199, 192] width 146 height 15
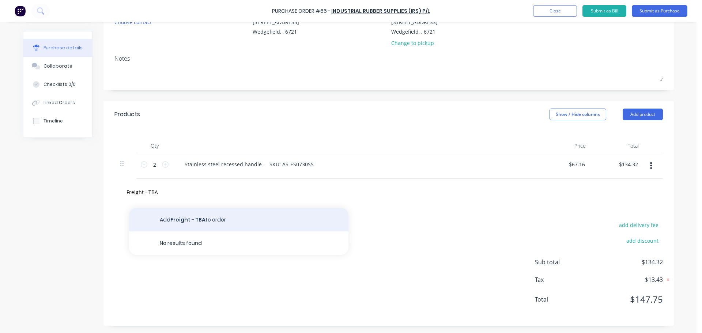
click at [171, 216] on button "Add Freight - TBA to order" at bounding box center [238, 219] width 219 height 23
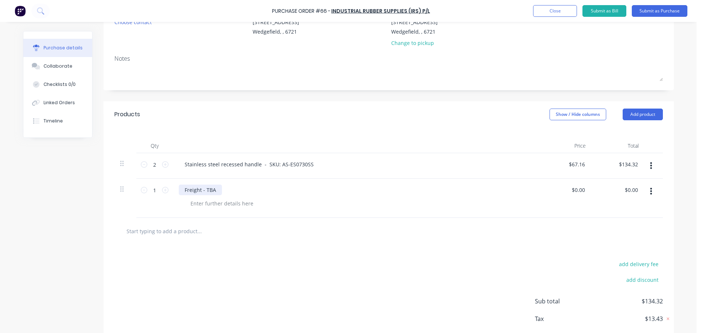
click at [191, 189] on div "Freight - TBA" at bounding box center [200, 190] width 43 height 11
drag, startPoint x: 214, startPoint y: 193, endPoint x: 182, endPoint y: 190, distance: 31.9
click at [182, 190] on div "Freight - TBA" at bounding box center [200, 190] width 43 height 11
click at [576, 190] on input "0.00" at bounding box center [580, 190] width 14 height 11
drag, startPoint x: 581, startPoint y: 192, endPoint x: 559, endPoint y: 189, distance: 22.1
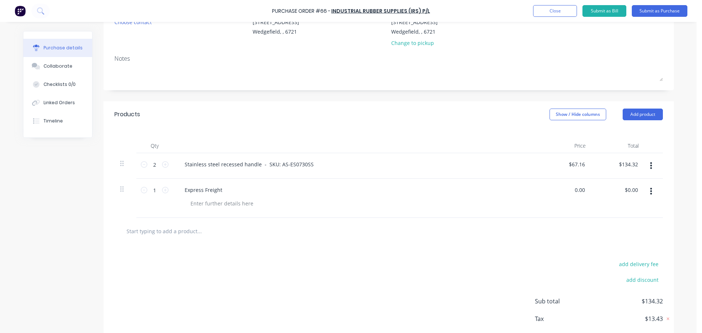
click at [559, 189] on div "0.00 0.00" at bounding box center [565, 198] width 53 height 39
click at [587, 192] on div "$0.00 $0.00" at bounding box center [565, 198] width 53 height 39
click at [581, 190] on input "0.00" at bounding box center [578, 190] width 17 height 11
drag, startPoint x: 583, startPoint y: 191, endPoint x: 564, endPoint y: 191, distance: 19.0
click at [564, 191] on div "0.00 0.00" at bounding box center [565, 198] width 53 height 39
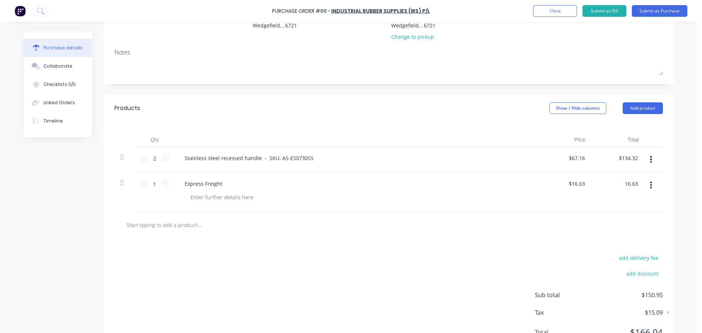
scroll to position [0, 0]
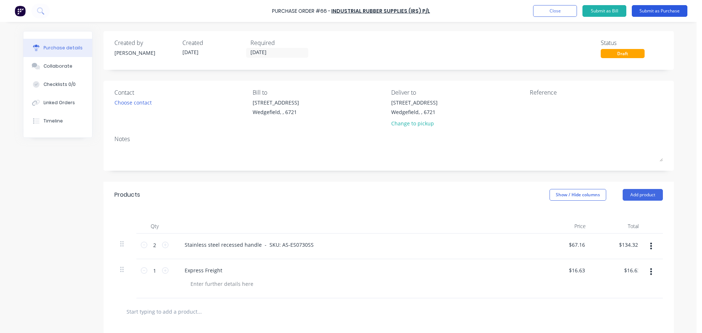
click at [658, 12] on button "Submit as Purchase" at bounding box center [660, 11] width 56 height 12
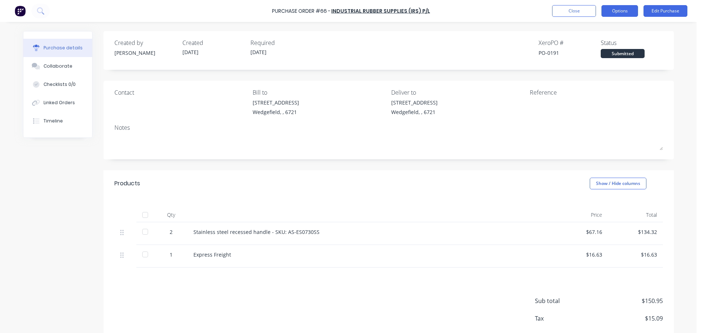
click at [621, 14] on button "Options" at bounding box center [619, 11] width 37 height 12
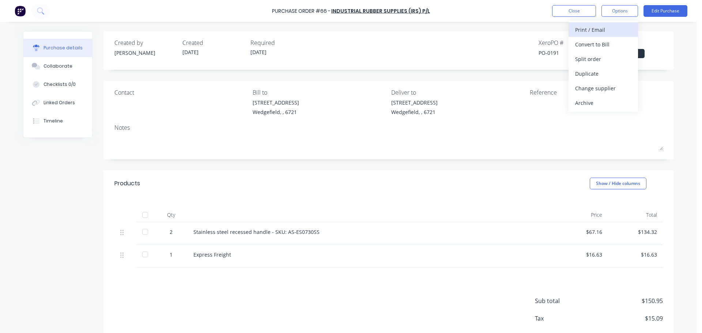
click at [602, 26] on div "Print / Email" at bounding box center [603, 29] width 56 height 11
click at [610, 44] on div "With pricing" at bounding box center [603, 44] width 56 height 11
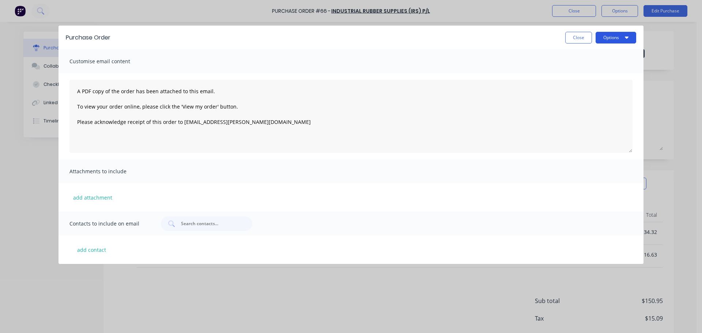
click at [615, 36] on button "Options" at bounding box center [616, 38] width 41 height 12
click at [580, 59] on div "Print" at bounding box center [601, 56] width 56 height 11
click at [583, 36] on button "Close" at bounding box center [578, 38] width 27 height 12
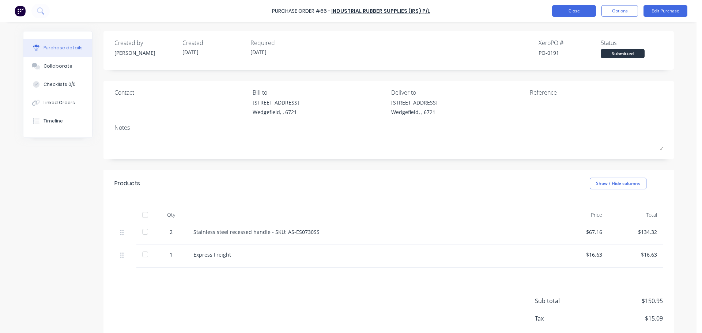
click at [586, 12] on button "Close" at bounding box center [574, 11] width 44 height 12
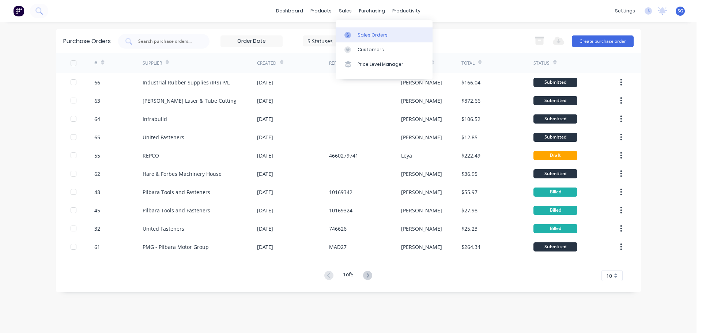
click at [357, 30] on link "Sales Orders" at bounding box center [384, 34] width 97 height 15
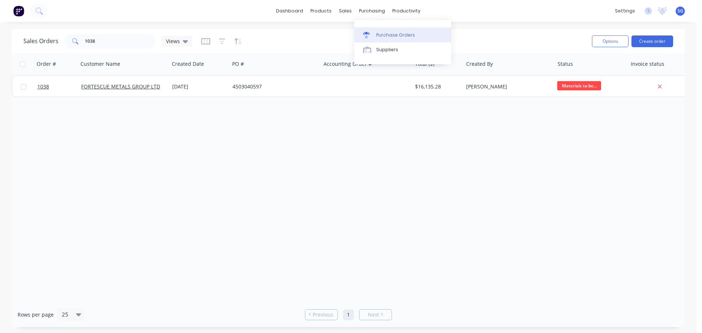
click at [383, 35] on div "Purchase Orders" at bounding box center [395, 35] width 39 height 7
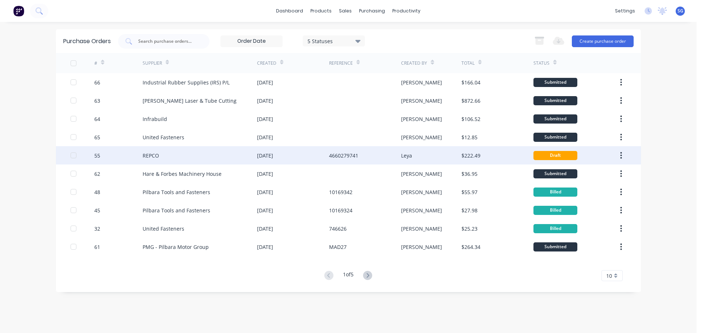
click at [316, 159] on div "10 Sep 2025" at bounding box center [293, 155] width 72 height 18
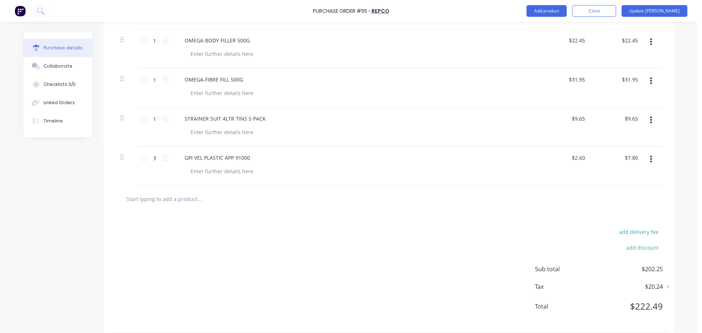
scroll to position [368, 0]
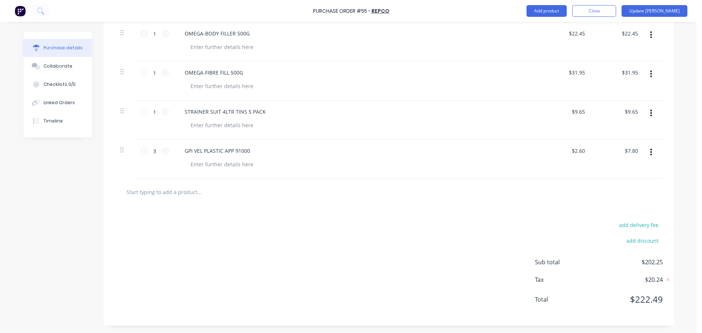
click at [650, 153] on icon "button" at bounding box center [651, 152] width 2 height 8
click at [600, 213] on button "Delete" at bounding box center [629, 215] width 62 height 15
click at [649, 114] on button "button" at bounding box center [650, 112] width 17 height 13
click at [628, 173] on button "Delete" at bounding box center [629, 176] width 62 height 15
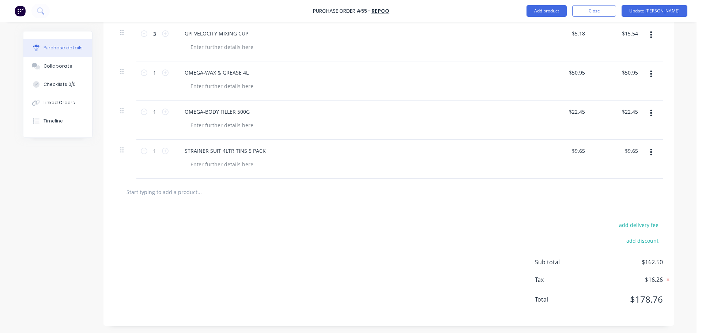
scroll to position [290, 0]
click at [650, 151] on button "button" at bounding box center [650, 152] width 17 height 13
click at [608, 214] on button "Delete" at bounding box center [629, 215] width 62 height 15
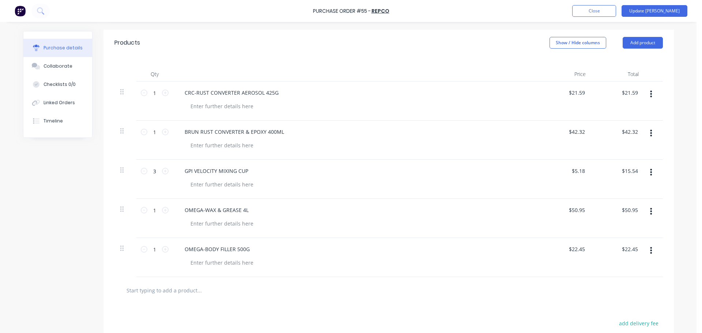
scroll to position [141, 0]
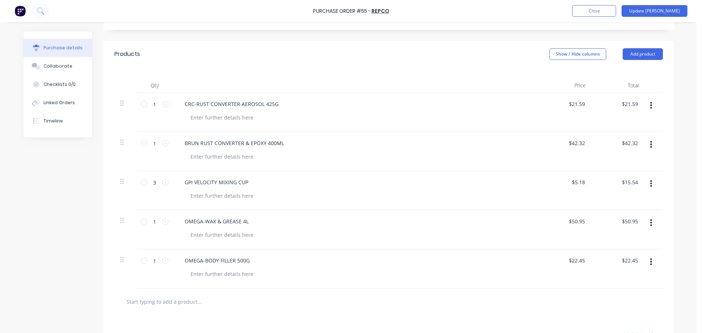
click at [650, 262] on icon "button" at bounding box center [651, 261] width 2 height 7
click at [613, 324] on button "Delete" at bounding box center [629, 325] width 62 height 15
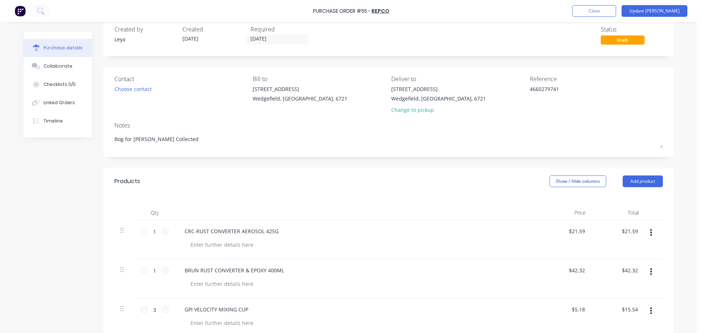
scroll to position [0, 0]
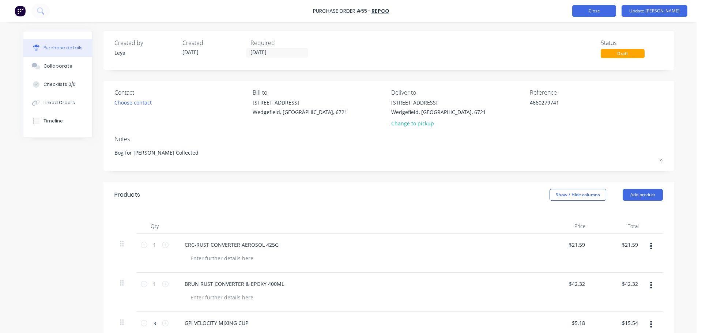
click at [607, 11] on button "Close" at bounding box center [594, 11] width 44 height 12
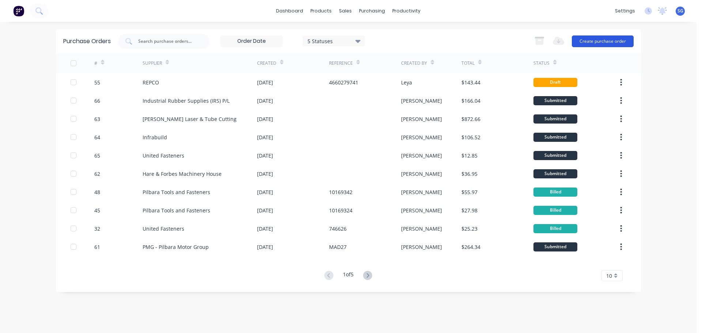
click at [608, 37] on button "Create purchase order" at bounding box center [603, 41] width 62 height 12
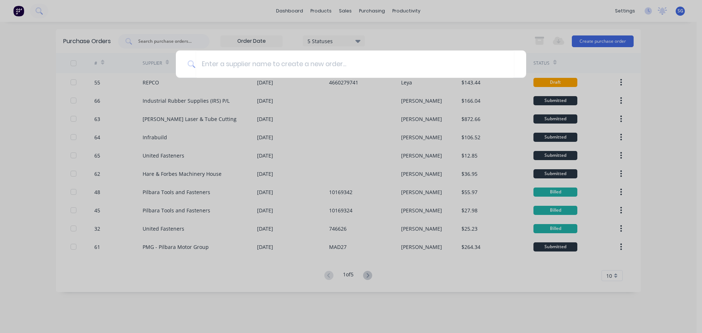
click at [662, 107] on div at bounding box center [351, 166] width 702 height 333
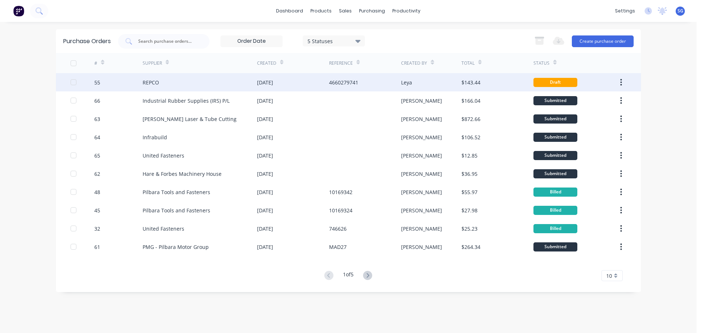
click at [177, 87] on div "REPCO" at bounding box center [200, 82] width 114 height 18
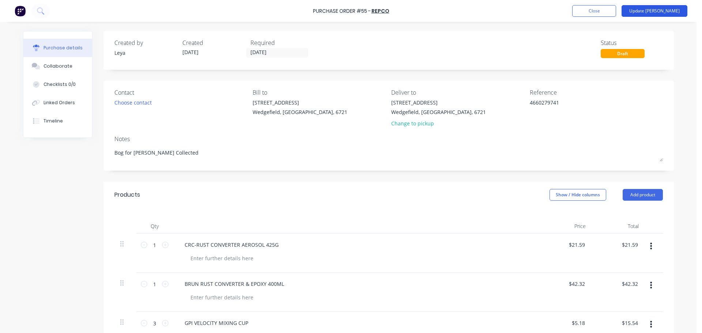
click at [659, 14] on button "Update Bill" at bounding box center [655, 11] width 66 height 12
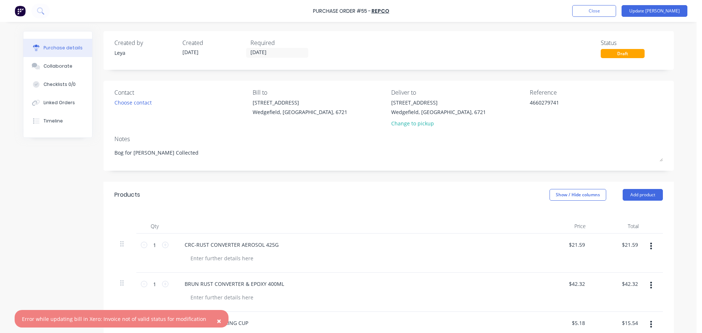
click at [217, 321] on span "×" at bounding box center [219, 321] width 4 height 10
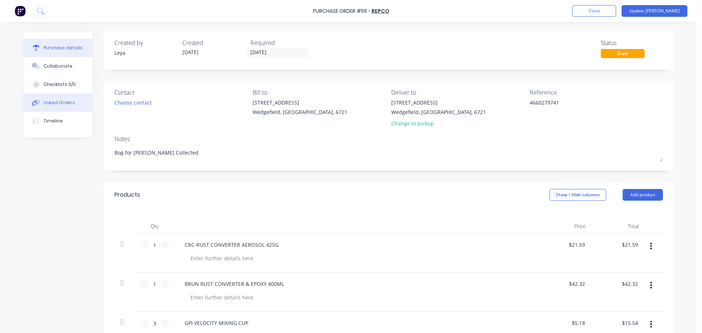
click at [51, 101] on div "Linked Orders" at bounding box center [59, 102] width 31 height 7
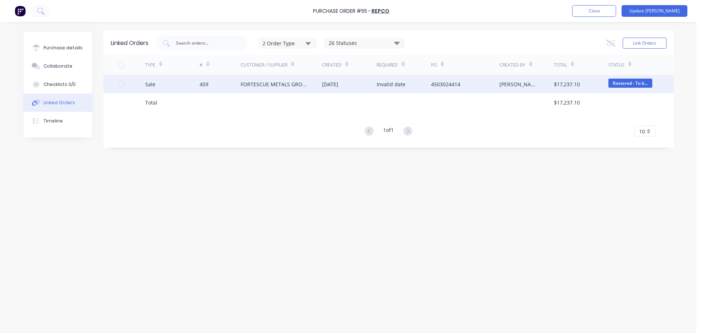
click at [273, 88] on div "FORTESCUE METALS GROUP LTD" at bounding box center [282, 84] width 82 height 18
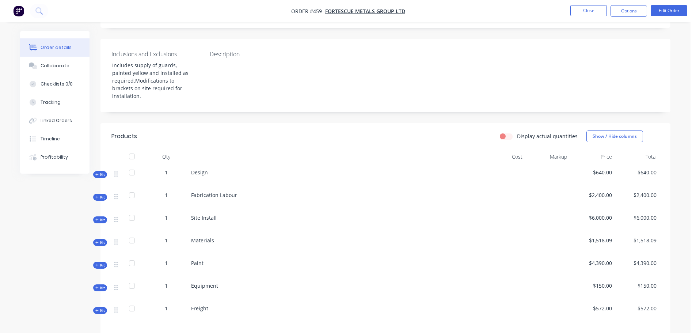
scroll to position [138, 0]
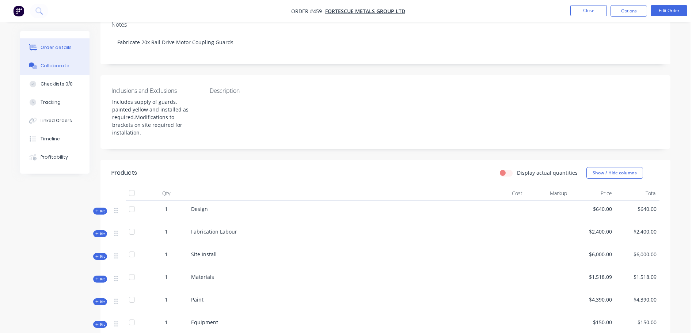
click at [46, 68] on div "Collaborate" at bounding box center [55, 66] width 29 height 7
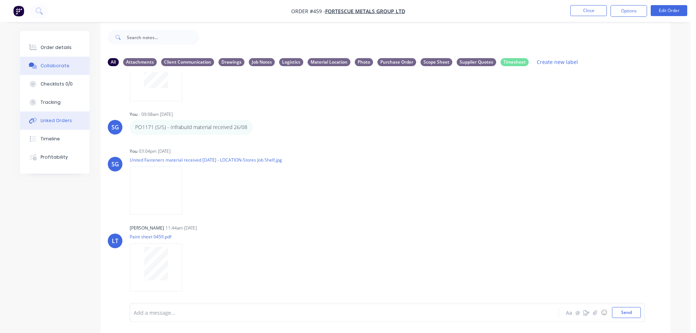
scroll to position [11, 0]
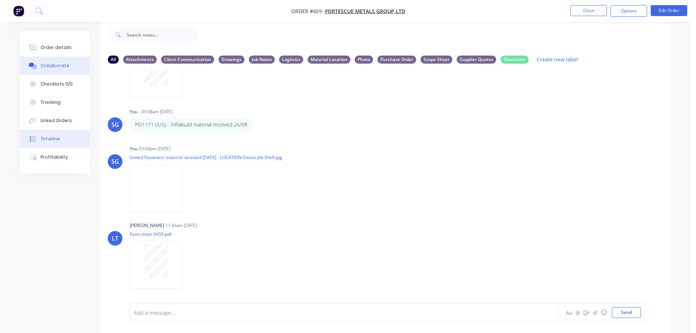
click at [48, 139] on div "Timeline" at bounding box center [50, 139] width 19 height 7
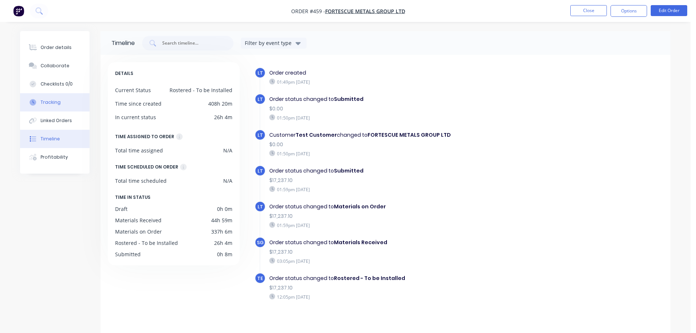
click at [44, 109] on button "Tracking" at bounding box center [54, 102] width 69 height 18
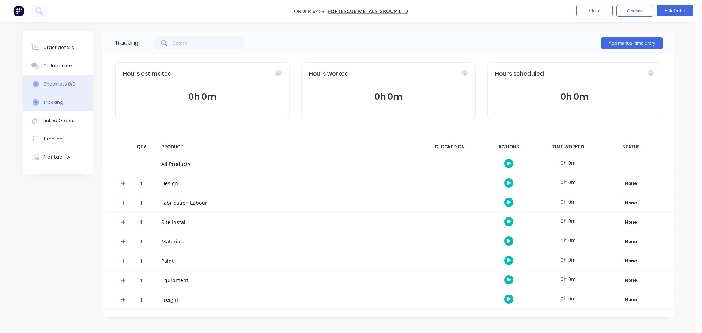
click at [48, 84] on div "Checklists 0/0" at bounding box center [59, 84] width 32 height 7
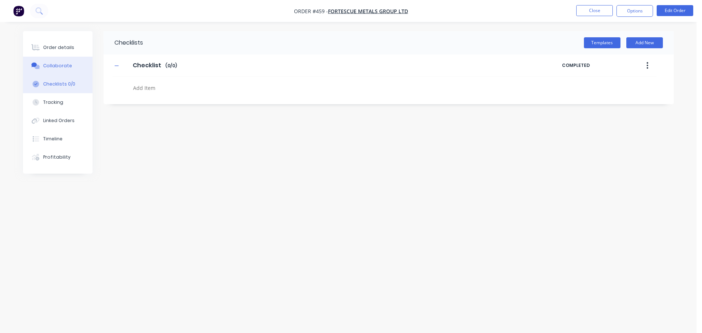
click at [49, 71] on button "Collaborate" at bounding box center [57, 66] width 69 height 18
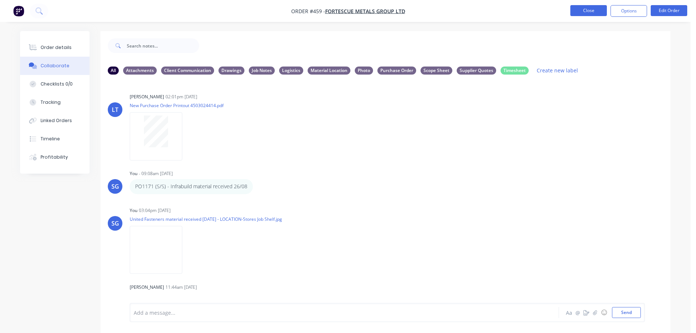
click at [579, 8] on button "Close" at bounding box center [589, 10] width 37 height 11
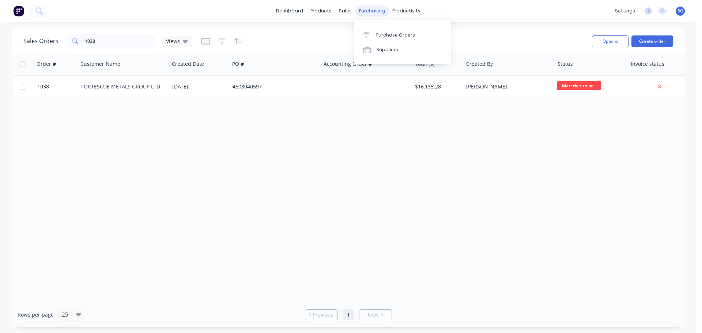
click at [367, 13] on div "purchasing" at bounding box center [371, 10] width 33 height 11
click at [372, 29] on link "Purchase Orders" at bounding box center [402, 34] width 97 height 15
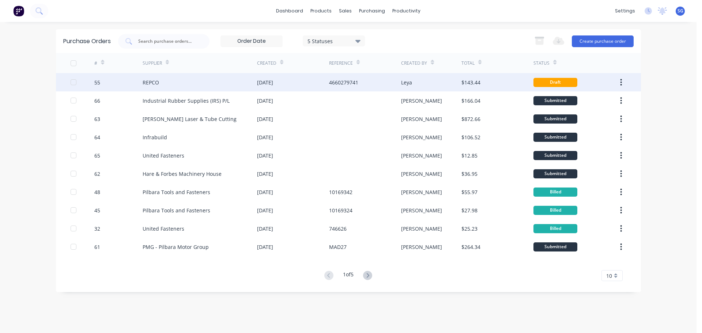
click at [176, 86] on div "REPCO" at bounding box center [200, 82] width 114 height 18
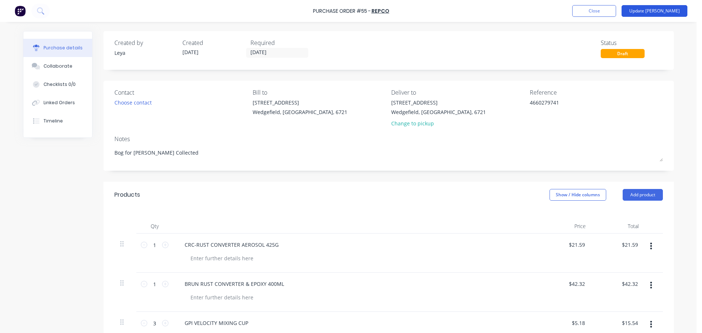
click at [656, 15] on button "Update Bill" at bounding box center [655, 11] width 66 height 12
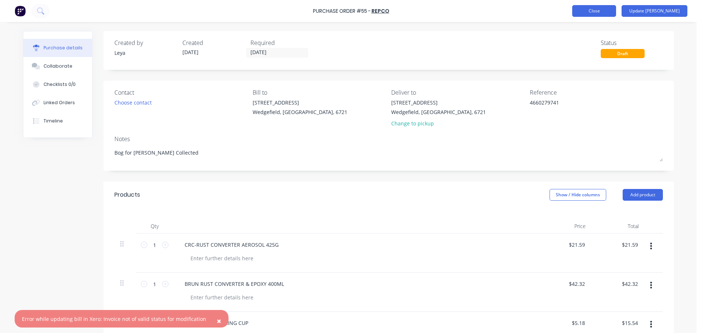
click at [598, 8] on button "Close" at bounding box center [594, 11] width 44 height 12
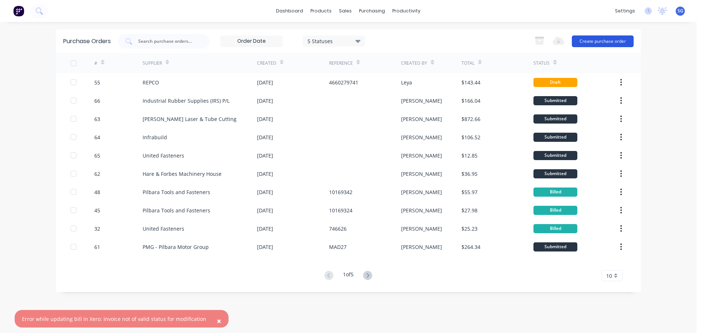
click at [586, 42] on button "Create purchase order" at bounding box center [603, 41] width 62 height 12
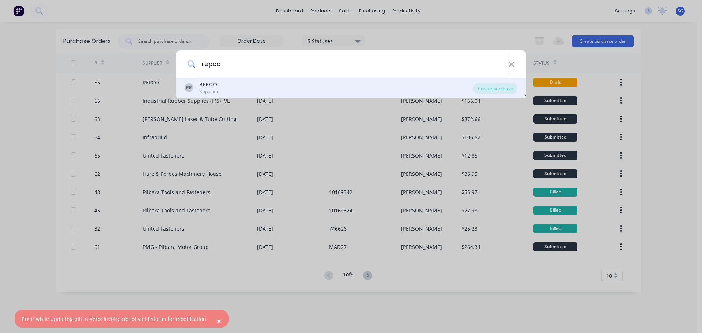
click at [222, 86] on div "RR REPCO Supplier" at bounding box center [329, 88] width 289 height 14
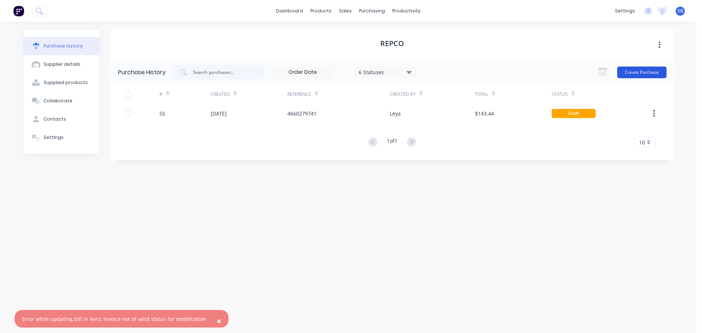
click at [635, 74] on button "Create Purchase" at bounding box center [641, 73] width 49 height 12
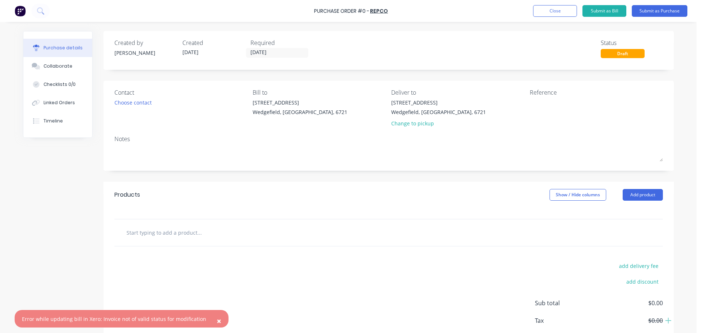
click at [140, 231] on input "text" at bounding box center [199, 232] width 146 height 15
paste input "OMEGA-BODY FILLER 500G"
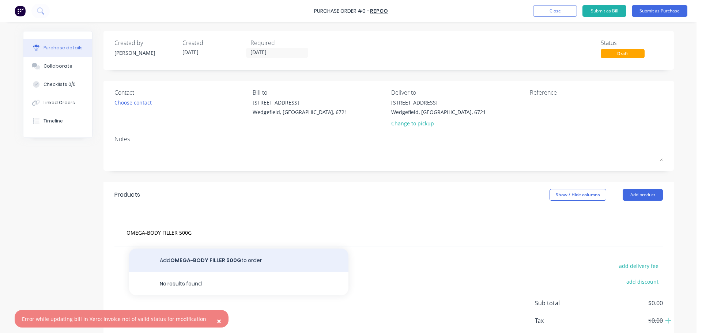
click at [167, 264] on button "Add OMEGA-BODY FILLER 500G to order" at bounding box center [238, 260] width 219 height 23
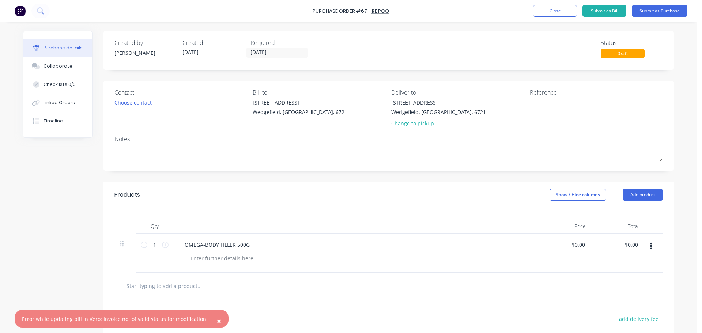
drag, startPoint x: 585, startPoint y: 245, endPoint x: 562, endPoint y: 248, distance: 23.2
click at [562, 248] on div "$0.00 $0.00" at bounding box center [565, 253] width 53 height 39
click at [575, 247] on input "0.00" at bounding box center [580, 244] width 14 height 11
click at [158, 287] on input "text" at bounding box center [199, 286] width 146 height 15
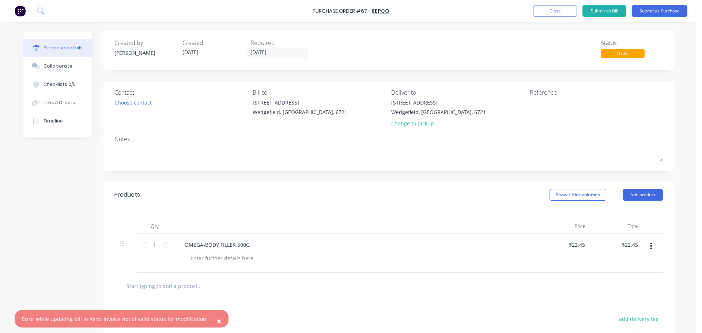
paste input "OMEGA-FIBRE FILL 500G"
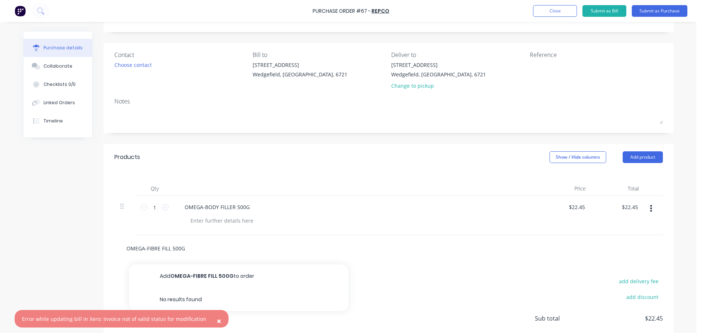
scroll to position [94, 0]
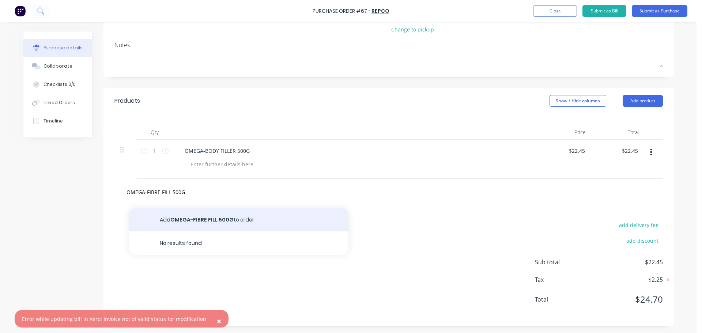
click at [223, 219] on button "Add OMEGA-FIBRE FILL 500G to order" at bounding box center [238, 219] width 219 height 23
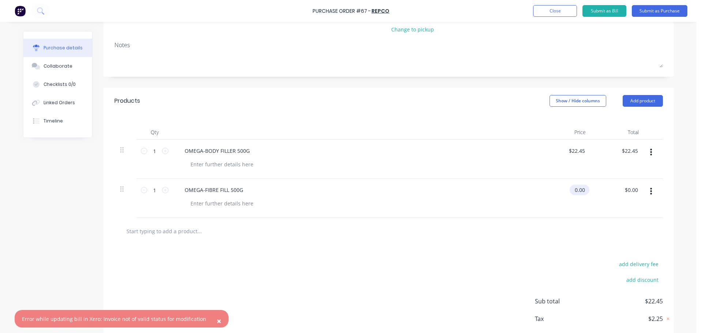
click at [577, 189] on input "0.00" at bounding box center [578, 190] width 17 height 11
click at [577, 189] on input "0.00" at bounding box center [580, 190] width 14 height 11
click at [149, 228] on input "text" at bounding box center [199, 231] width 146 height 15
paste input "STRAINER SUIT 4LTR TINS 5 PACK"
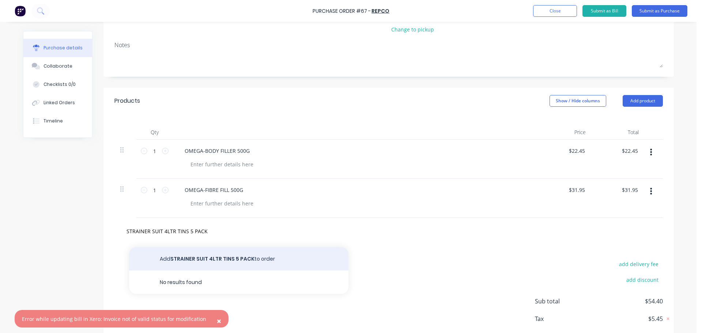
click at [184, 257] on button "Add STRAINER SUIT 4LTR TINS 5 PACK to order" at bounding box center [238, 258] width 219 height 23
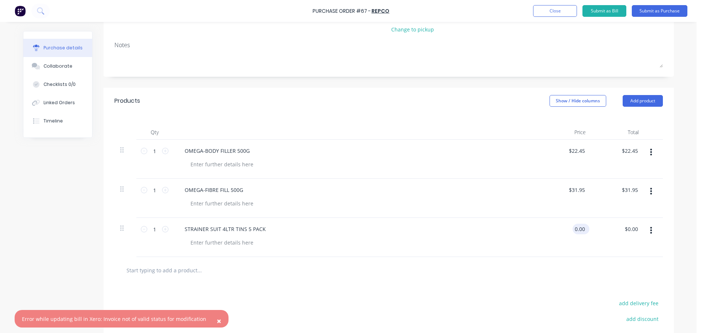
click at [573, 228] on input "0.00" at bounding box center [580, 229] width 14 height 11
click at [151, 278] on div at bounding box center [388, 270] width 548 height 27
click at [151, 268] on input "text" at bounding box center [199, 270] width 146 height 15
paste input "GPI VEL PLASTIC APP 91000"
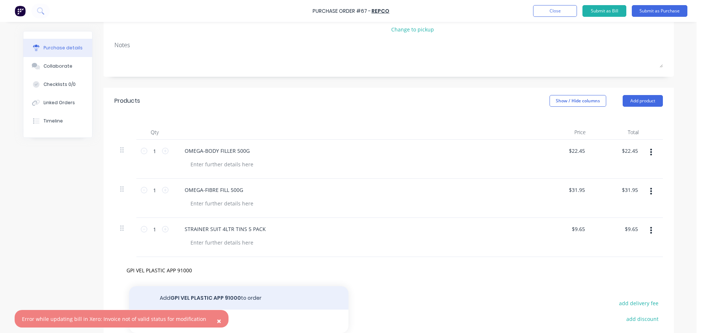
click at [199, 296] on button "Add GPI VEL PLASTIC APP 91000 to order" at bounding box center [238, 297] width 219 height 23
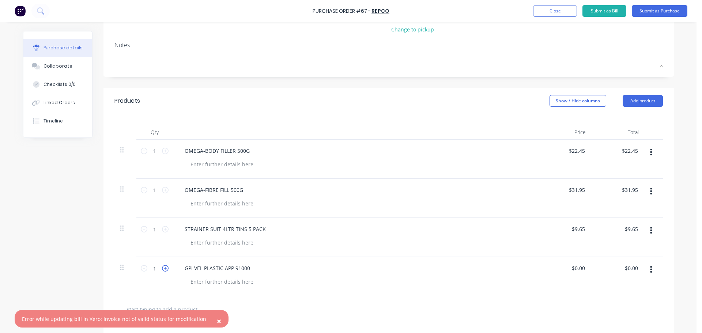
click at [164, 269] on icon at bounding box center [165, 268] width 7 height 7
click at [576, 269] on input "0.00" at bounding box center [578, 268] width 17 height 11
drag, startPoint x: 581, startPoint y: 269, endPoint x: 547, endPoint y: 268, distance: 33.3
click at [547, 268] on div "0.00 0.00" at bounding box center [565, 276] width 53 height 39
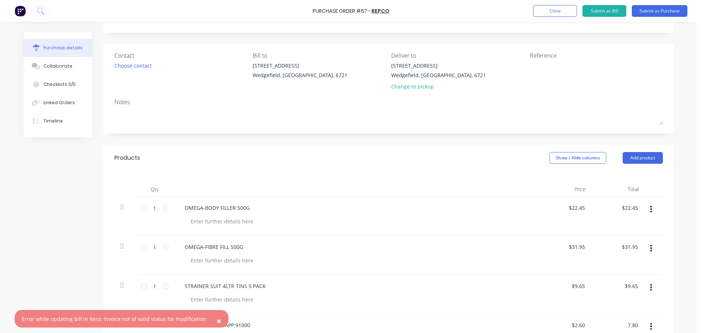
scroll to position [0, 0]
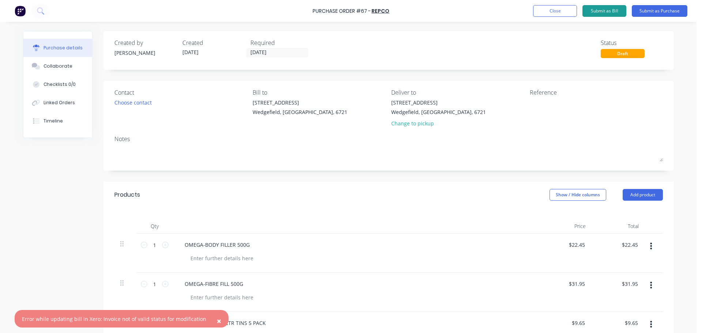
click at [610, 12] on button "Submit as Bill" at bounding box center [604, 11] width 44 height 12
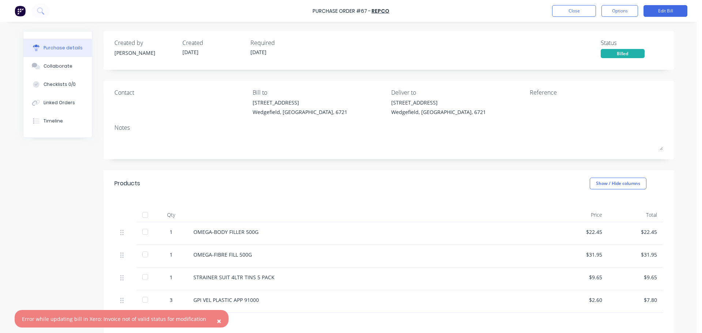
click at [217, 324] on span "×" at bounding box center [219, 321] width 4 height 10
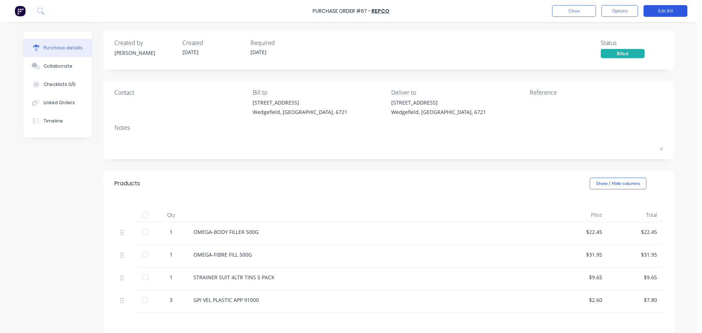
click at [665, 10] on button "Edit Bill" at bounding box center [665, 11] width 44 height 12
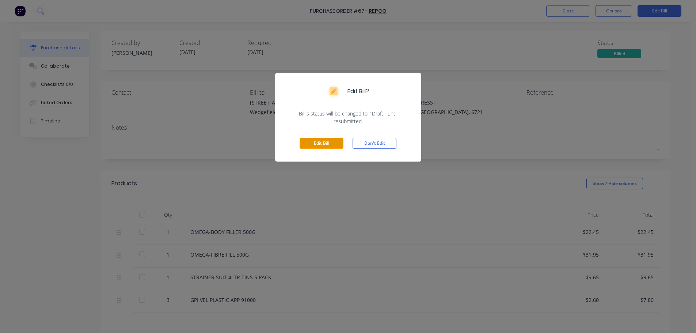
click at [320, 144] on button "Edit Bill" at bounding box center [322, 143] width 44 height 11
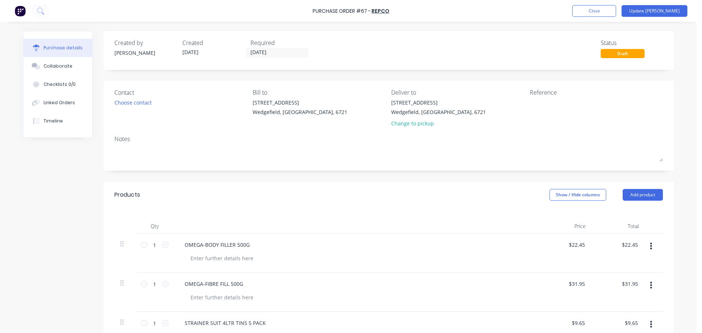
click at [264, 46] on div "Required" at bounding box center [281, 42] width 62 height 9
click at [268, 51] on input "11/09/25" at bounding box center [276, 52] width 61 height 9
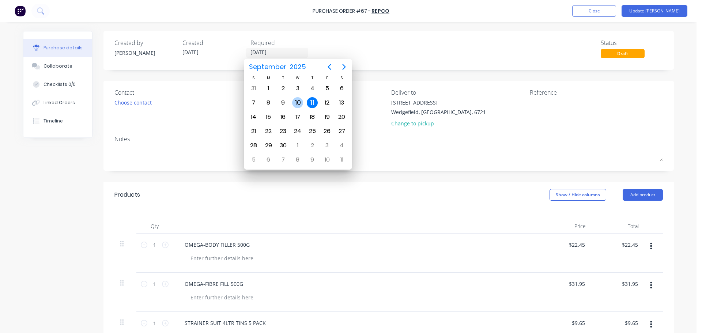
click at [299, 107] on div "10" at bounding box center [297, 102] width 11 height 11
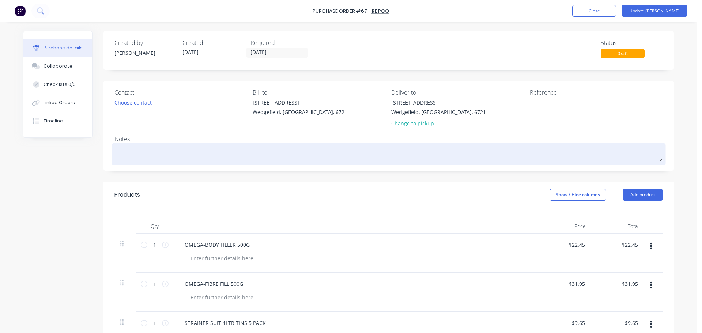
click at [135, 158] on textarea at bounding box center [388, 153] width 548 height 16
click at [150, 154] on textarea "Original PO#" at bounding box center [388, 153] width 548 height 16
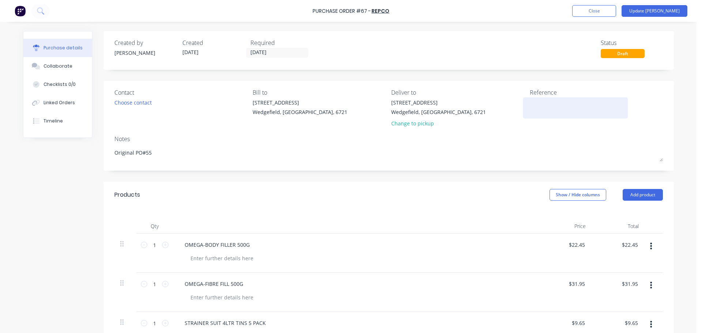
click at [562, 105] on textarea at bounding box center [575, 107] width 91 height 16
paste textarea "4660280891"
click at [655, 13] on button "Update Bill" at bounding box center [655, 11] width 66 height 12
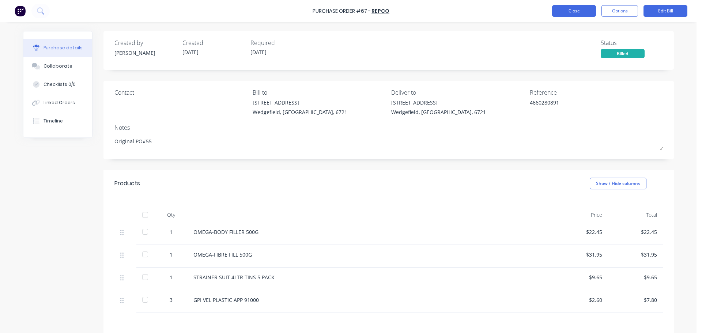
click at [562, 11] on button "Close" at bounding box center [574, 11] width 44 height 12
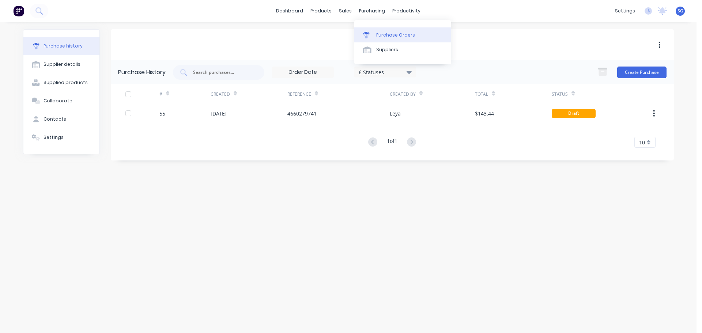
click at [390, 38] on div "Purchase Orders" at bounding box center [395, 35] width 39 height 7
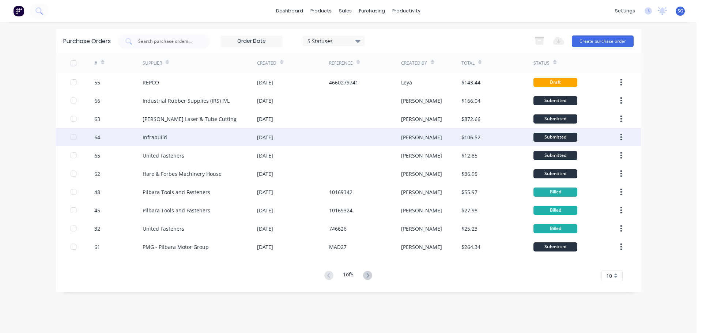
click at [150, 137] on div "Infrabuild" at bounding box center [155, 137] width 24 height 8
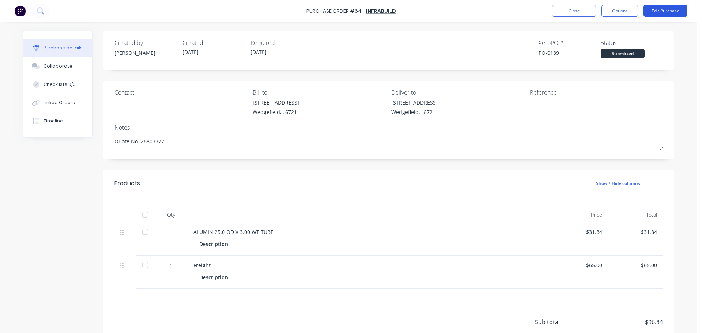
click at [657, 13] on button "Edit Purchase" at bounding box center [665, 11] width 44 height 12
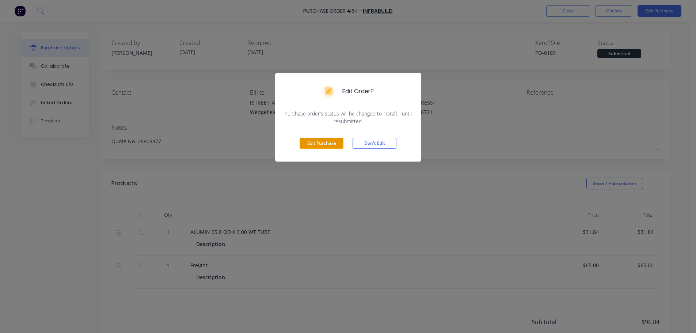
click at [312, 143] on button "Edit Purchase" at bounding box center [322, 143] width 44 height 11
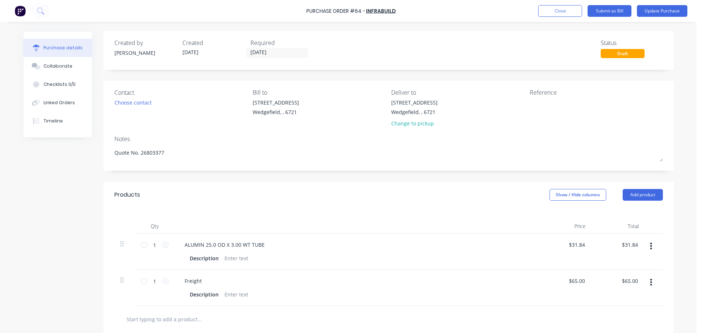
click at [267, 46] on div "Required" at bounding box center [281, 42] width 62 height 9
click at [270, 53] on input "11/09/25" at bounding box center [276, 52] width 61 height 9
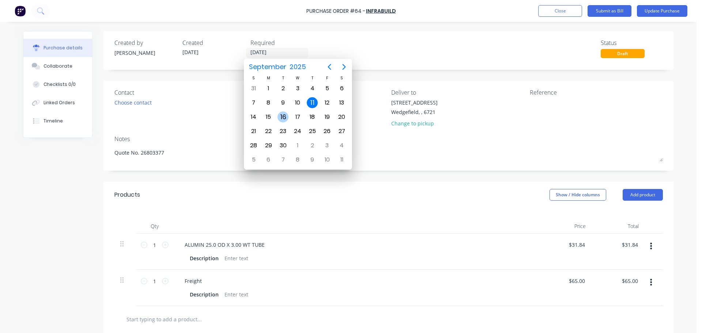
click at [283, 119] on div "16" at bounding box center [282, 117] width 11 height 11
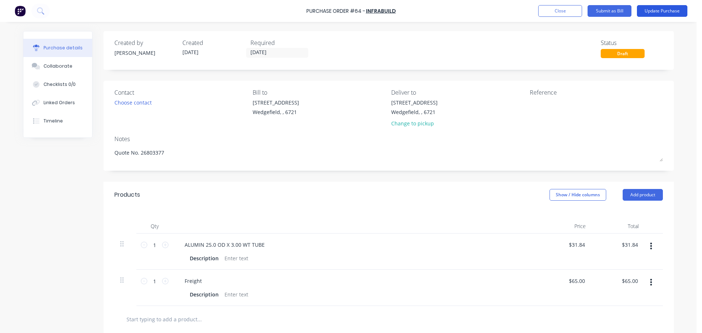
click at [657, 11] on button "Update Purchase" at bounding box center [662, 11] width 50 height 12
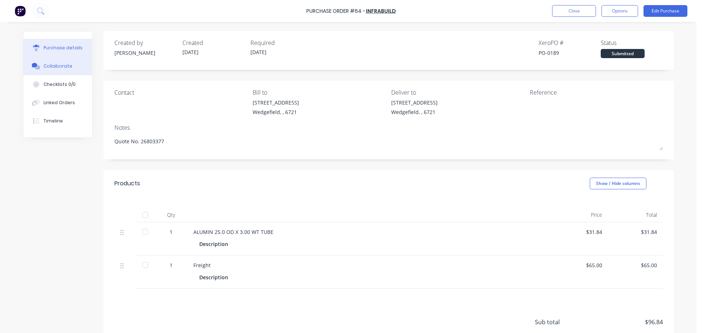
click at [48, 72] on button "Collaborate" at bounding box center [57, 66] width 69 height 18
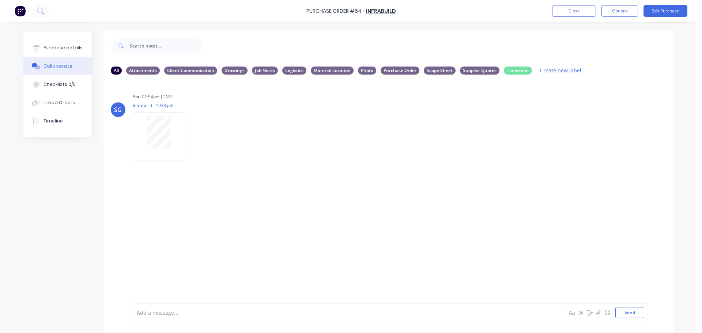
scroll to position [18, 0]
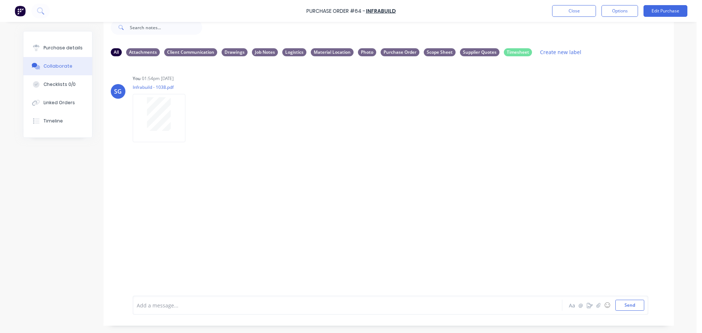
click at [188, 307] on div at bounding box center [327, 306] width 380 height 8
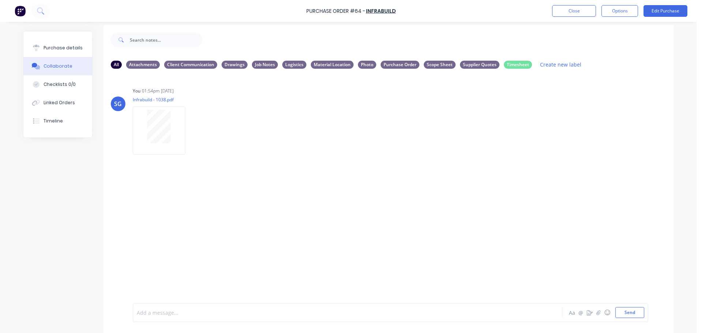
scroll to position [0, 0]
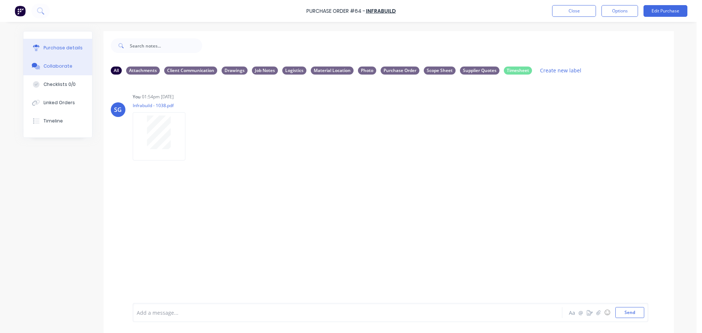
click at [46, 50] on div "Purchase details" at bounding box center [63, 48] width 39 height 7
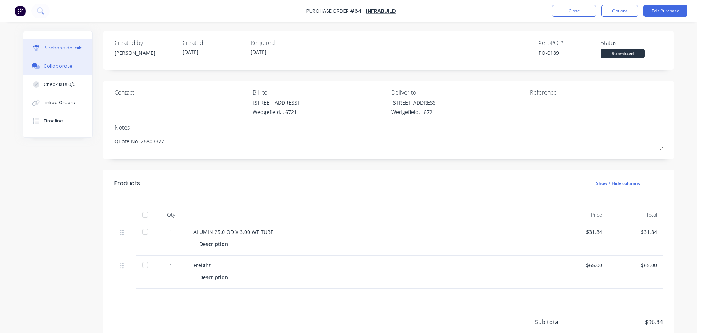
click at [50, 64] on div "Collaborate" at bounding box center [58, 66] width 29 height 7
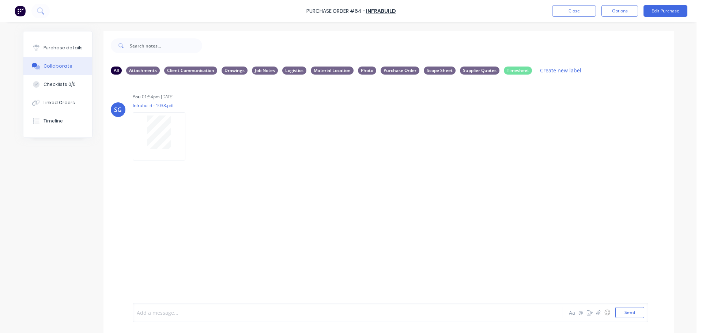
click at [170, 311] on div at bounding box center [327, 313] width 380 height 8
click at [226, 313] on div "PO#64 ETA for delivery - Tuesday" at bounding box center [327, 313] width 380 height 8
click at [635, 310] on button "Send" at bounding box center [629, 312] width 29 height 11
click at [53, 54] on button "Purchase details" at bounding box center [57, 48] width 69 height 18
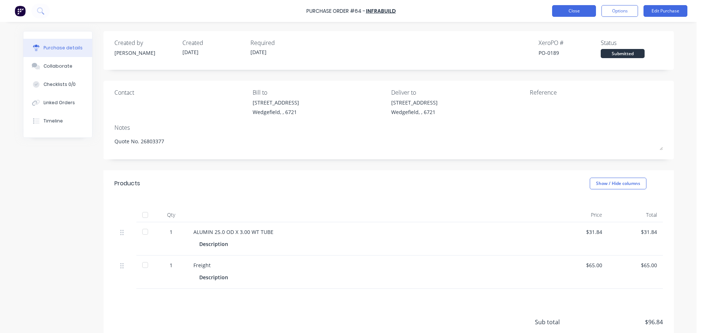
click at [565, 9] on button "Close" at bounding box center [574, 11] width 44 height 12
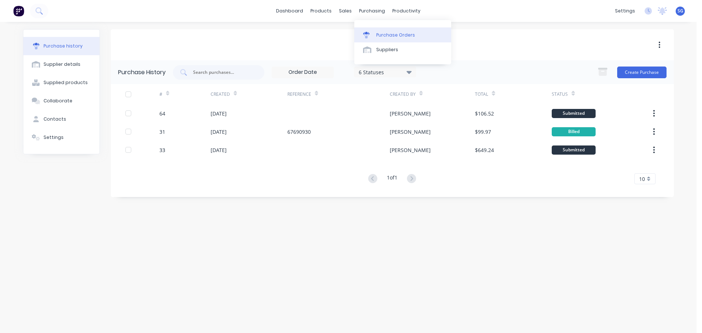
click at [374, 33] on div at bounding box center [368, 35] width 11 height 7
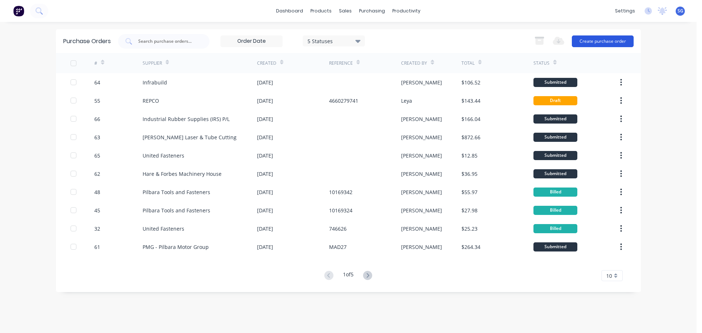
click at [597, 41] on button "Create purchase order" at bounding box center [603, 41] width 62 height 12
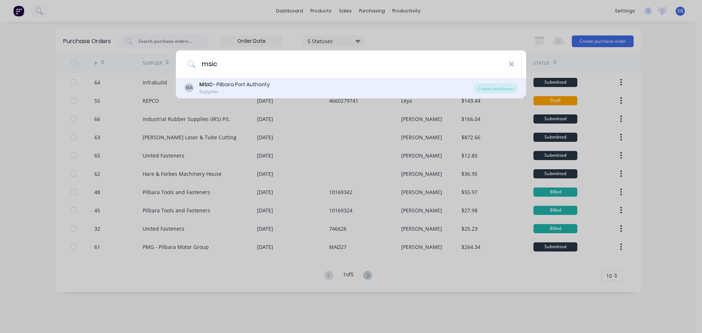
click at [243, 82] on div "MSIC - Pilbara Port Authority" at bounding box center [234, 85] width 71 height 8
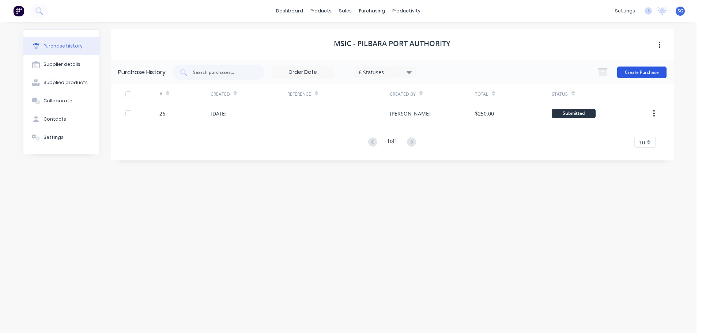
click at [643, 73] on button "Create Purchase" at bounding box center [641, 73] width 49 height 12
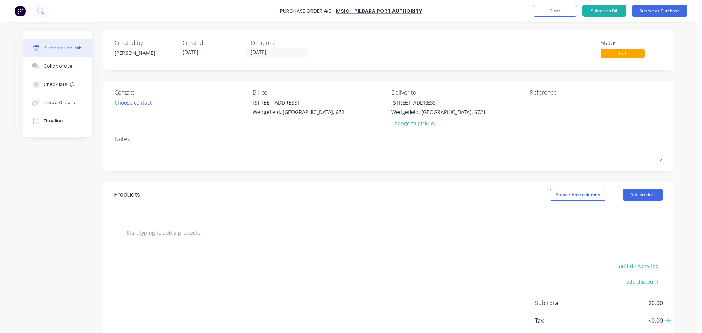
click at [162, 230] on input "text" at bounding box center [199, 232] width 146 height 15
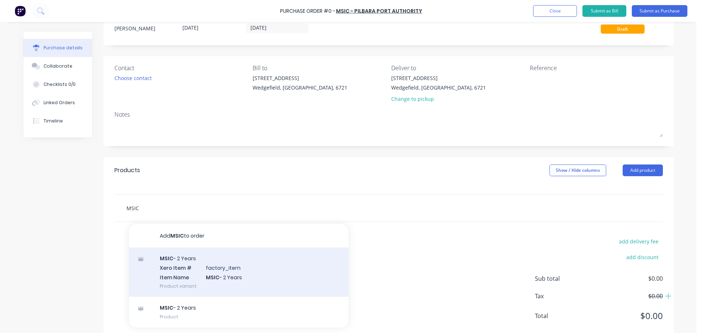
scroll to position [37, 0]
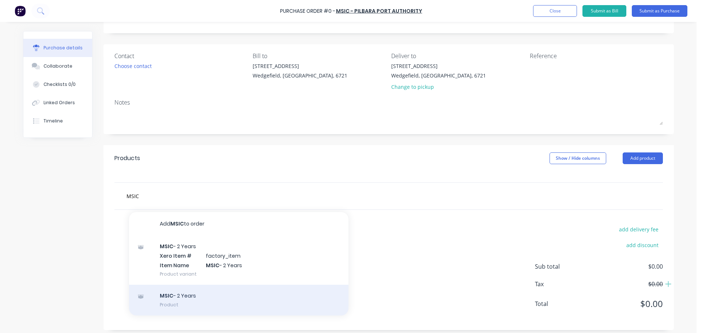
click at [171, 306] on div "MSIC - 2 Years Product" at bounding box center [238, 300] width 219 height 31
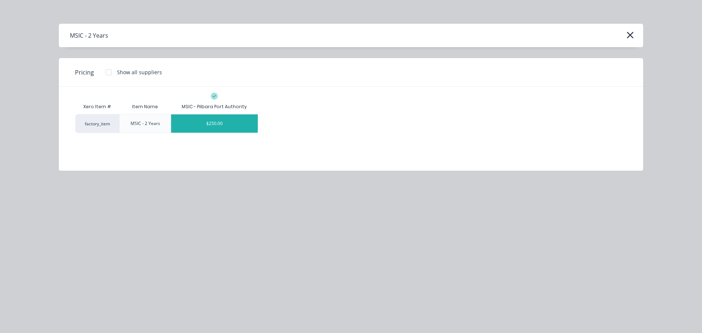
click at [226, 126] on div "$250.00" at bounding box center [214, 123] width 87 height 18
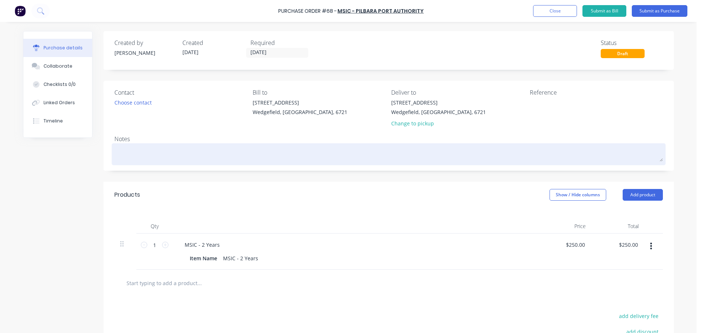
click at [134, 159] on textarea at bounding box center [388, 153] width 548 height 16
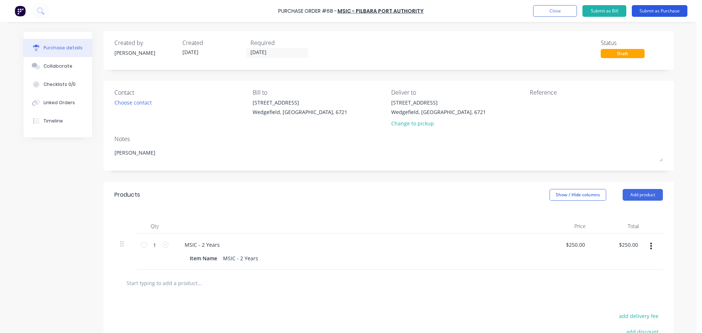
click at [653, 12] on button "Submit as Purchase" at bounding box center [660, 11] width 56 height 12
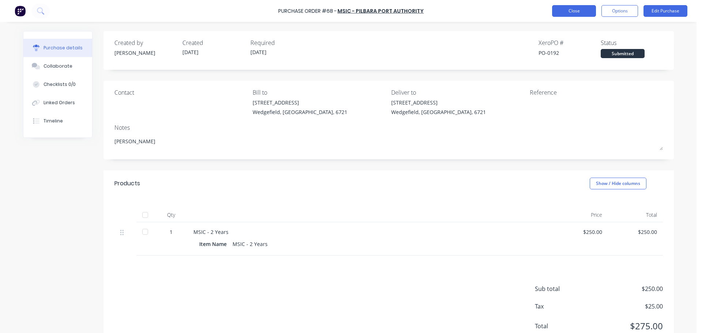
click at [580, 12] on button "Close" at bounding box center [574, 11] width 44 height 12
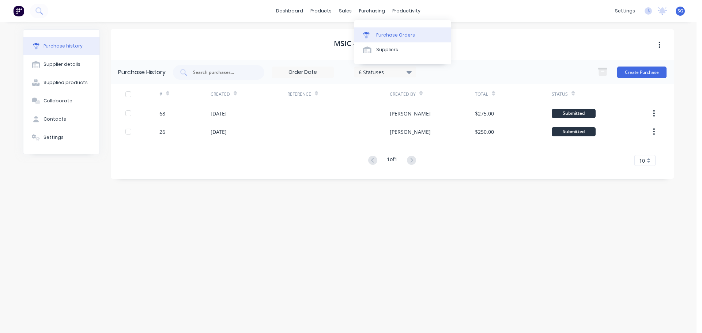
click at [379, 35] on div "Purchase Orders" at bounding box center [395, 35] width 39 height 7
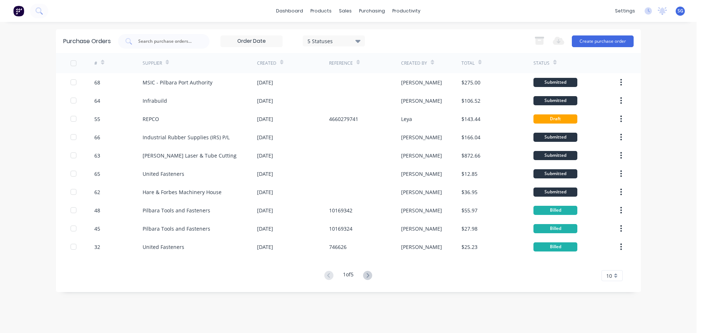
click at [374, 277] on button at bounding box center [368, 276] width 14 height 11
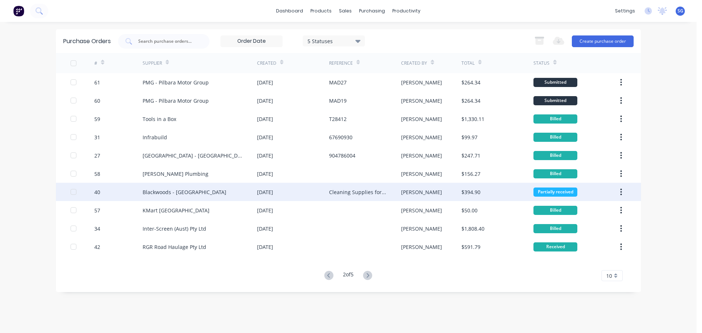
click at [226, 191] on div "Blackwoods - Port Hedland" at bounding box center [200, 192] width 114 height 18
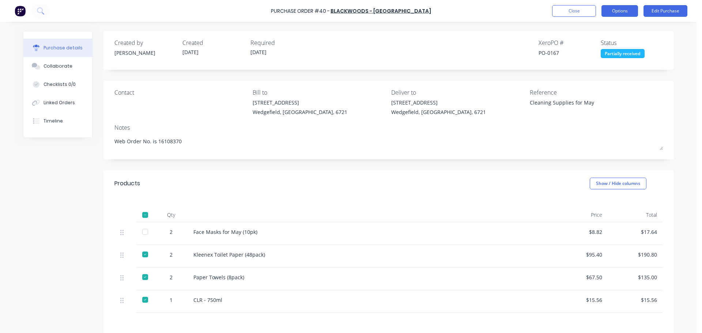
click at [628, 9] on button "Options" at bounding box center [619, 11] width 37 height 12
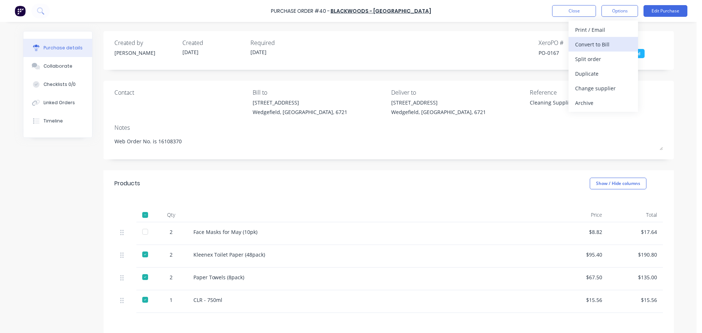
click at [597, 45] on div "Convert to Bill" at bounding box center [603, 44] width 56 height 11
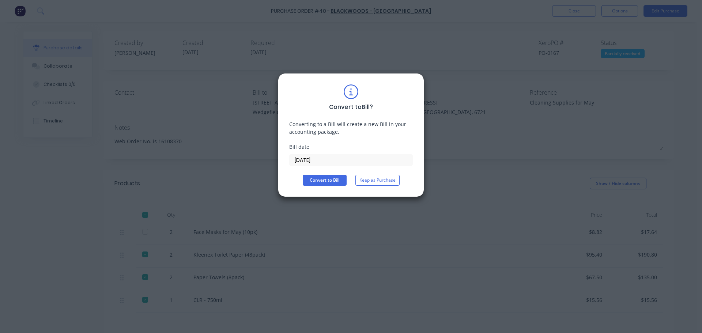
click at [328, 159] on input "11/09/25" at bounding box center [351, 160] width 123 height 11
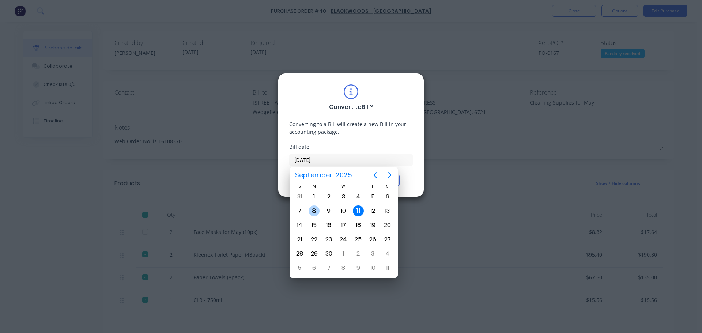
click at [318, 209] on div "8" at bounding box center [314, 210] width 11 height 11
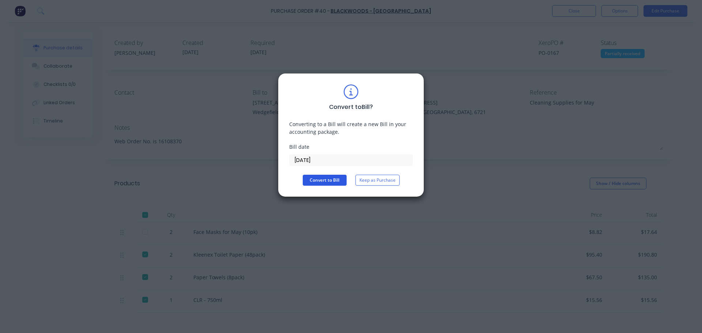
click at [326, 179] on button "Convert to Bill" at bounding box center [325, 180] width 44 height 11
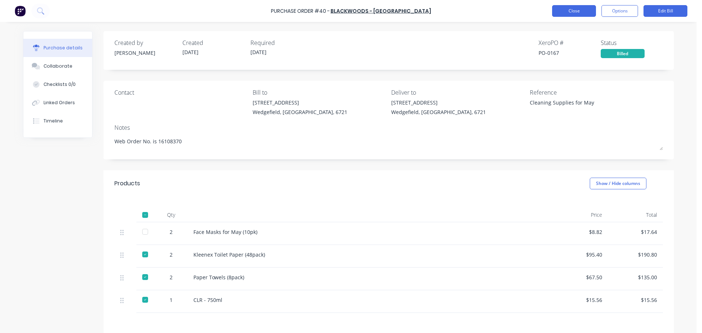
click at [570, 7] on button "Close" at bounding box center [574, 11] width 44 height 12
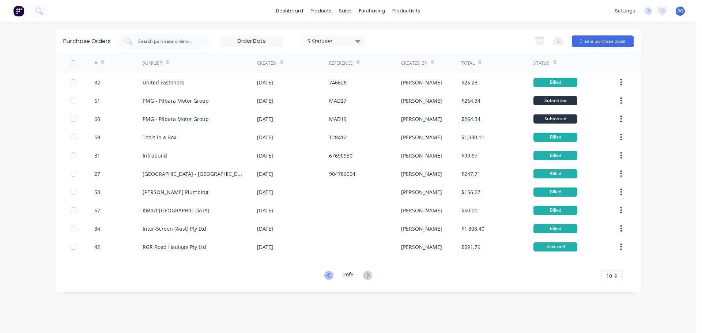
click at [327, 276] on icon at bounding box center [328, 275] width 3 height 4
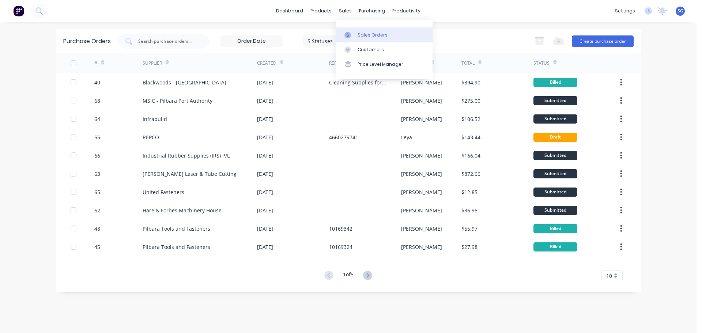
click at [375, 37] on div "Sales Orders" at bounding box center [373, 35] width 30 height 7
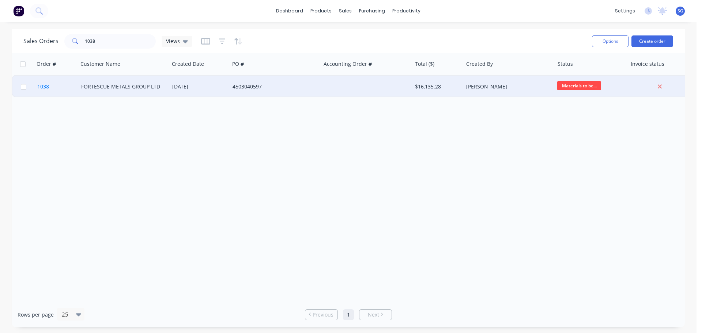
click at [44, 90] on span "1038" at bounding box center [43, 86] width 12 height 7
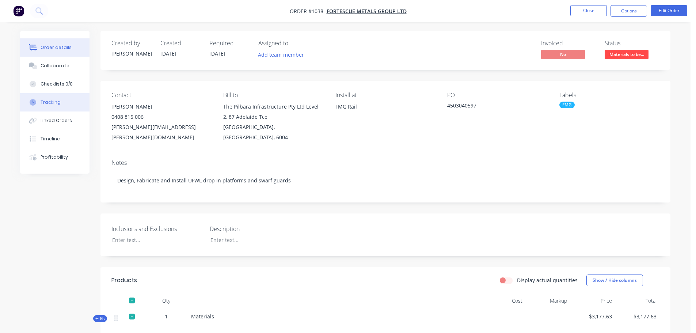
click at [55, 100] on div "Tracking" at bounding box center [51, 102] width 20 height 7
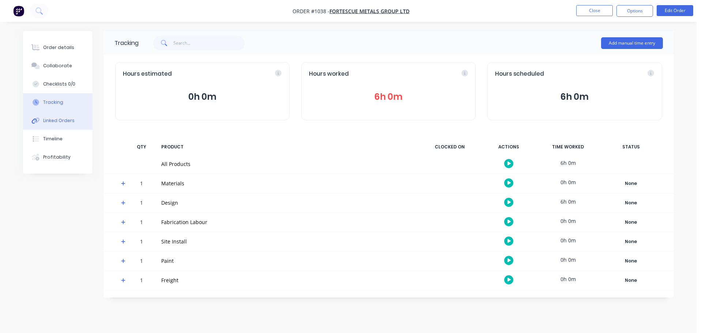
click at [52, 120] on div "Linked Orders" at bounding box center [58, 120] width 31 height 7
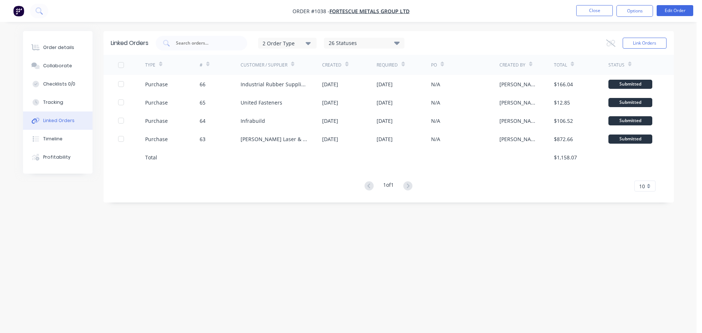
click at [240, 224] on div "Linked Orders 2 Order Type 26 Statuses Sales Order Status All Archived Draft Qu…" at bounding box center [348, 152] width 651 height 243
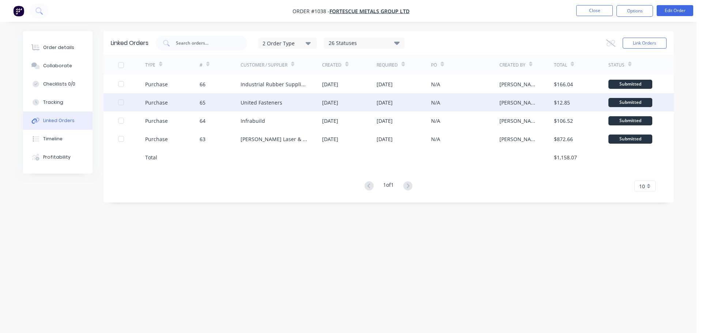
click at [258, 105] on div "United Fasteners" at bounding box center [262, 103] width 42 height 8
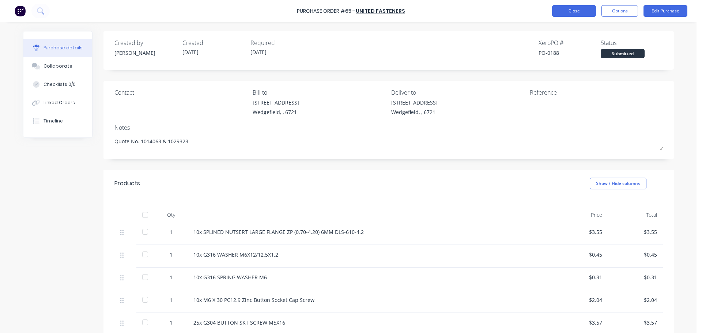
click at [559, 13] on button "Close" at bounding box center [574, 11] width 44 height 12
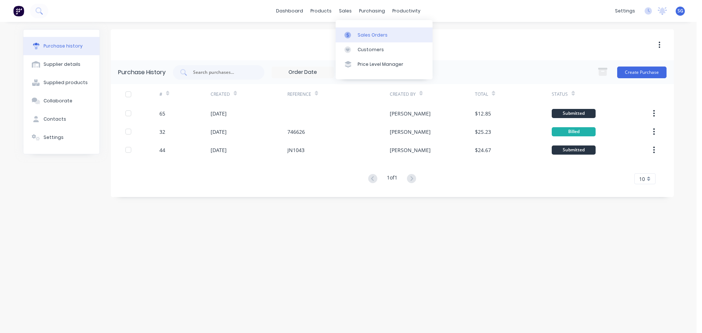
click at [358, 33] on div "Sales Orders" at bounding box center [373, 35] width 30 height 7
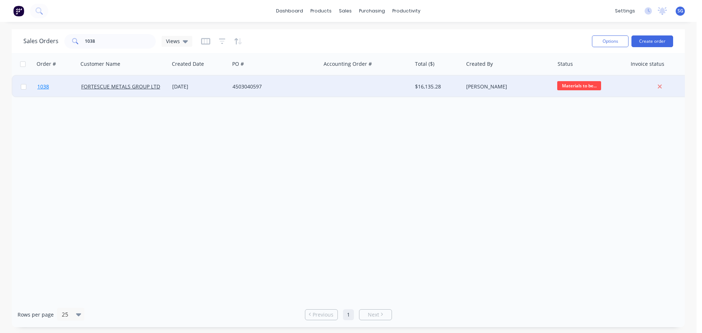
click at [39, 88] on span "1038" at bounding box center [43, 86] width 12 height 7
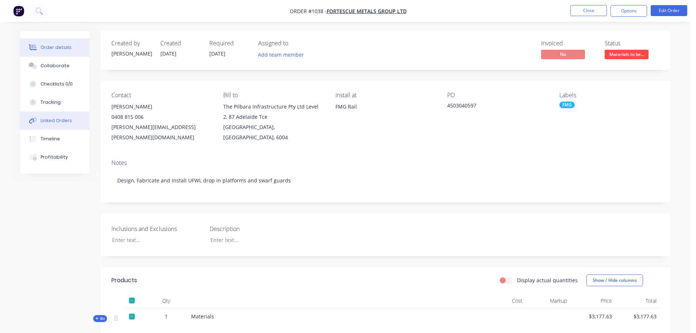
click at [48, 123] on div "Linked Orders" at bounding box center [56, 120] width 31 height 7
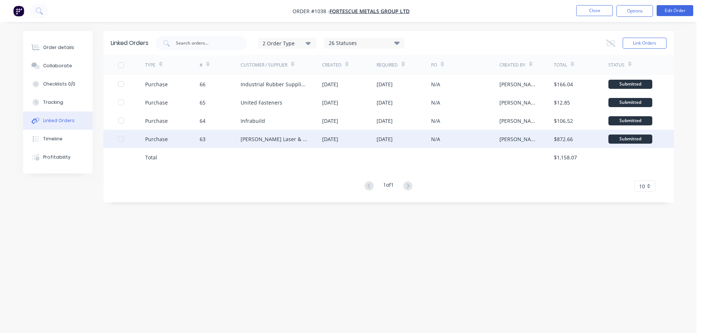
click at [248, 139] on div "Simmonds Laser & Tube Cutting" at bounding box center [274, 139] width 67 height 8
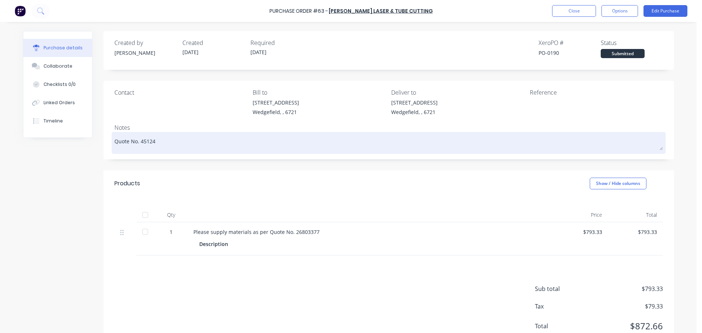
click at [148, 143] on textarea "Quote No. 45124" at bounding box center [388, 142] width 548 height 16
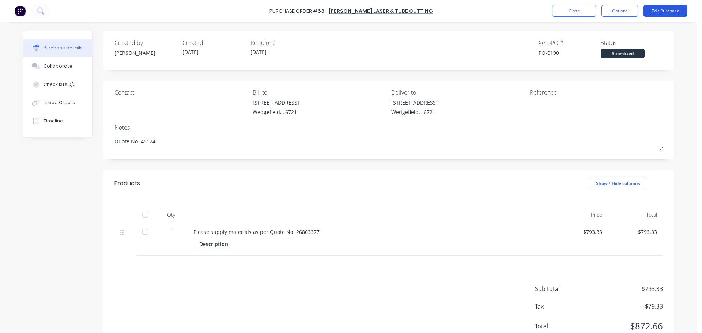
click at [665, 14] on button "Edit Purchase" at bounding box center [665, 11] width 44 height 12
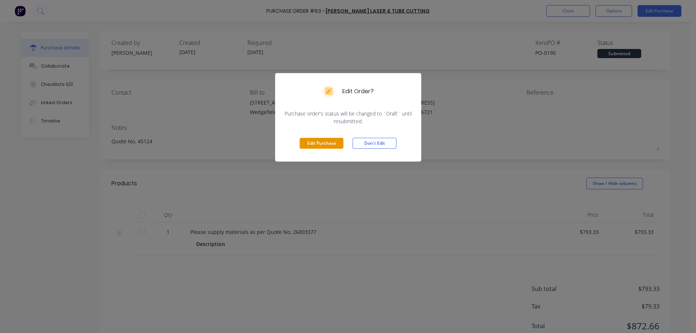
click at [321, 142] on button "Edit Purchase" at bounding box center [322, 143] width 44 height 11
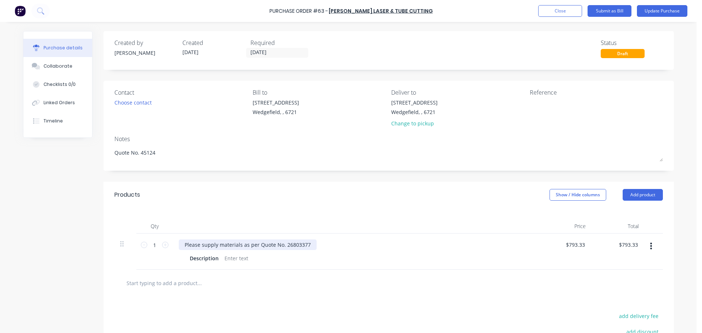
click at [291, 245] on div "Please supply materials as per Quote No. 26803377" at bounding box center [248, 244] width 138 height 11
paste div
click at [659, 11] on button "Update Purchase" at bounding box center [662, 11] width 50 height 12
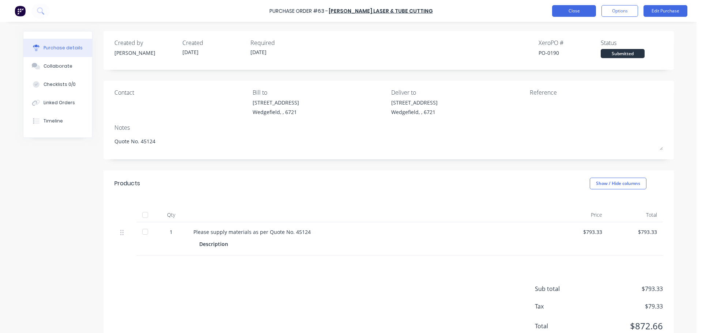
click at [561, 11] on button "Close" at bounding box center [574, 11] width 44 height 12
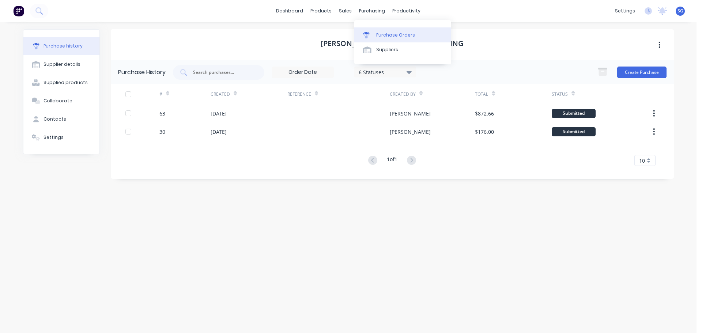
click at [375, 31] on link "Purchase Orders" at bounding box center [402, 34] width 97 height 15
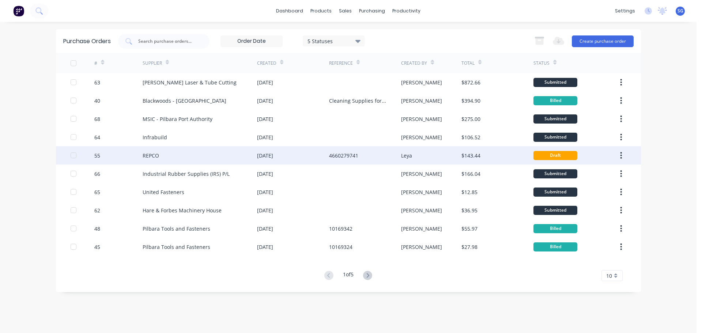
click at [162, 150] on div "REPCO" at bounding box center [200, 155] width 114 height 18
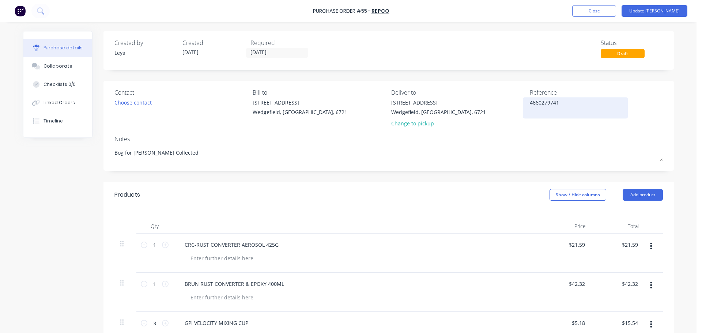
click at [534, 101] on textarea "4660279741" at bounding box center [575, 107] width 91 height 16
click at [612, 7] on button "Close" at bounding box center [594, 11] width 44 height 12
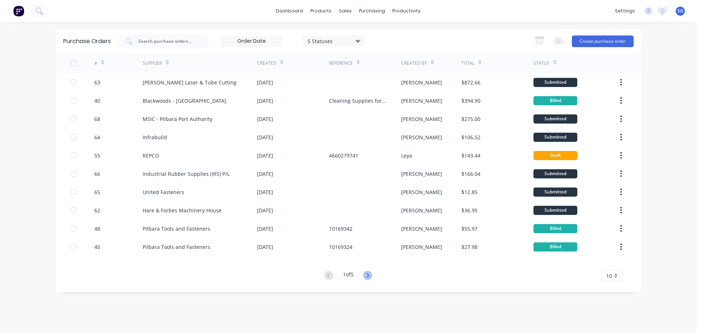
click at [368, 275] on icon at bounding box center [367, 275] width 9 height 9
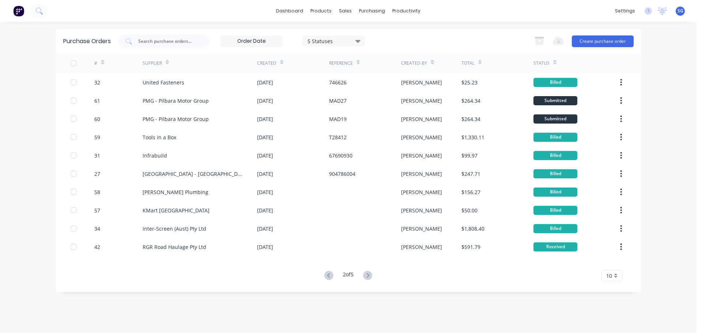
click at [368, 275] on icon at bounding box center [367, 275] width 9 height 9
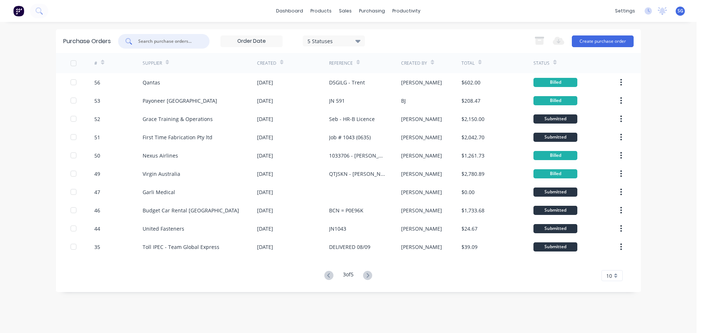
click at [152, 41] on input "text" at bounding box center [167, 41] width 61 height 7
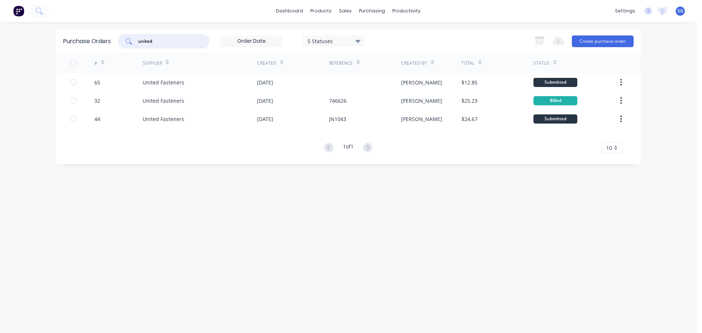
click at [358, 40] on icon at bounding box center [357, 41] width 5 height 3
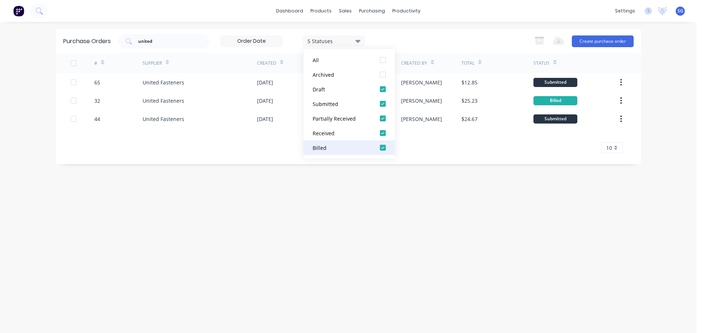
click at [383, 149] on div at bounding box center [382, 147] width 15 height 15
click at [392, 41] on div "united 4 Statuses 4 Statuses Export to Excel (XLSX) Create purchase order" at bounding box center [375, 41] width 515 height 15
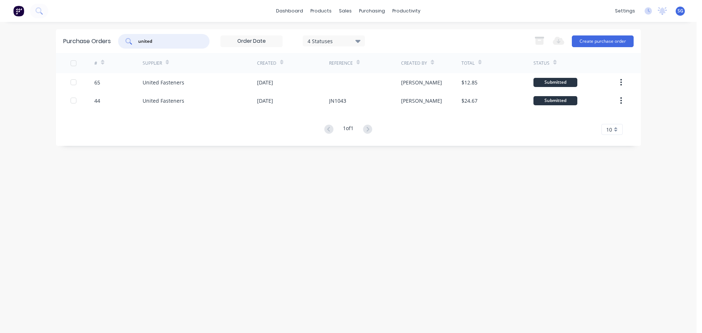
click at [143, 44] on input "united" at bounding box center [167, 41] width 61 height 7
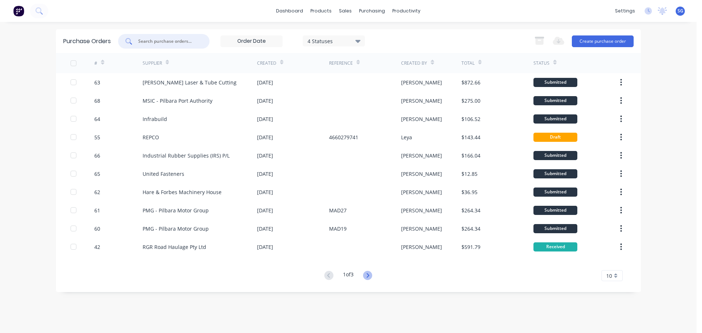
click at [367, 278] on icon at bounding box center [367, 275] width 9 height 9
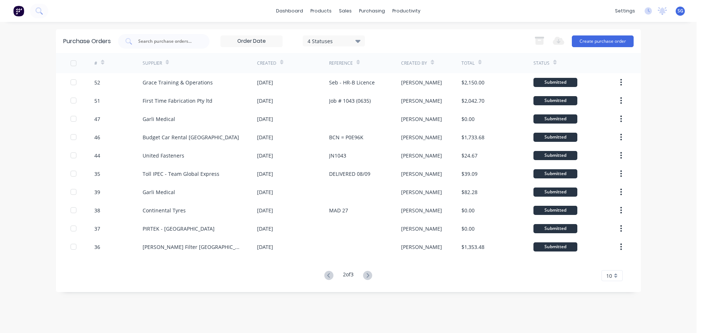
drag, startPoint x: 367, startPoint y: 278, endPoint x: 548, endPoint y: 288, distance: 180.5
click at [548, 288] on div "Purchase Orders 4 Statuses 4 Statuses Export to Excel (XLSX) Create purchase or…" at bounding box center [348, 160] width 585 height 263
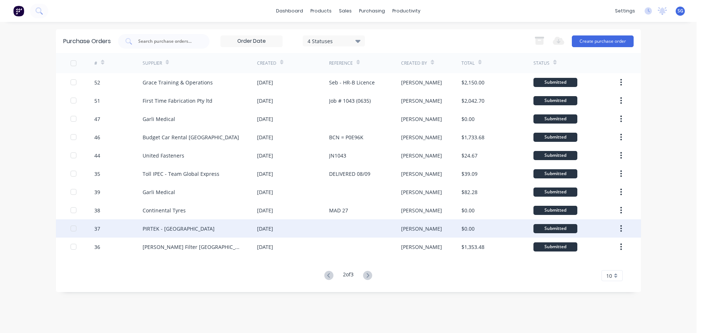
click at [165, 229] on div "PIRTEK - Port Hedland" at bounding box center [179, 229] width 72 height 8
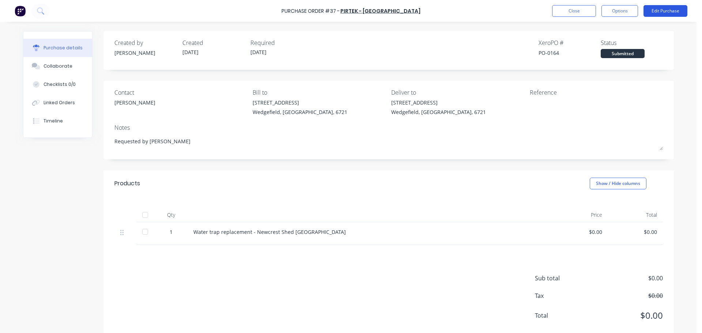
click at [661, 12] on button "Edit Purchase" at bounding box center [665, 11] width 44 height 12
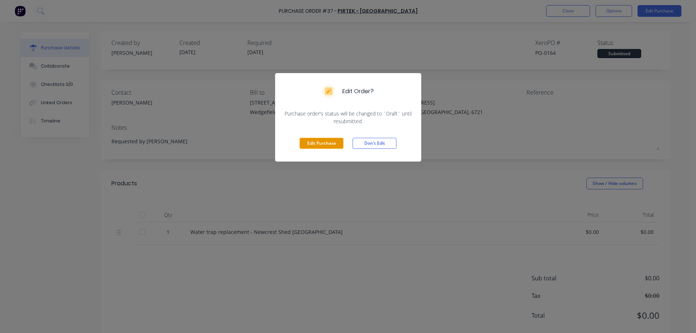
click at [311, 143] on button "Edit Purchase" at bounding box center [322, 143] width 44 height 11
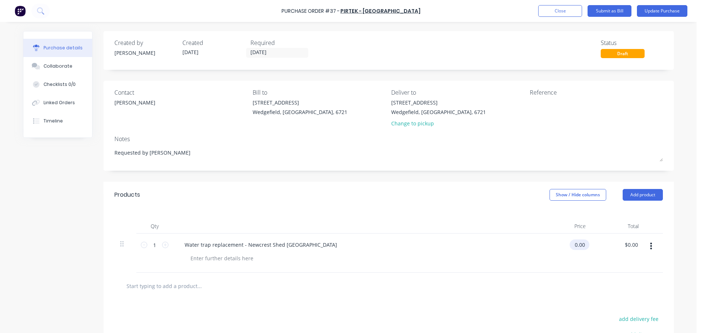
click at [580, 245] on input "0.00" at bounding box center [578, 244] width 17 height 11
drag, startPoint x: 581, startPoint y: 245, endPoint x: 568, endPoint y: 242, distance: 13.7
click at [568, 242] on div "0.00 0.00" at bounding box center [565, 253] width 53 height 39
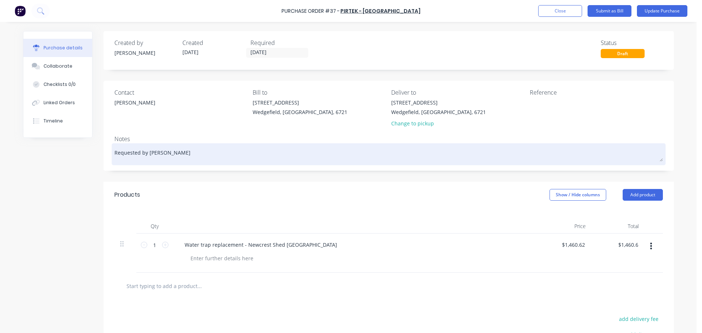
click at [126, 152] on textarea "Requested by Trent" at bounding box center [388, 153] width 548 height 16
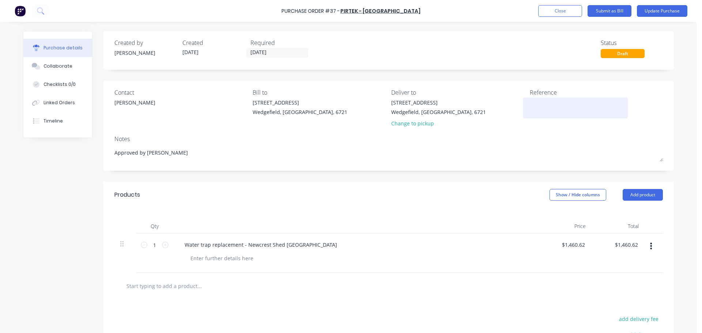
click at [544, 108] on textarea at bounding box center [575, 107] width 91 height 16
paste textarea "PH-T00086841"
click at [267, 51] on input "05/09/25" at bounding box center [276, 52] width 61 height 9
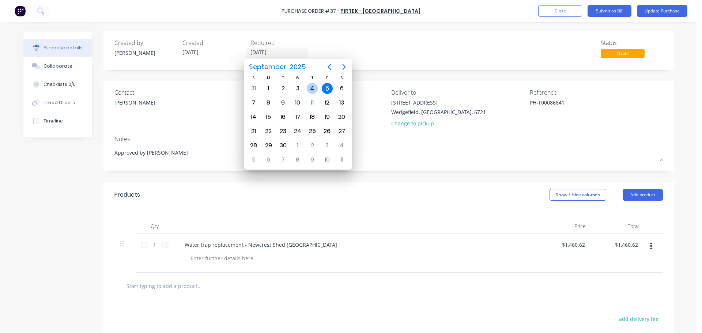
click at [306, 91] on div "4" at bounding box center [312, 89] width 15 height 14
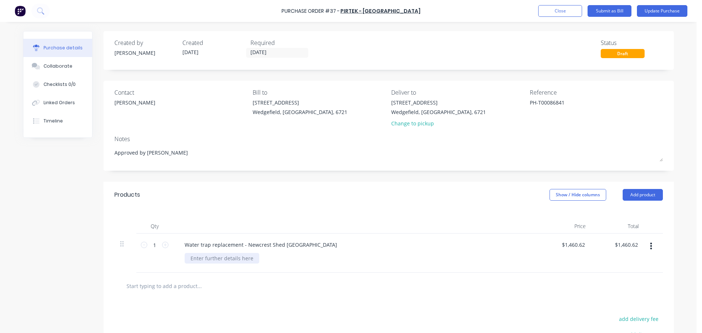
click at [203, 261] on div at bounding box center [222, 258] width 75 height 11
drag, startPoint x: 319, startPoint y: 245, endPoint x: 180, endPoint y: 248, distance: 138.6
click at [180, 248] on div "Water trap replacement - Newcrest Shed Eastern Harbour" at bounding box center [261, 244] width 164 height 11
copy div "Water trap replacement - Newcrest Shed Eastern Harbour"
click at [175, 289] on input "text" at bounding box center [199, 286] width 146 height 15
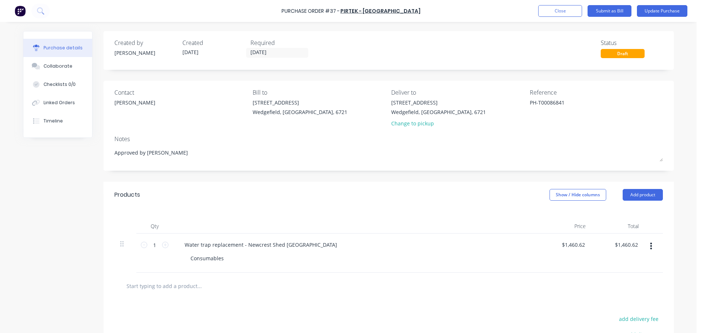
paste input "Water trap replacement - Newcrest Shed Eastern Harbour"
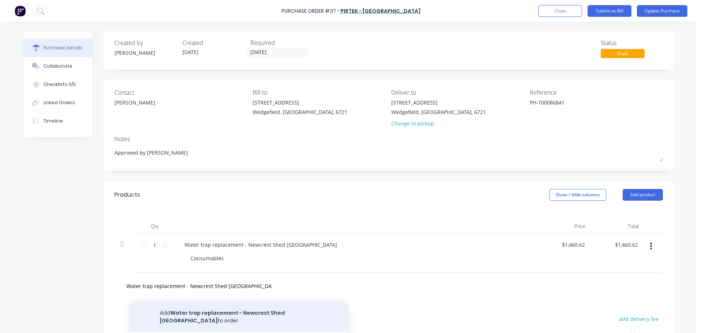
click at [238, 309] on button "Add Water trap replacement - Newcrest Shed Eastern Harbour to order" at bounding box center [238, 317] width 219 height 30
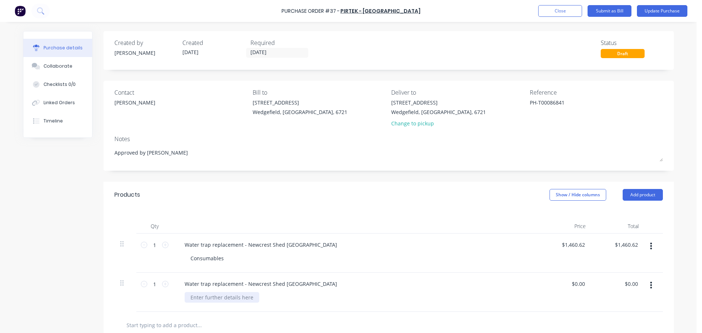
click at [213, 295] on div at bounding box center [222, 297] width 75 height 11
click at [575, 246] on input "$1,460.62" at bounding box center [573, 244] width 27 height 11
drag, startPoint x: 583, startPoint y: 245, endPoint x: 560, endPoint y: 244, distance: 22.7
click at [560, 244] on div "1460.62 1460.62" at bounding box center [565, 253] width 53 height 39
click at [575, 287] on input "0.00" at bounding box center [578, 284] width 17 height 11
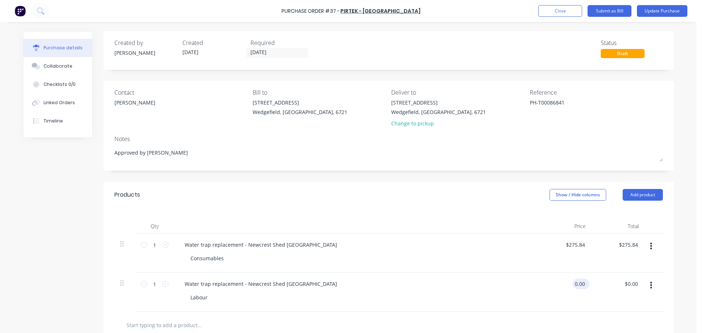
drag, startPoint x: 580, startPoint y: 285, endPoint x: 570, endPoint y: 285, distance: 9.9
click at [573, 285] on input "0.00" at bounding box center [580, 284] width 14 height 11
click at [647, 12] on button "Update Purchase" at bounding box center [662, 11] width 50 height 12
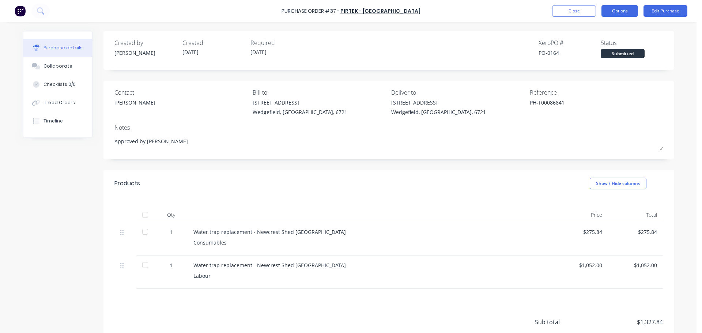
click at [612, 11] on button "Options" at bounding box center [619, 11] width 37 height 12
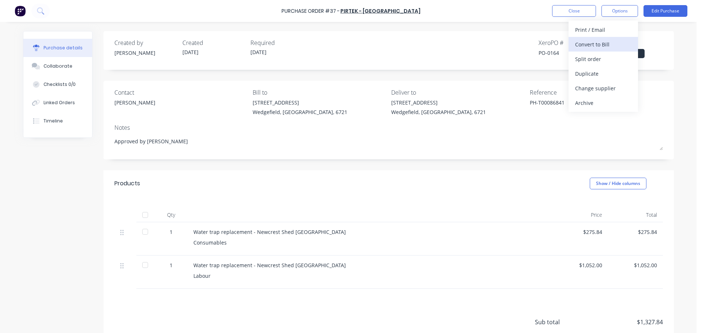
click at [597, 48] on div "Convert to Bill" at bounding box center [603, 44] width 56 height 11
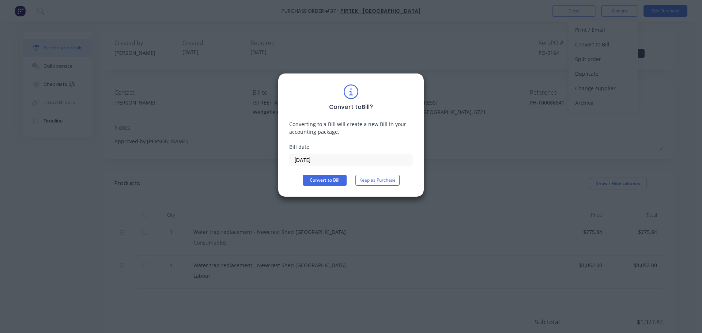
click at [324, 161] on input "11/09/25" at bounding box center [351, 160] width 123 height 11
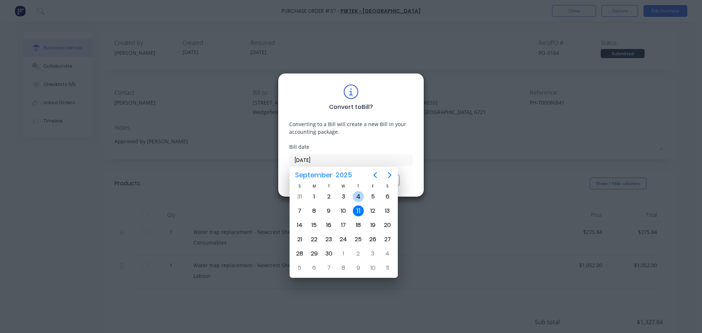
click at [357, 197] on div "4" at bounding box center [358, 196] width 11 height 11
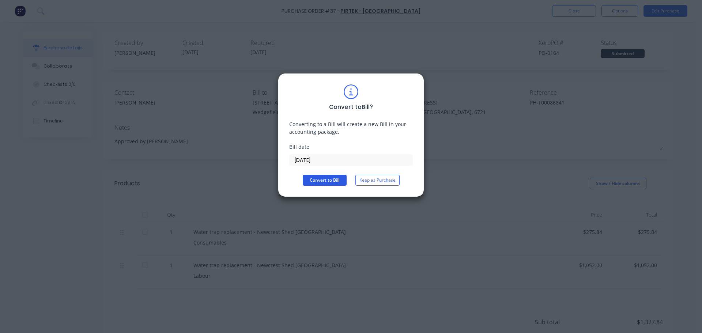
click at [322, 182] on button "Convert to Bill" at bounding box center [325, 180] width 44 height 11
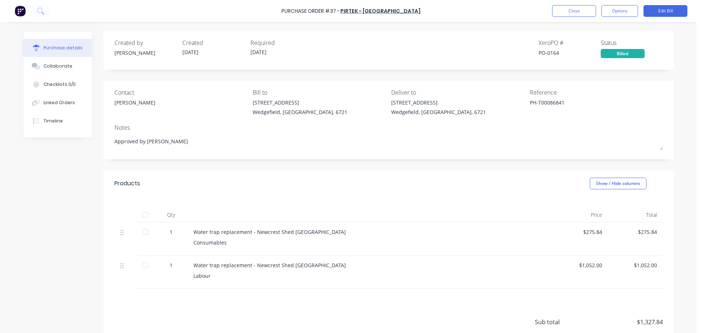
click at [577, 18] on div "Purchase Order #37 - PIRTEK - Port Hedland Close Options Edit Bill" at bounding box center [351, 11] width 702 height 22
click at [575, 8] on button "Close" at bounding box center [574, 11] width 44 height 12
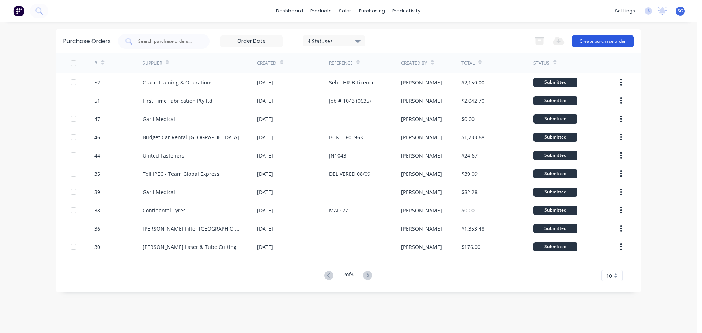
click at [589, 39] on button "Create purchase order" at bounding box center [603, 41] width 62 height 12
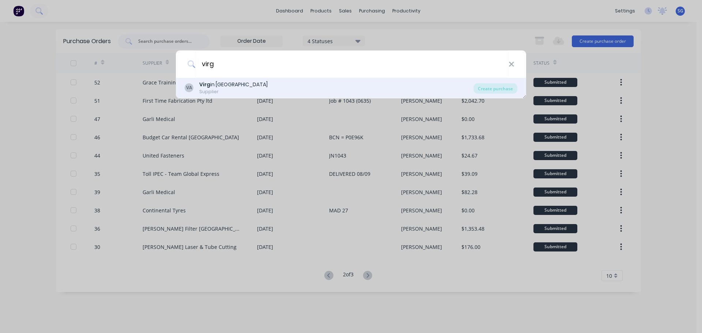
click at [209, 86] on b "Virg" at bounding box center [204, 84] width 11 height 7
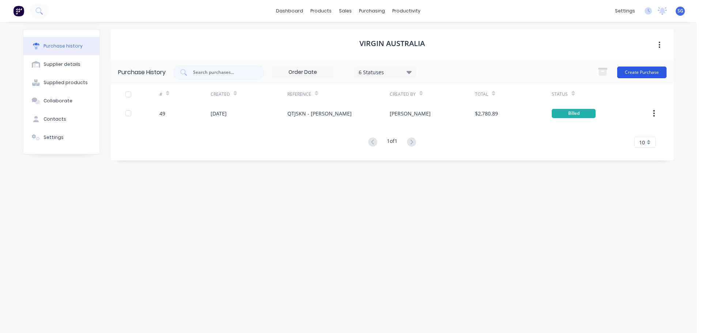
click at [637, 73] on button "Create Purchase" at bounding box center [641, 73] width 49 height 12
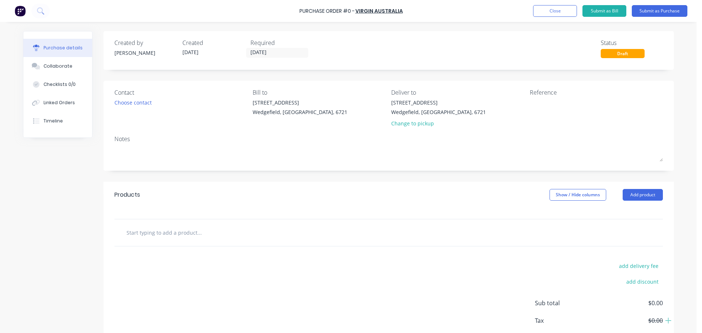
click at [158, 235] on input "text" at bounding box center [199, 232] width 146 height 15
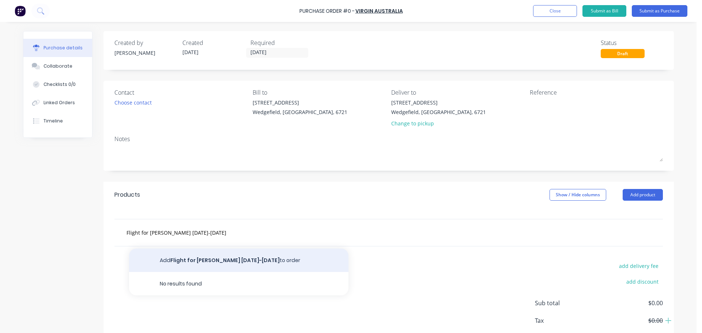
click at [197, 257] on button "Add Flight for Lance Babbini 6-16 November to order" at bounding box center [238, 260] width 219 height 23
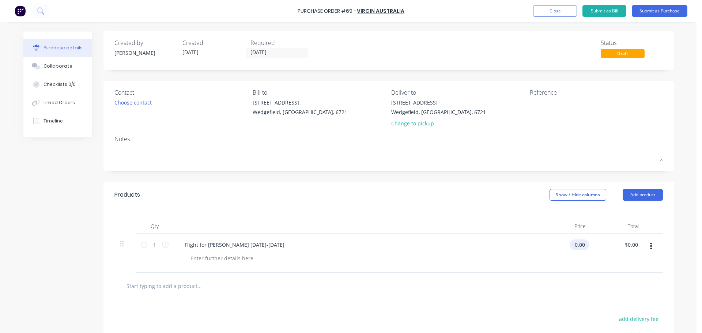
click at [581, 246] on input "0.00" at bounding box center [578, 244] width 17 height 11
click at [584, 245] on div "0.00 0.00" at bounding box center [581, 244] width 17 height 11
click at [536, 110] on textarea at bounding box center [575, 107] width 91 height 16
paste textarea "NNLLHZ"
click at [653, 12] on button "Submit as Purchase" at bounding box center [660, 11] width 56 height 12
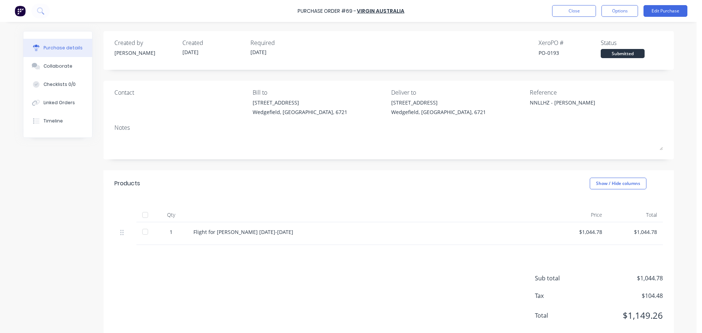
click at [223, 242] on div "Flight for Lance Babbini 6-16 November" at bounding box center [371, 233] width 366 height 23
click at [623, 11] on button "Options" at bounding box center [619, 11] width 37 height 12
click at [602, 45] on div "Convert to Bill" at bounding box center [603, 44] width 56 height 11
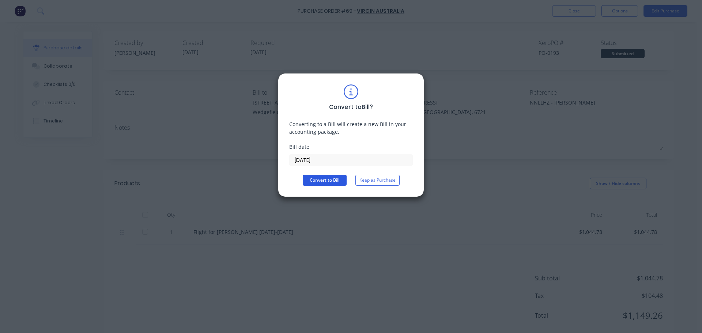
click at [322, 180] on button "Convert to Bill" at bounding box center [325, 180] width 44 height 11
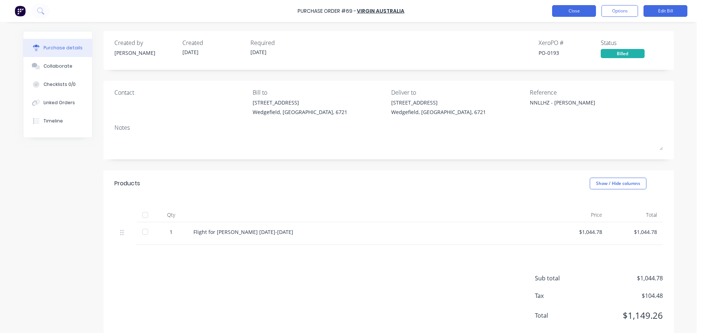
click at [581, 14] on button "Close" at bounding box center [574, 11] width 44 height 12
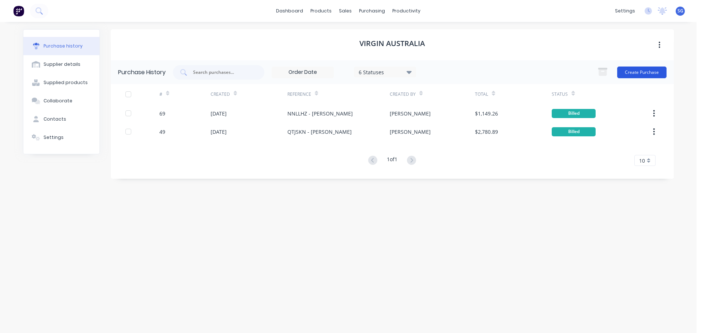
click at [633, 71] on button "Create Purchase" at bounding box center [641, 73] width 49 height 12
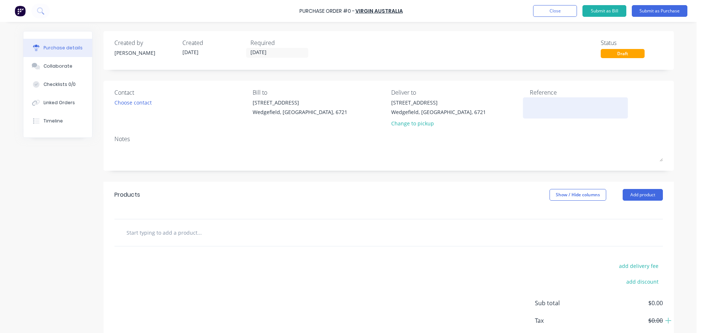
click at [541, 106] on textarea at bounding box center [575, 107] width 91 height 16
paste textarea "UMLODJ"
click at [148, 230] on input "text" at bounding box center [199, 232] width 146 height 15
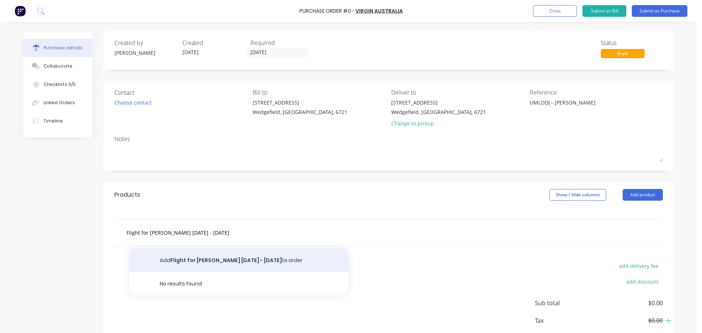
click at [194, 262] on button "Add Flight for Lance 21/12 - 09/01/26 to order" at bounding box center [238, 260] width 219 height 23
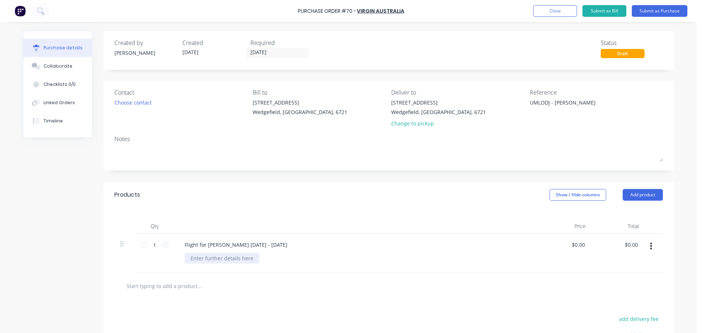
click at [212, 259] on div at bounding box center [222, 258] width 75 height 11
click at [215, 245] on div "Flight for Lance 21/12 - 09/01/26" at bounding box center [236, 244] width 114 height 11
click at [208, 262] on div at bounding box center [222, 258] width 75 height 11
paste div
click at [580, 248] on input "0.00" at bounding box center [578, 244] width 17 height 11
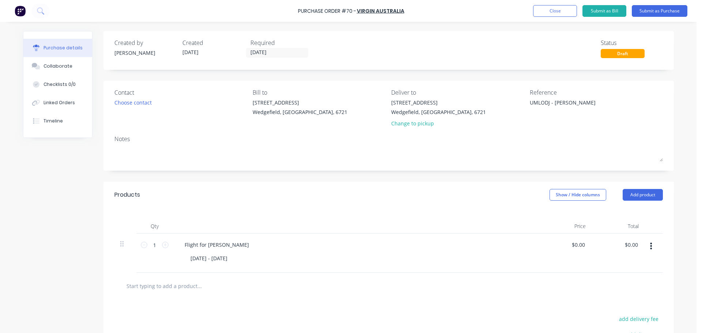
drag, startPoint x: 583, startPoint y: 247, endPoint x: 563, endPoint y: 245, distance: 20.9
click at [563, 245] on div "$0.00 $0.00" at bounding box center [565, 253] width 53 height 39
click at [573, 241] on input "0.00" at bounding box center [580, 244] width 14 height 11
click at [647, 11] on button "Submit as Purchase" at bounding box center [660, 11] width 56 height 12
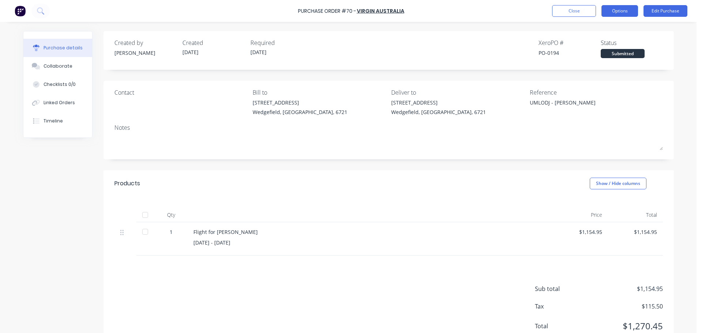
click at [613, 9] on button "Options" at bounding box center [619, 11] width 37 height 12
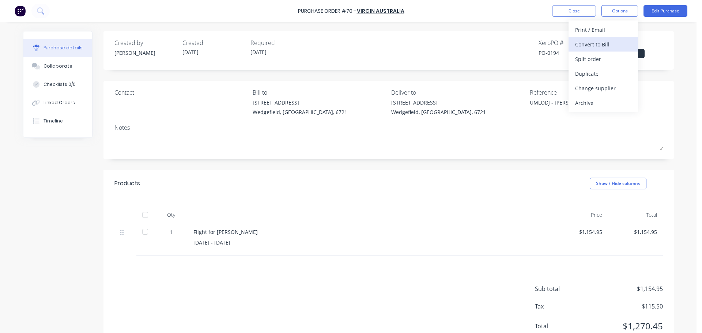
click at [594, 42] on div "Convert to Bill" at bounding box center [603, 44] width 56 height 11
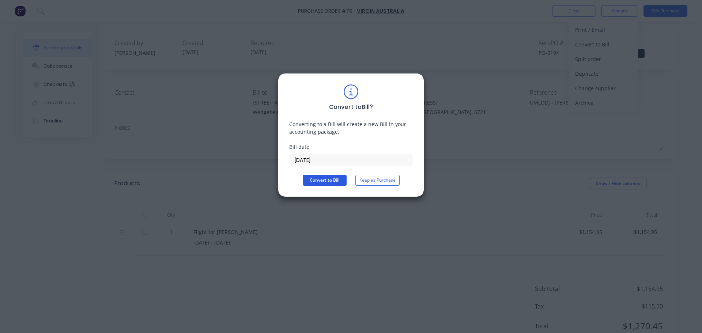
click at [319, 180] on button "Convert to Bill" at bounding box center [325, 180] width 44 height 11
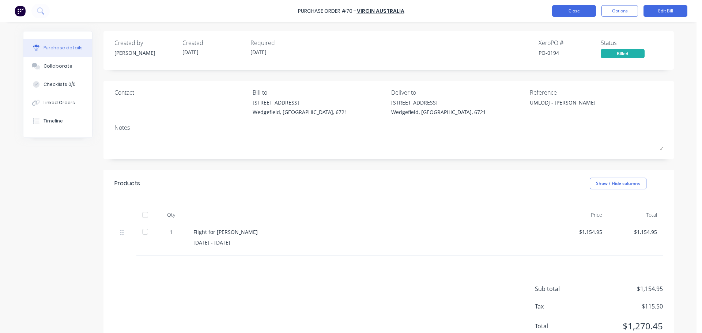
click at [579, 11] on button "Close" at bounding box center [574, 11] width 44 height 12
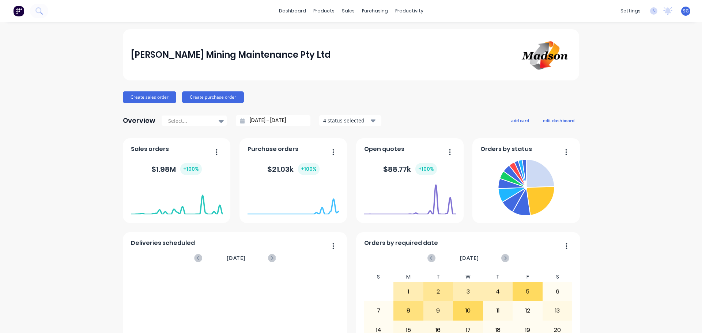
click at [687, 313] on div "Madson Mining Maintenance Pty Ltd Create sales order Create purchase order Over…" at bounding box center [351, 220] width 702 height 382
click at [686, 323] on div "Madson Mining Maintenance Pty Ltd Create sales order Create purchase order Over…" at bounding box center [351, 220] width 702 height 382
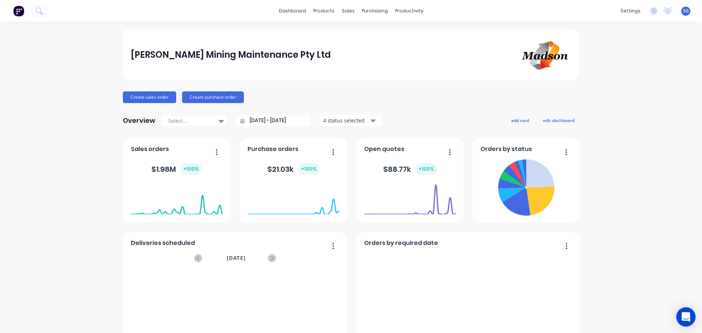
drag, startPoint x: 687, startPoint y: 319, endPoint x: 684, endPoint y: 317, distance: 4.1
click at [688, 319] on icon "Open Intercom Messenger" at bounding box center [685, 317] width 8 height 10
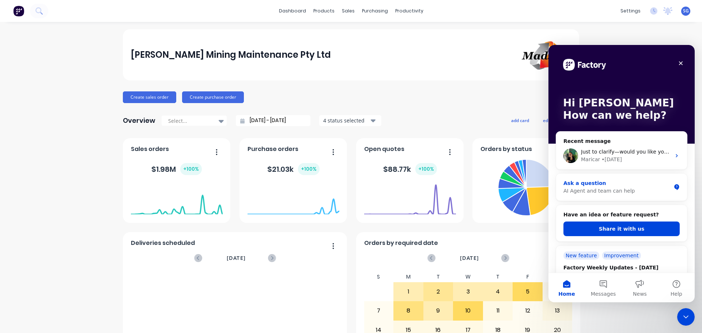
click at [602, 187] on div "Ask a question" at bounding box center [616, 184] width 107 height 8
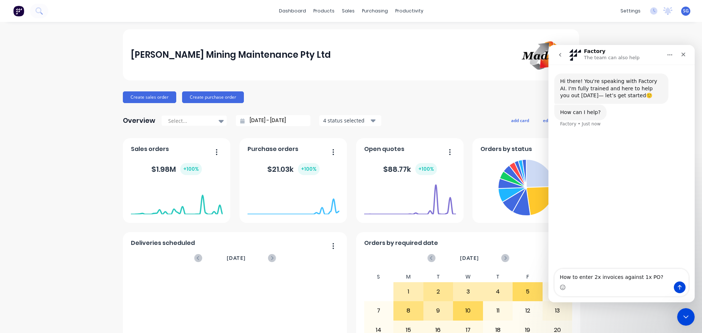
click at [573, 276] on textarea "How to enter 2x invoices against 1x PO?" at bounding box center [622, 275] width 134 height 12
click at [656, 275] on textarea "How do I enter 2x invoices against 1x PO?" at bounding box center [622, 275] width 134 height 12
type textarea "How do I enter 2x invoices against 1x PO?"
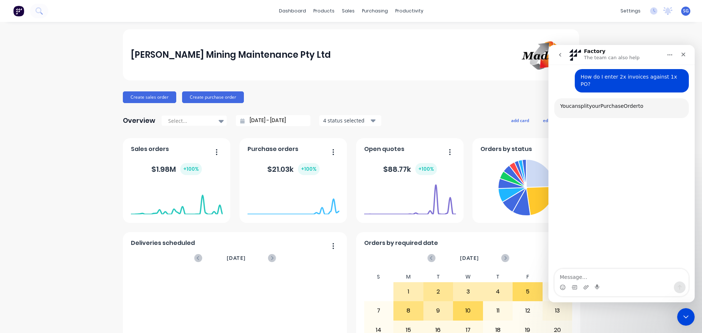
scroll to position [63, 0]
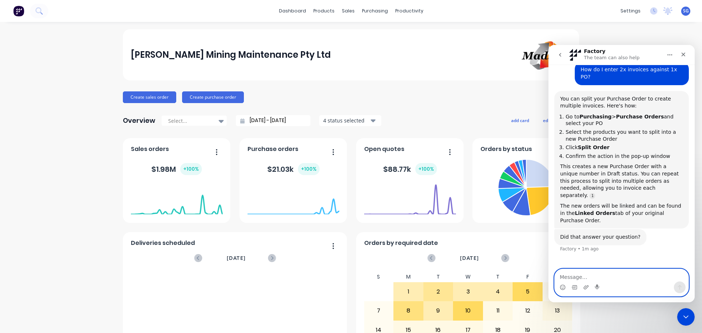
click at [568, 278] on textarea "Message…" at bounding box center [622, 275] width 134 height 12
click at [589, 277] on textarea "Message…" at bounding box center [622, 275] width 134 height 12
type textarea "no"
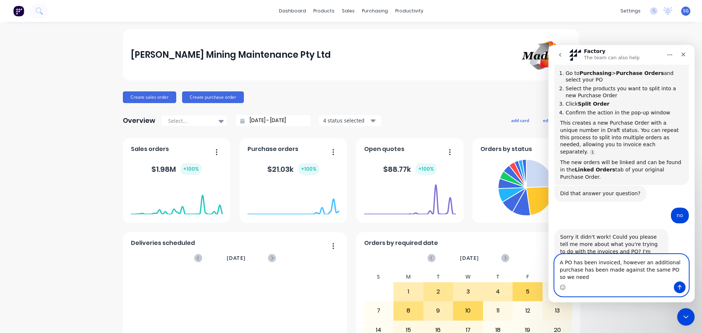
scroll to position [114, 0]
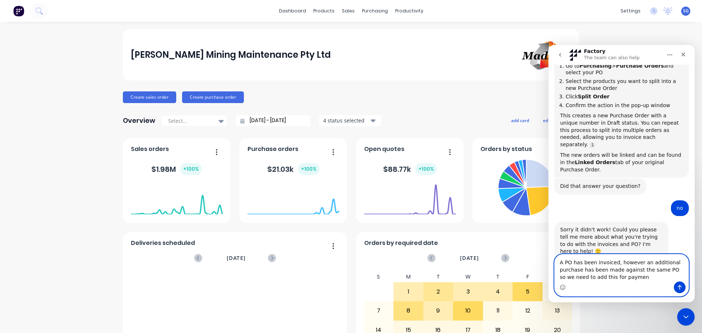
type textarea "A PO has been invoiced, however an additional purchase has been made against th…"
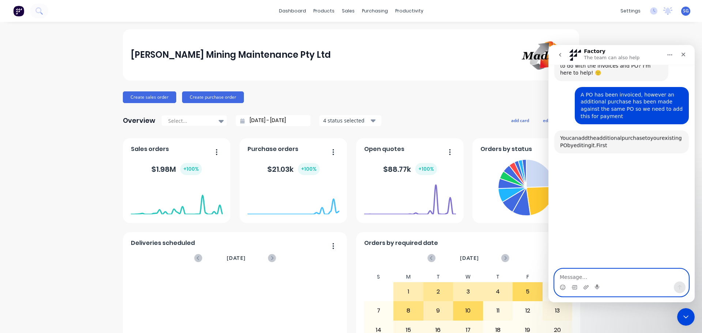
scroll to position [296, 0]
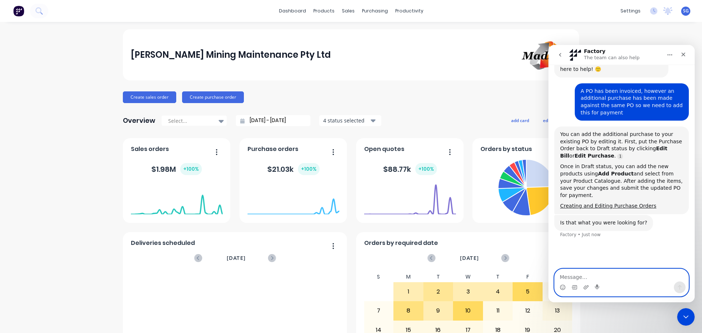
click at [577, 276] on textarea "Message…" at bounding box center [622, 275] width 134 height 12
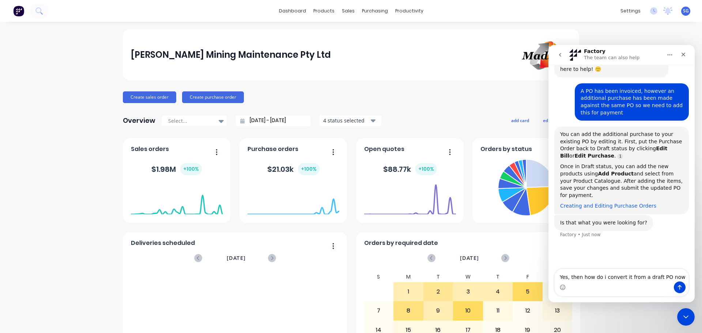
click at [596, 203] on link "Creating and Editing Purchase Orders" at bounding box center [608, 206] width 96 height 6
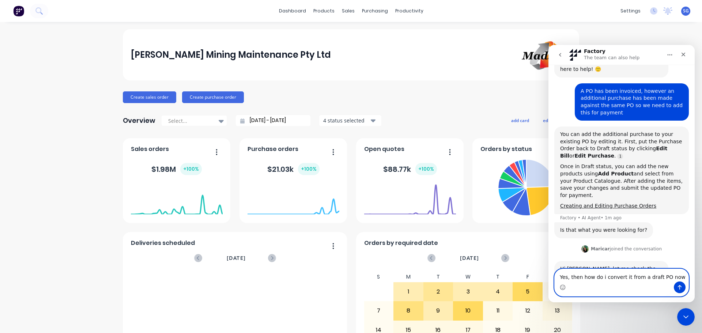
drag, startPoint x: 672, startPoint y: 278, endPoint x: 552, endPoint y: 276, distance: 119.2
click at [552, 276] on div "Yes, then how do i convert it from a draft PO now Yes, then how do i convert it…" at bounding box center [621, 283] width 146 height 28
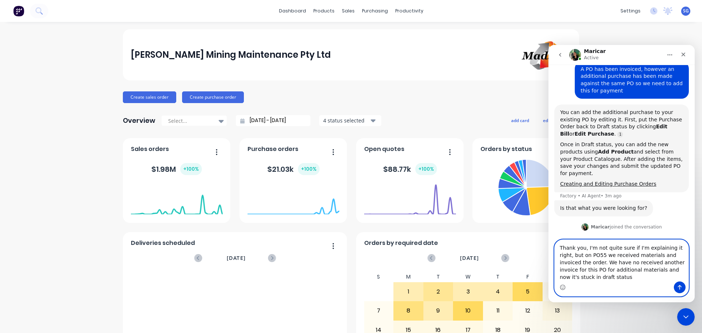
scroll to position [325, 0]
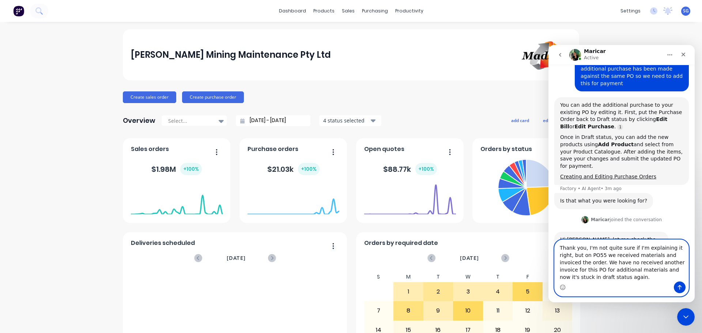
type textarea "Thank you, I'm not quite sure if I'm explaining it right, but on PO55 we receiv…"
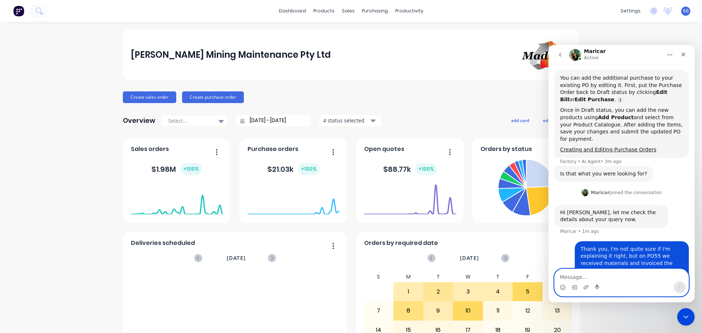
scroll to position [354, 0]
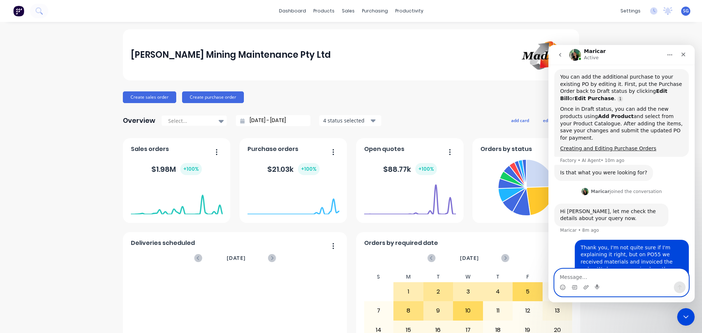
click at [626, 275] on textarea "Message…" at bounding box center [622, 275] width 134 height 12
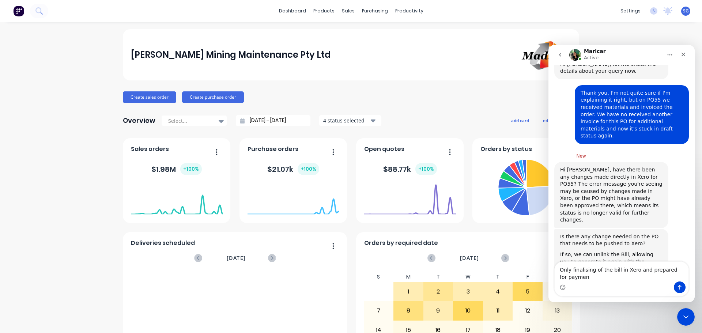
scroll to position [501, 0]
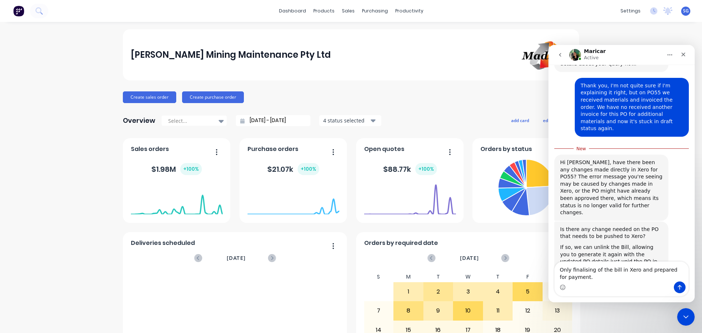
click at [585, 269] on textarea "Only finalising of the bill in Xero and prepared for payment." at bounding box center [622, 272] width 134 height 20
click at [582, 278] on textarea "Only finalizing of the bill in Xero and prepared for payment." at bounding box center [622, 272] width 134 height 20
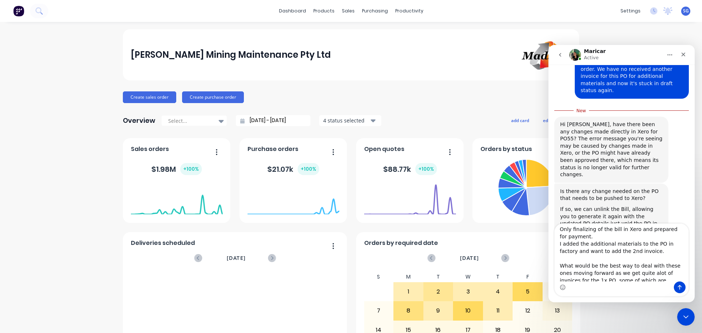
scroll to position [0, 0]
click at [633, 253] on textarea "Only finalizing of the bill in Xero and prepared for payment. I added the addit…" at bounding box center [622, 253] width 134 height 58
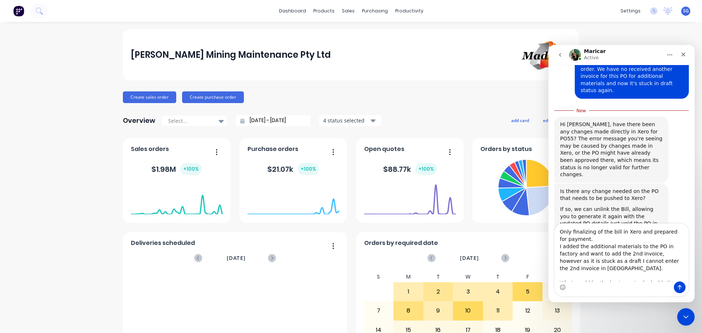
type textarea "Only finalizing of the bill in Xero and prepared for payment. I added the addit…"
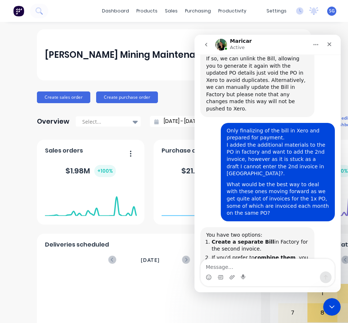
scroll to position [669, 0]
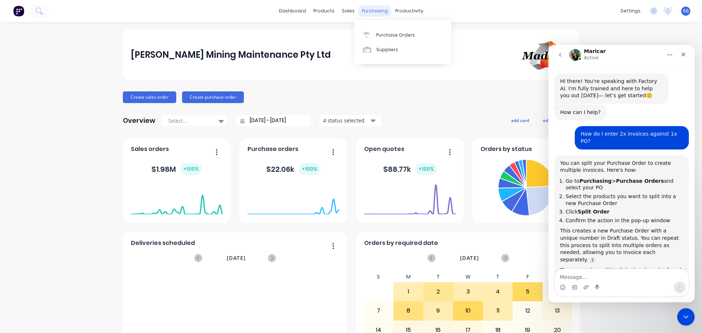
scroll to position [1, 0]
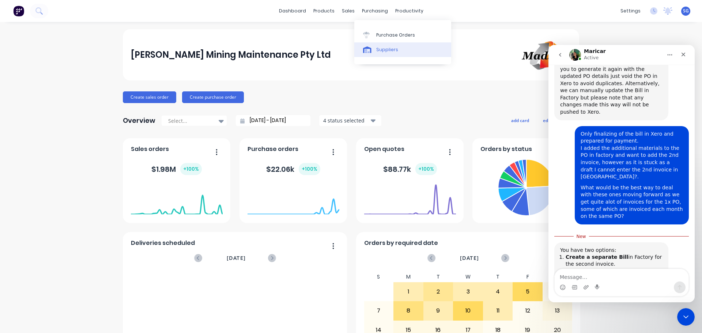
click at [378, 50] on div "Suppliers" at bounding box center [387, 49] width 22 height 7
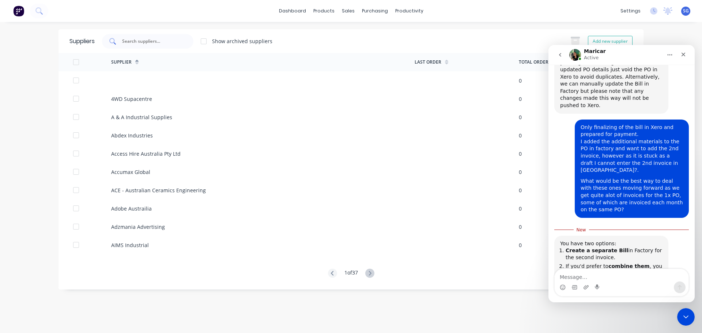
click at [136, 45] on input "text" at bounding box center [151, 41] width 61 height 7
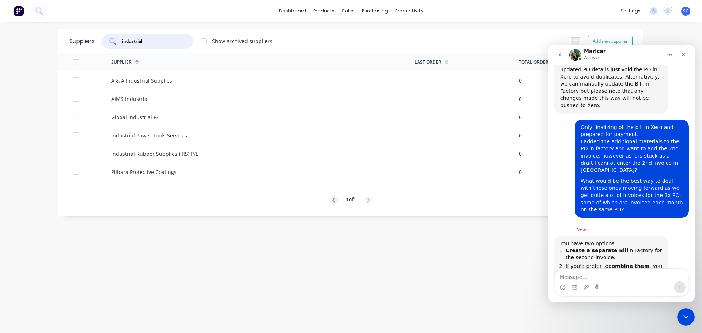
type input "industrial"
click at [381, 35] on div "Purchase Orders" at bounding box center [398, 35] width 39 height 7
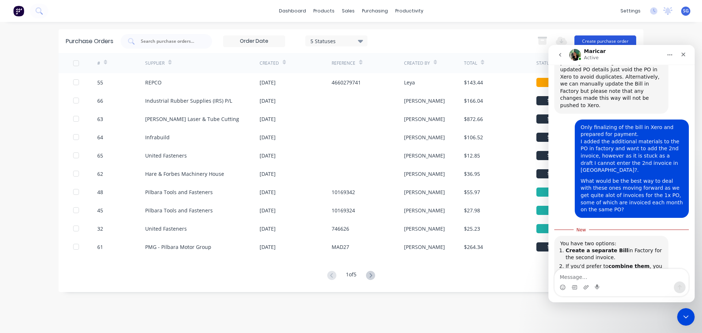
click at [603, 38] on button "Create purchase order" at bounding box center [605, 41] width 62 height 12
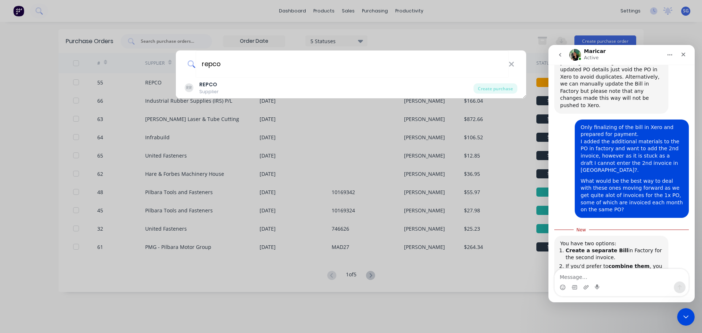
type input "repco"
click at [228, 87] on div "RR REPCO Supplier" at bounding box center [329, 88] width 289 height 14
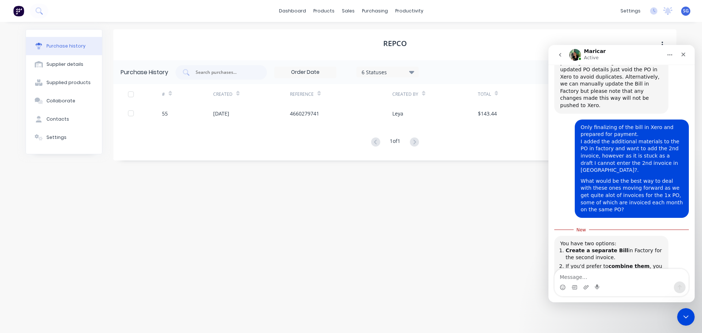
click at [668, 52] on icon "Home" at bounding box center [670, 55] width 6 height 6
click at [687, 313] on icon "Close Intercom Messenger" at bounding box center [684, 315] width 9 height 9
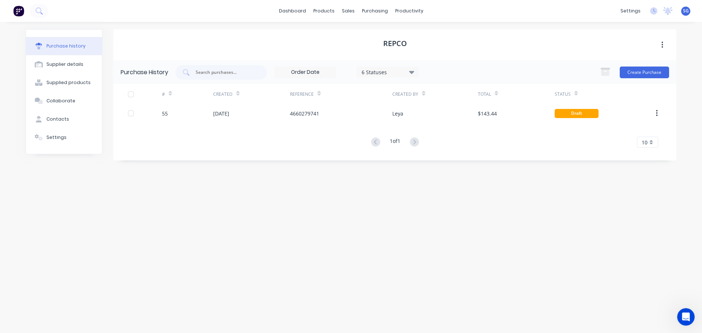
scroll to position [669, 0]
click at [646, 72] on button "Create Purchase" at bounding box center [644, 73] width 49 height 12
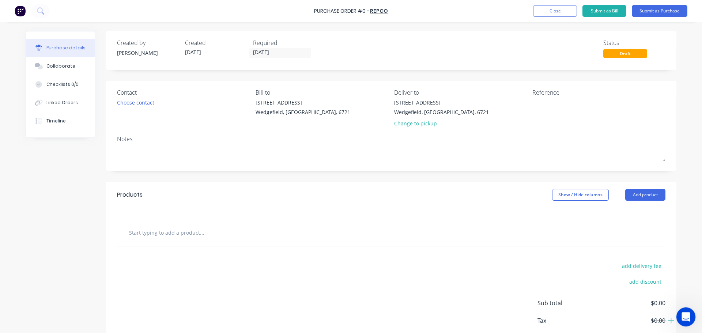
drag, startPoint x: 684, startPoint y: 318, endPoint x: 1322, endPoint y: 615, distance: 703.5
click at [684, 318] on icon "Open Intercom Messenger" at bounding box center [685, 316] width 12 height 12
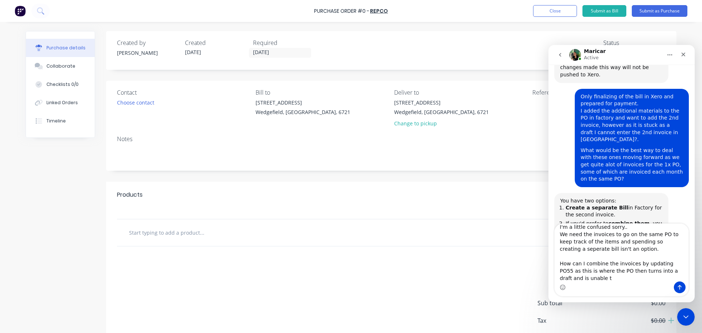
scroll to position [714, 0]
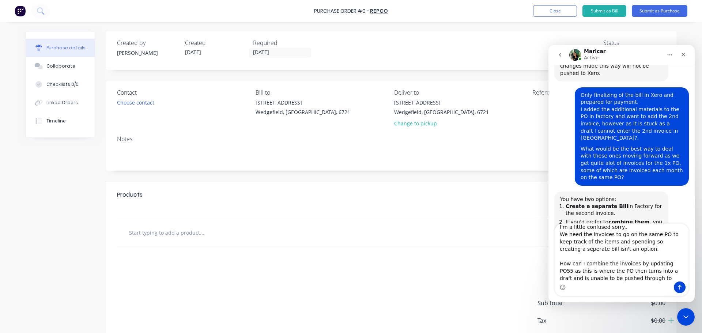
click at [568, 248] on textarea "I'm a little confused sorry.. We need the invoices to go on the same PO to keep…" at bounding box center [622, 253] width 134 height 58
click at [645, 274] on textarea "I'm a little confused sorry.. We need the invoices to go on the same PO to keep…" at bounding box center [622, 253] width 134 height 58
drag, startPoint x: 646, startPoint y: 278, endPoint x: 581, endPoint y: 281, distance: 65.2
click at [581, 281] on textarea "I'm a little confused sorry.. We need the invoices to go on the same PO to keep…" at bounding box center [622, 253] width 134 height 58
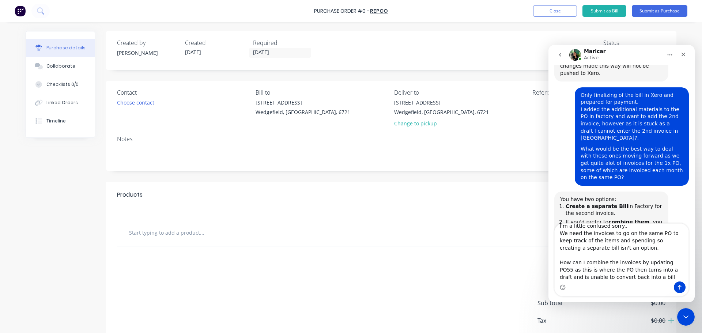
type textarea "I'm a little confused sorry.. We need the invoices to go on the same PO to keep…"
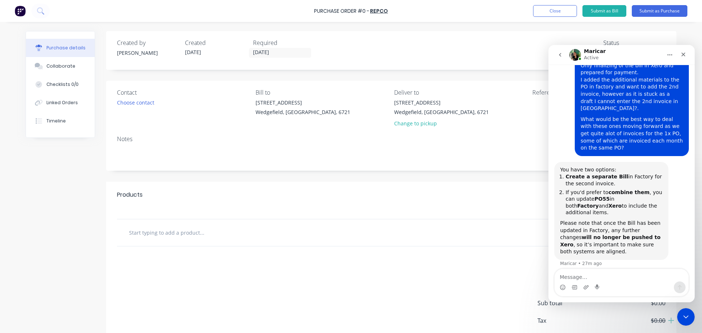
scroll to position [744, 0]
click at [686, 319] on icon "Close Intercom Messenger" at bounding box center [684, 315] width 9 height 9
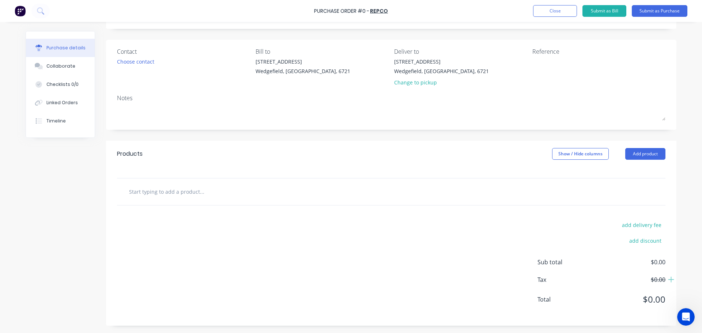
scroll to position [0, 0]
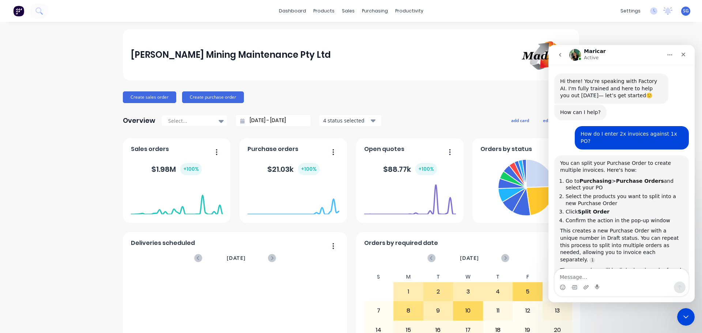
scroll to position [1, 0]
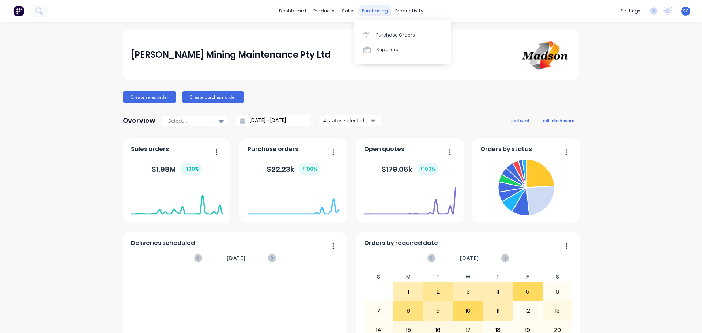
drag, startPoint x: 0, startPoint y: 0, endPoint x: 369, endPoint y: 12, distance: 368.7
click at [369, 12] on div "purchasing" at bounding box center [374, 10] width 33 height 11
click at [377, 43] on link "Suppliers" at bounding box center [402, 49] width 97 height 15
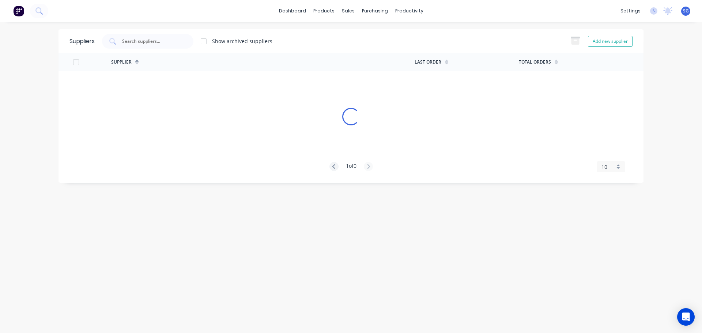
click at [379, 34] on div "Show archived suppliers Add new supplier" at bounding box center [364, 41] width 538 height 15
drag, startPoint x: 367, startPoint y: 8, endPoint x: 372, endPoint y: 14, distance: 7.5
click at [368, 8] on div "purchasing" at bounding box center [374, 10] width 33 height 11
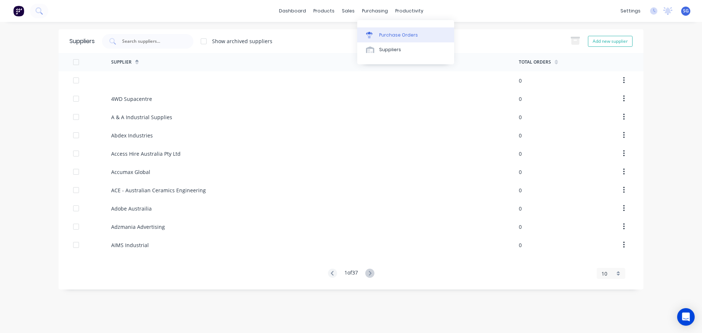
click at [376, 34] on div at bounding box center [371, 35] width 11 height 7
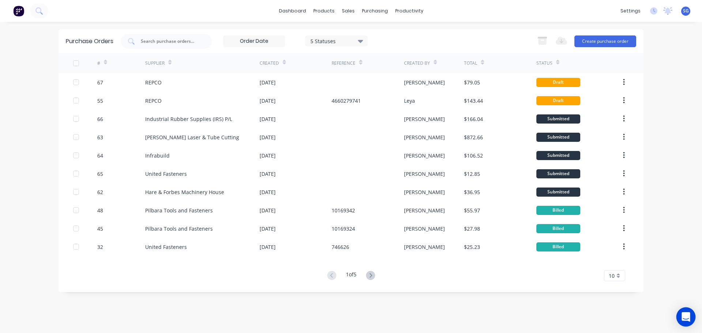
click at [677, 316] on body "dashboard products sales purchasing productivity dashboard products Product Cat…" at bounding box center [351, 166] width 702 height 333
click at [683, 323] on div "Open Intercom Messenger" at bounding box center [685, 316] width 19 height 19
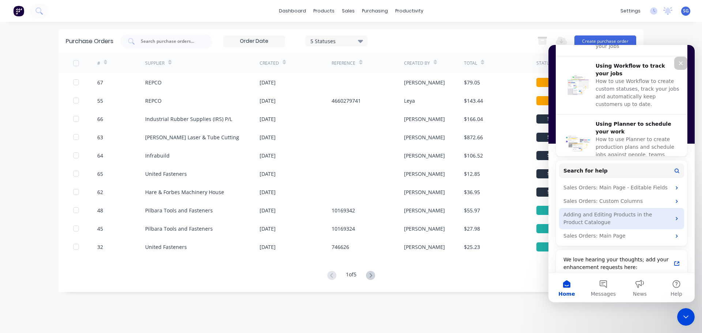
scroll to position [322, 0]
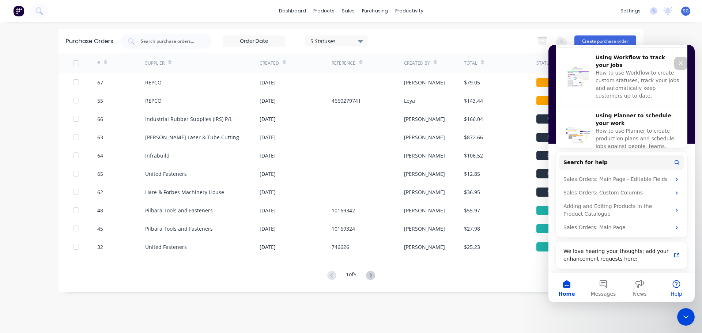
click at [675, 286] on button "Help" at bounding box center [676, 287] width 37 height 29
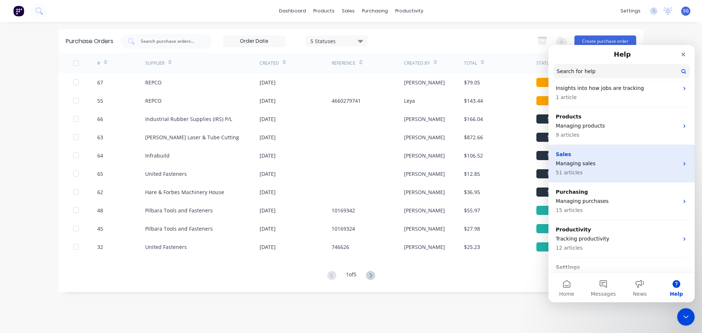
scroll to position [73, 0]
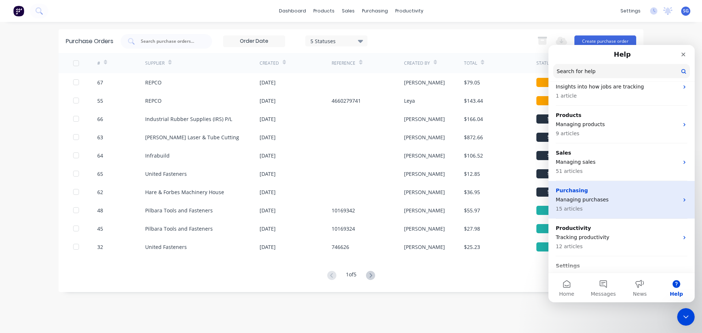
click at [584, 201] on p "Managing purchases" at bounding box center [617, 200] width 123 height 8
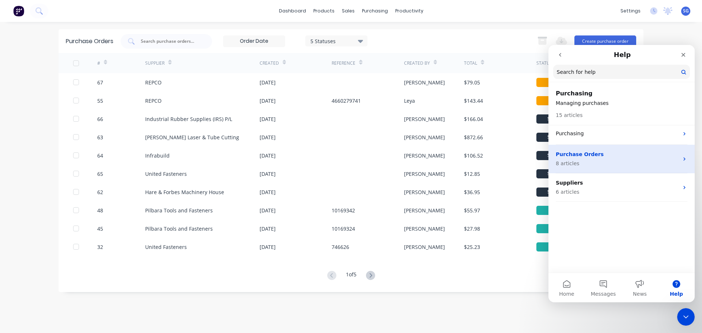
click at [579, 161] on p "8 articles" at bounding box center [617, 164] width 123 height 8
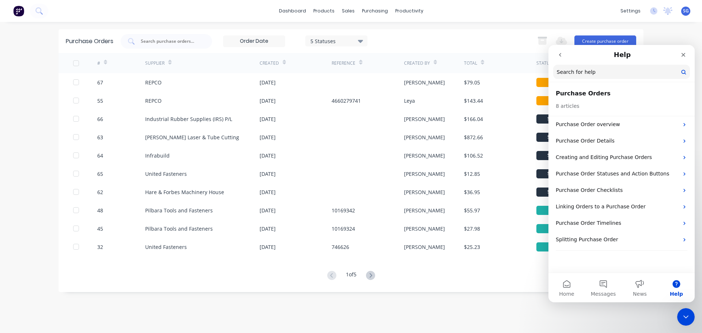
click at [561, 57] on icon "go back" at bounding box center [560, 55] width 6 height 6
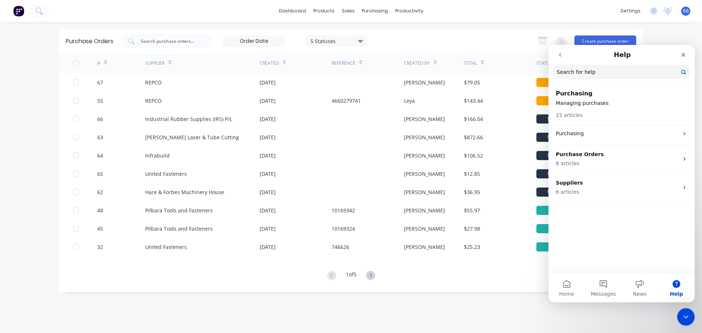
click at [561, 57] on icon "go back" at bounding box center [560, 55] width 6 height 6
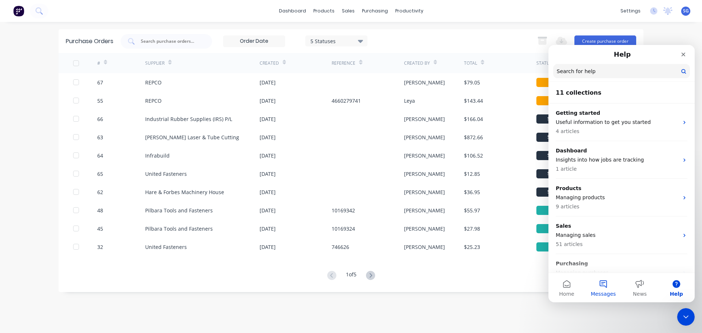
click at [600, 290] on button "Messages" at bounding box center [603, 287] width 37 height 29
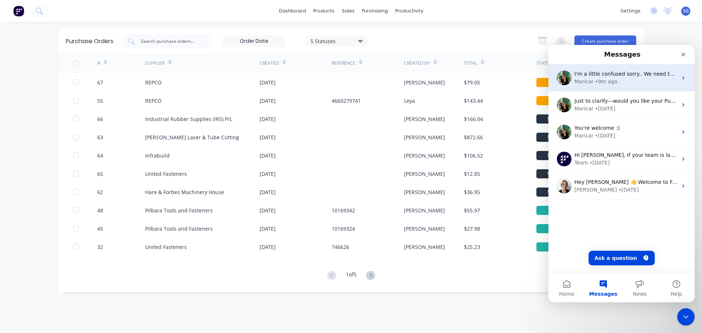
click at [600, 79] on div "• 9m ago" at bounding box center [606, 82] width 22 height 8
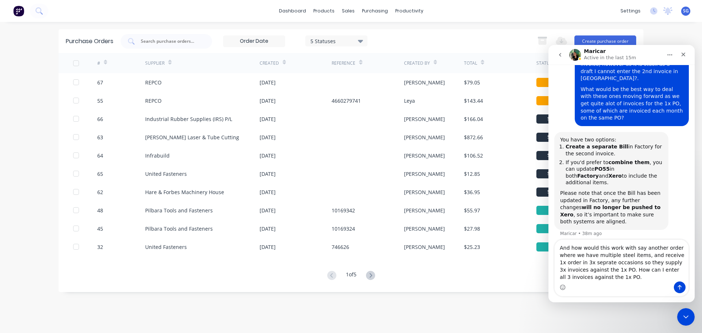
scroll to position [781, 0]
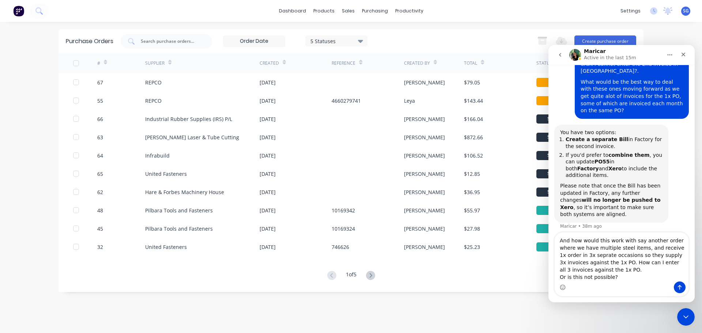
click at [563, 257] on textarea "And how would this work with say another order where we have multiple steel ite…" at bounding box center [622, 257] width 134 height 49
click at [566, 254] on textarea "And how would this work with say another order where we have multiple steel ite…" at bounding box center [622, 257] width 134 height 49
click at [605, 249] on textarea "And how would this work with say another order where we have multiple steel ite…" at bounding box center [622, 257] width 134 height 49
drag, startPoint x: 660, startPoint y: 249, endPoint x: 642, endPoint y: 244, distance: 18.9
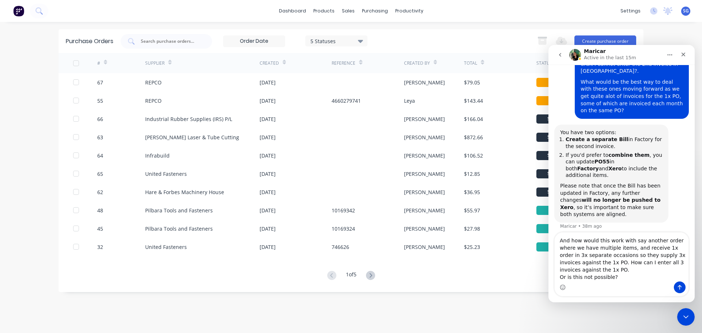
click at [642, 244] on textarea "And how would this work with say another order where we have multiple items, an…" at bounding box center [622, 257] width 134 height 49
click at [619, 280] on textarea "And how would this work with say another order where we have multiple items, an…" at bounding box center [622, 257] width 134 height 49
type textarea "And how would this work with say another order where we have multiple items, an…"
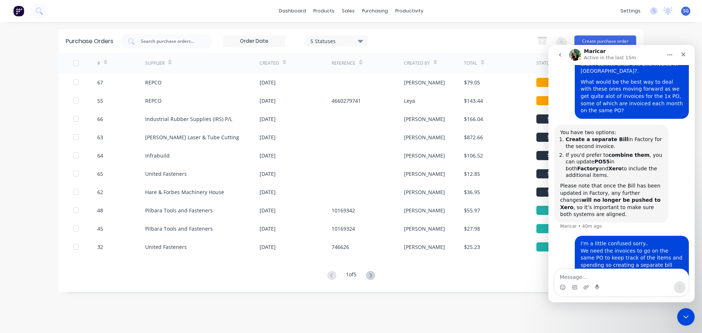
scroll to position [804, 0]
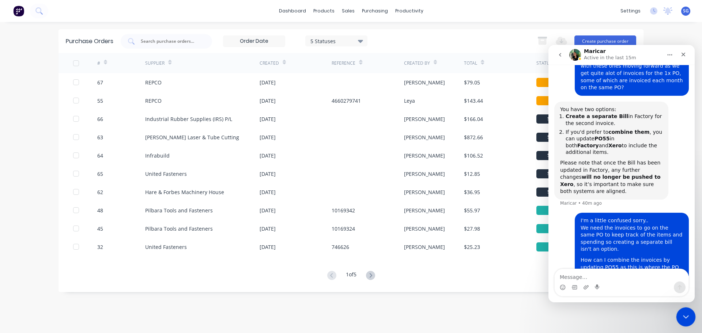
click at [681, 318] on icon "Close Intercom Messenger" at bounding box center [684, 315] width 9 height 9
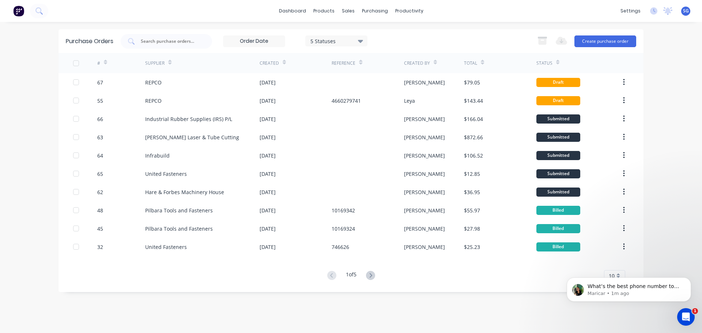
scroll to position [861, 0]
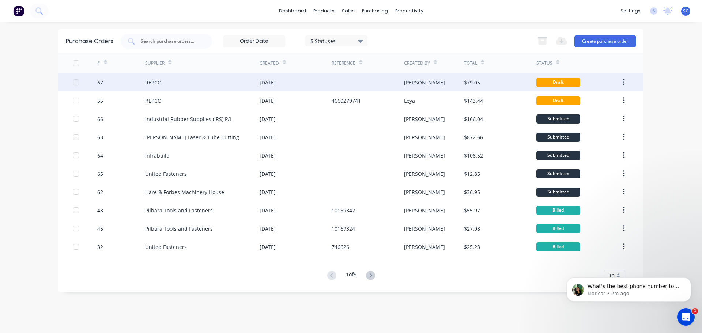
click at [624, 83] on icon "button" at bounding box center [624, 82] width 2 height 8
click at [588, 105] on div "Archive" at bounding box center [598, 101] width 56 height 11
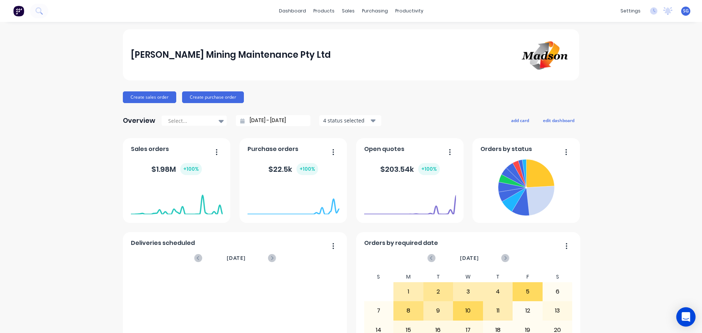
click at [681, 317] on div "Open Intercom Messenger" at bounding box center [685, 316] width 19 height 19
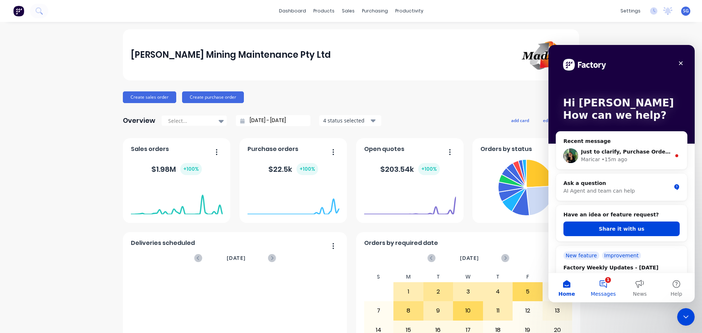
click at [607, 285] on button "1 Messages" at bounding box center [603, 287] width 37 height 29
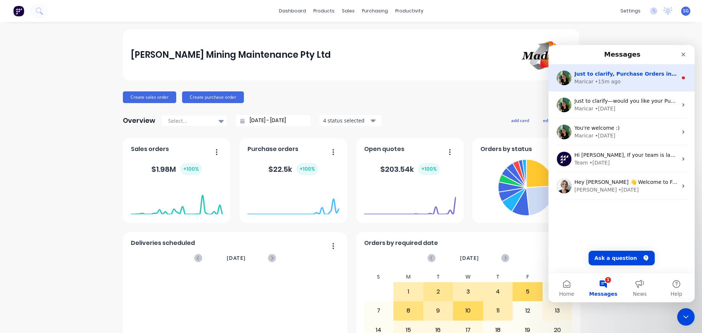
click at [597, 86] on div "Just to clarify, Purchase Orders in Factory are treated as Draft Bills in Xero.…" at bounding box center [621, 77] width 146 height 27
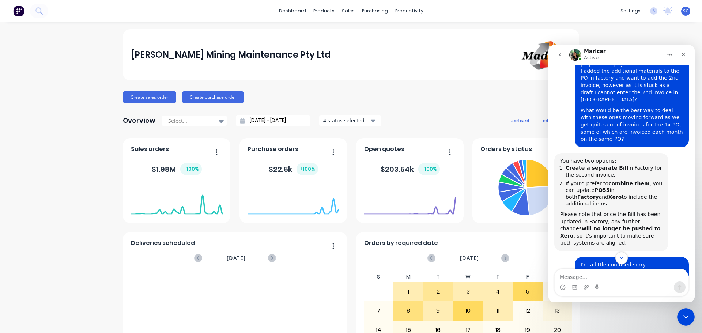
scroll to position [985, 0]
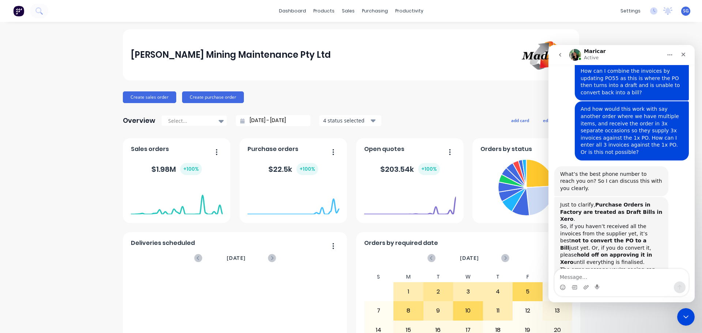
click at [584, 278] on textarea "Message…" at bounding box center [622, 275] width 134 height 12
type textarea "Thank you that clears it up for me :)"
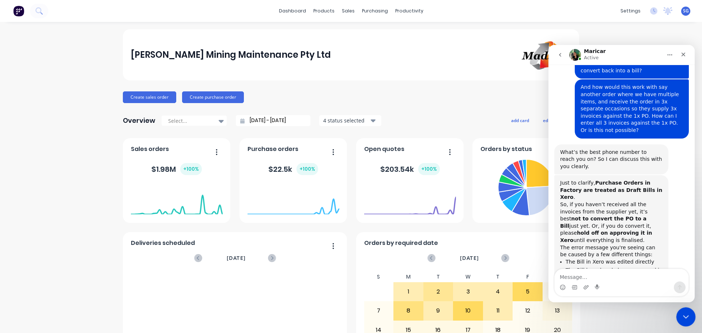
click at [685, 321] on div "Close Intercom Messenger" at bounding box center [685, 316] width 18 height 18
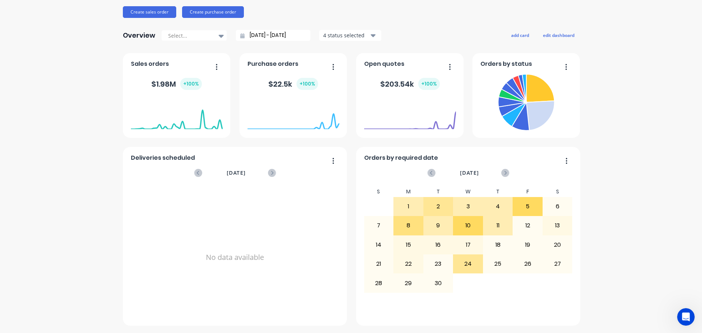
scroll to position [0, 0]
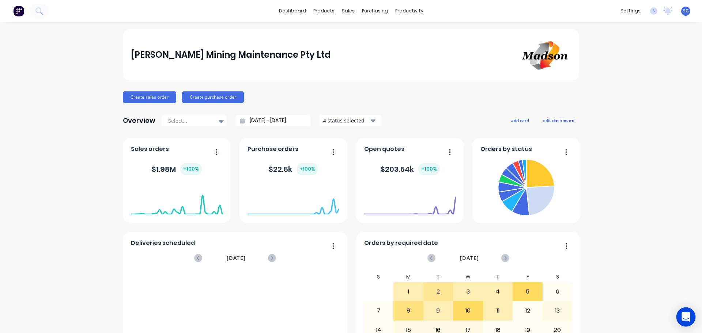
click at [685, 314] on icon "Open Intercom Messenger" at bounding box center [685, 317] width 8 height 10
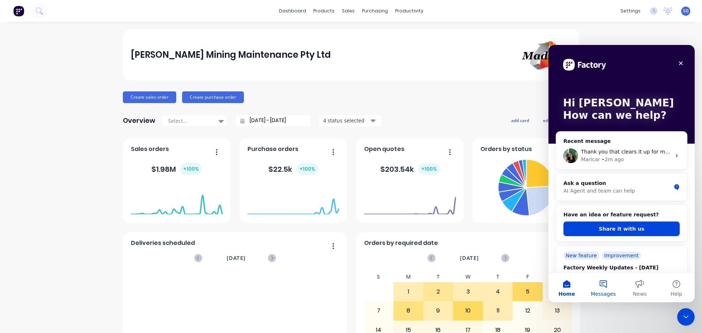
drag, startPoint x: 604, startPoint y: 287, endPoint x: 602, endPoint y: 283, distance: 4.1
click at [603, 286] on button "Messages" at bounding box center [603, 287] width 37 height 29
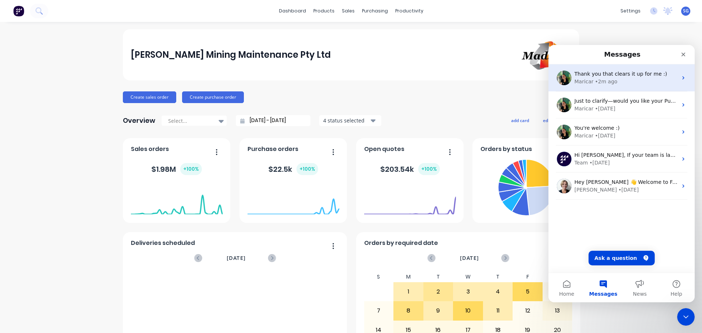
click at [584, 77] on span "Thank you that clears it up for me :)" at bounding box center [620, 74] width 92 height 6
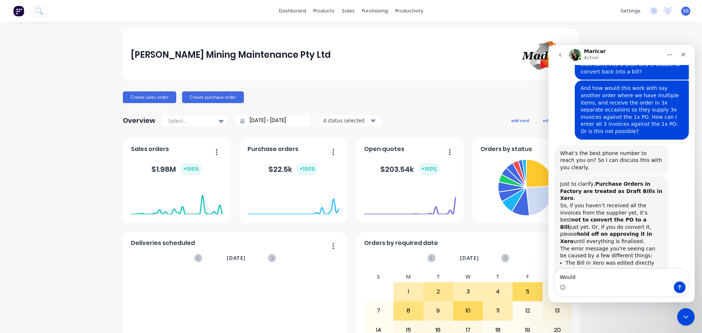
scroll to position [1035, 0]
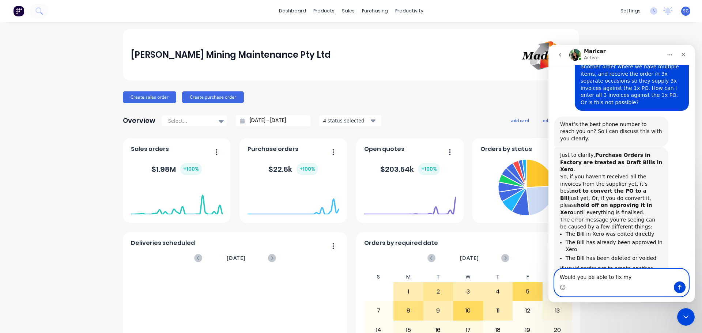
drag, startPoint x: 634, startPoint y: 277, endPoint x: 520, endPoint y: 283, distance: 114.3
click at [548, 283] on html "Maricar Active Hi there! You're speaking with Factory AI. I'm fully trained and…" at bounding box center [621, 173] width 146 height 257
type textarea "I"
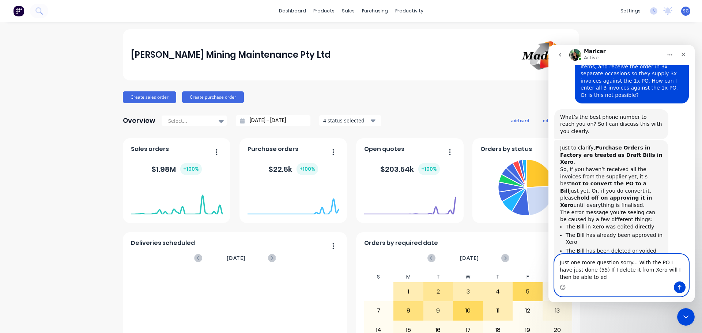
scroll to position [1050, 0]
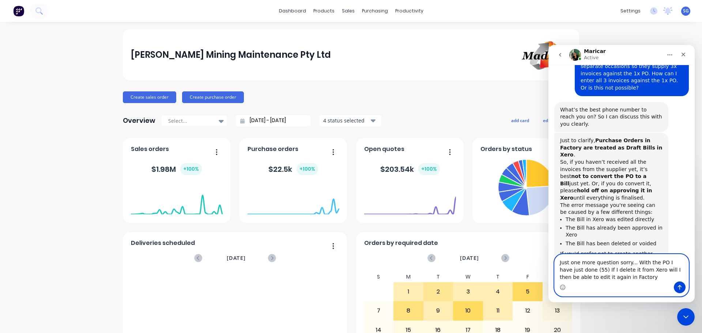
type textarea "Just one more question sorry... With the PO I have just done (55) If I delete i…"
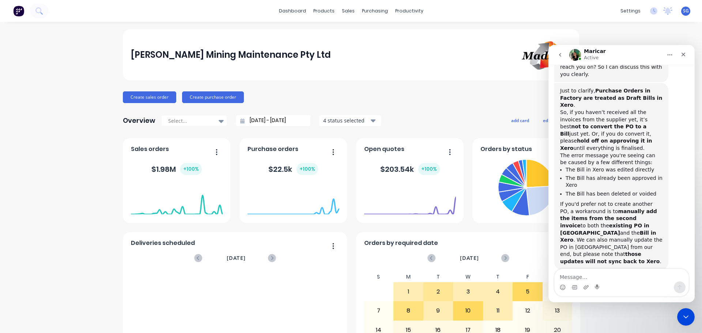
scroll to position [1072, 0]
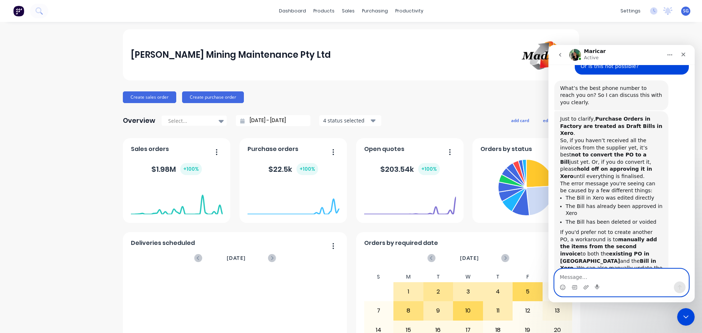
click at [587, 277] on textarea "Message…" at bounding box center [622, 275] width 134 height 12
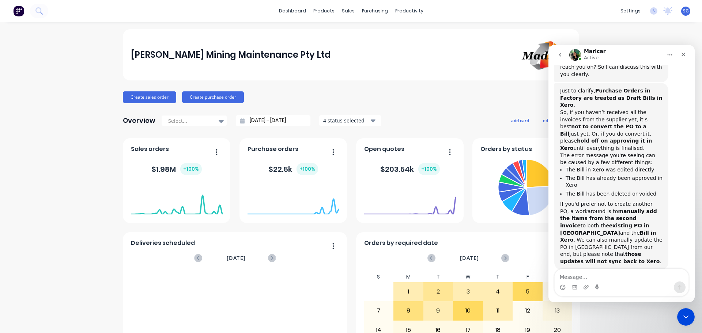
scroll to position [1122, 0]
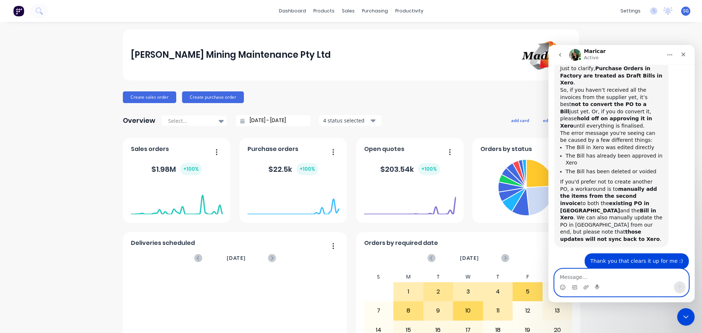
click at [573, 274] on textarea "Message…" at bounding box center [622, 275] width 134 height 12
type textarea "y"
type textarea "Yes please :)"
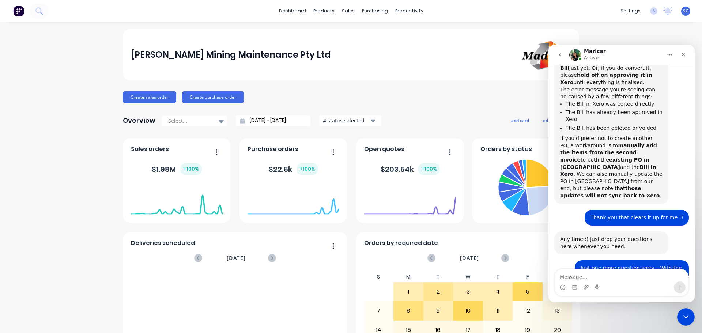
scroll to position [1166, 0]
